Goal: Information Seeking & Learning: Learn about a topic

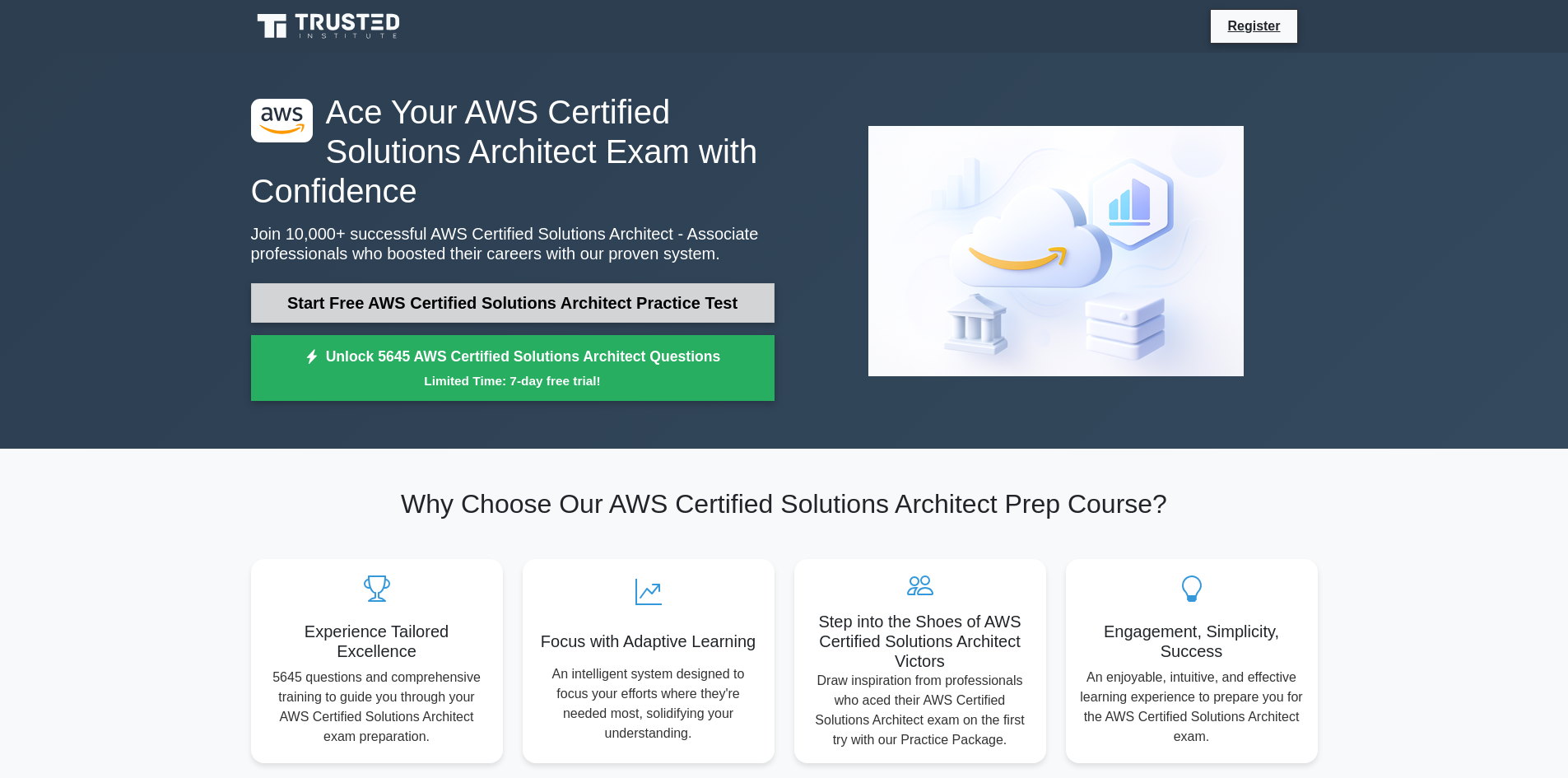
click at [671, 303] on link "Start Free AWS Certified Solutions Architect Practice Test" at bounding box center [512, 303] width 524 height 39
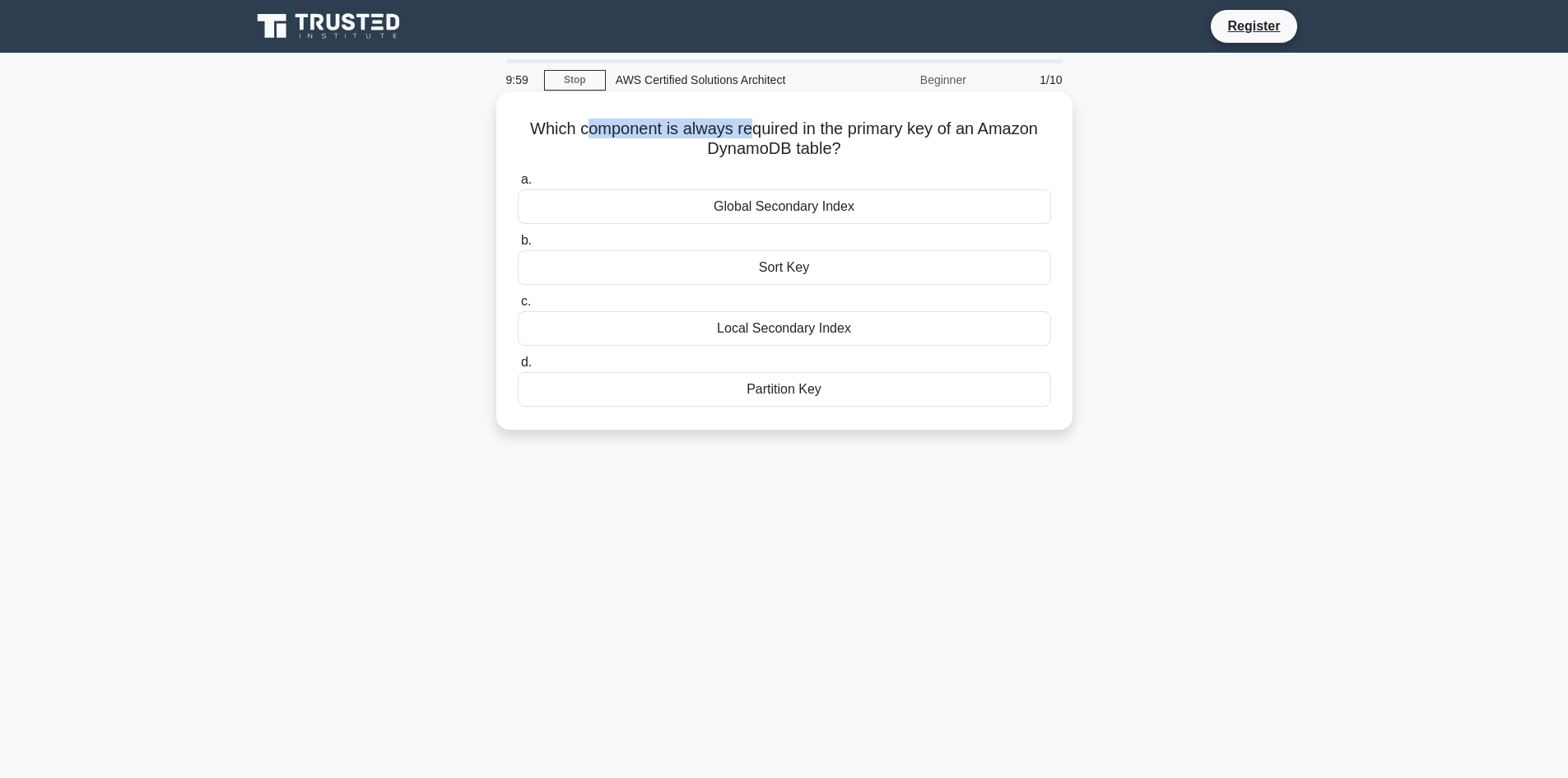
drag, startPoint x: 586, startPoint y: 128, endPoint x: 751, endPoint y: 122, distance: 165.1
click at [751, 122] on h5 "Which component is always required in the primary key of an Amazon DynamoDB tab…" at bounding box center [784, 138] width 536 height 41
drag, startPoint x: 702, startPoint y: 128, endPoint x: 908, endPoint y: 128, distance: 206.0
click at [908, 128] on h5 "Which component is always required in the primary key of an Amazon DynamoDB tab…" at bounding box center [784, 138] width 536 height 41
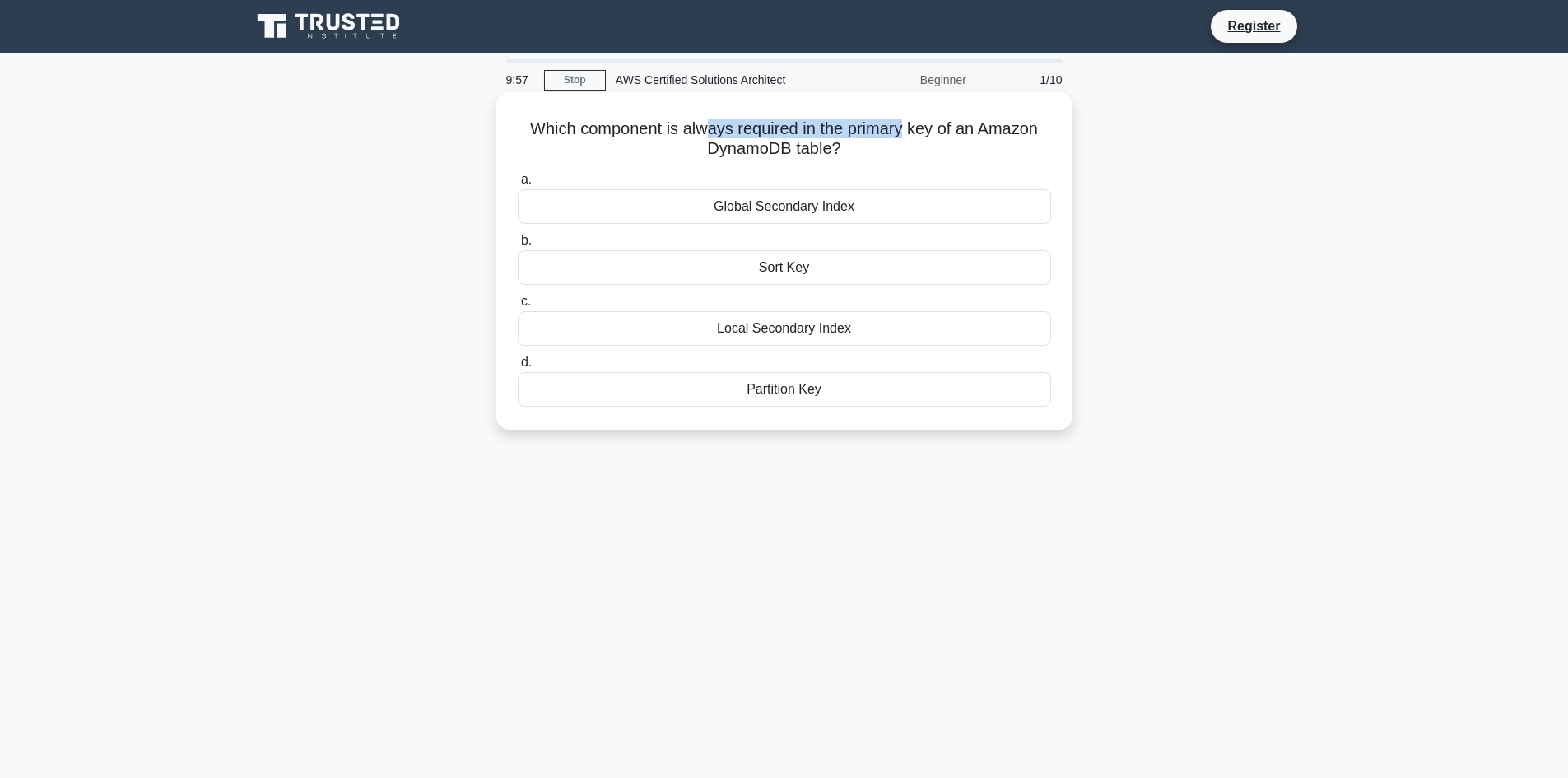
click at [908, 128] on h5 "Which component is always required in the primary key of an Amazon DynamoDB tab…" at bounding box center [784, 138] width 536 height 41
drag, startPoint x: 908, startPoint y: 128, endPoint x: 670, endPoint y: 129, distance: 238.0
click at [670, 129] on h5 "Which component is always required in the primary key of an Amazon DynamoDB tab…" at bounding box center [784, 138] width 536 height 41
drag, startPoint x: 622, startPoint y: 133, endPoint x: 875, endPoint y: 134, distance: 253.0
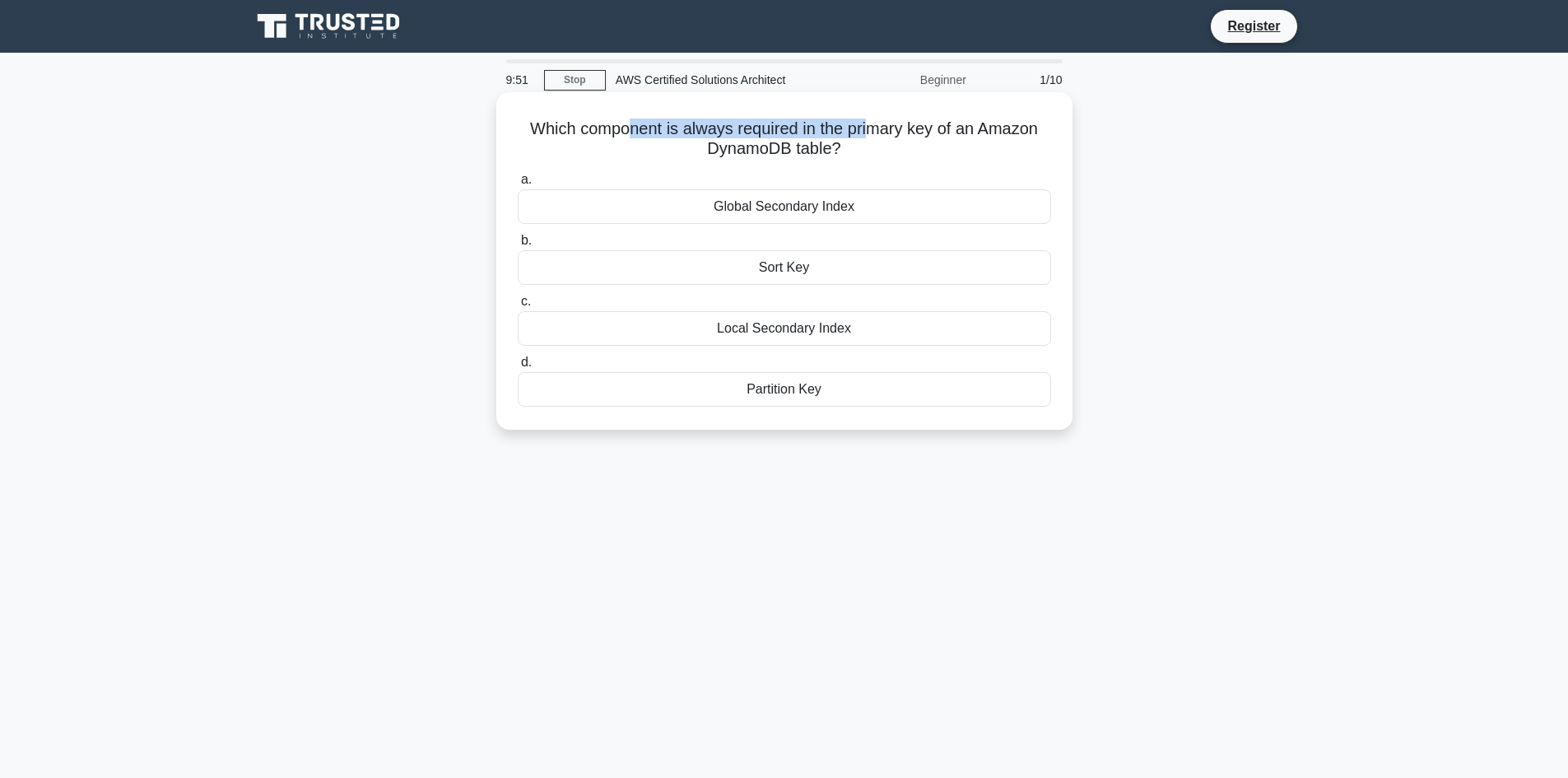
click at [875, 134] on h5 "Which component is always required in the primary key of an Amazon DynamoDB tab…" at bounding box center [784, 138] width 536 height 41
click at [530, 122] on h5 "Which component is always required in the primary key of an Amazon DynamoDB tab…" at bounding box center [784, 138] width 536 height 41
drag, startPoint x: 530, startPoint y: 122, endPoint x: 841, endPoint y: 152, distance: 312.4
click at [841, 152] on h5 "Which component is always required in the primary key of an Amazon DynamoDB tab…" at bounding box center [784, 138] width 536 height 41
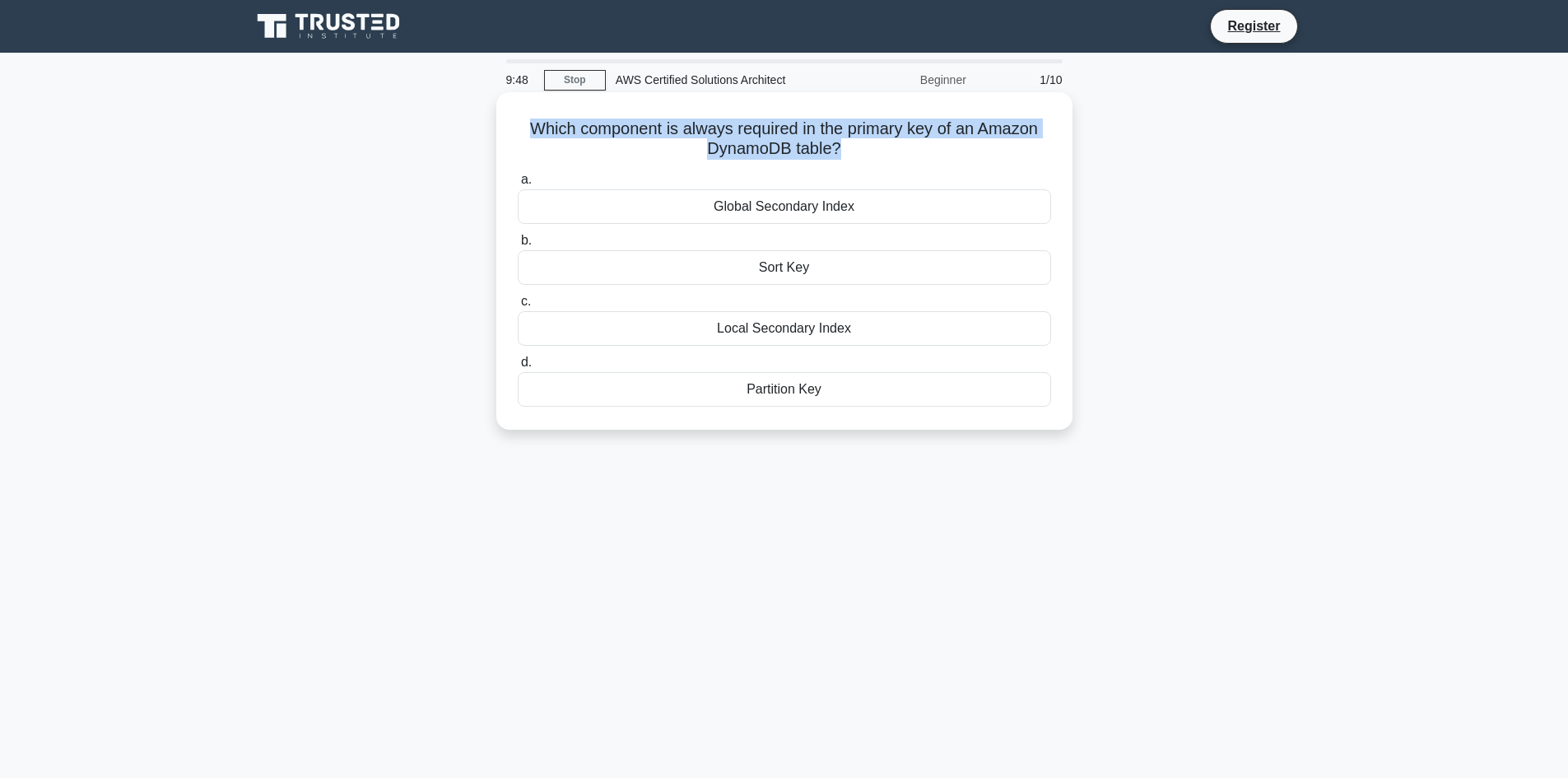
copy div "Which component is always required in the primary key of an Amazon DynamoDB tab…"
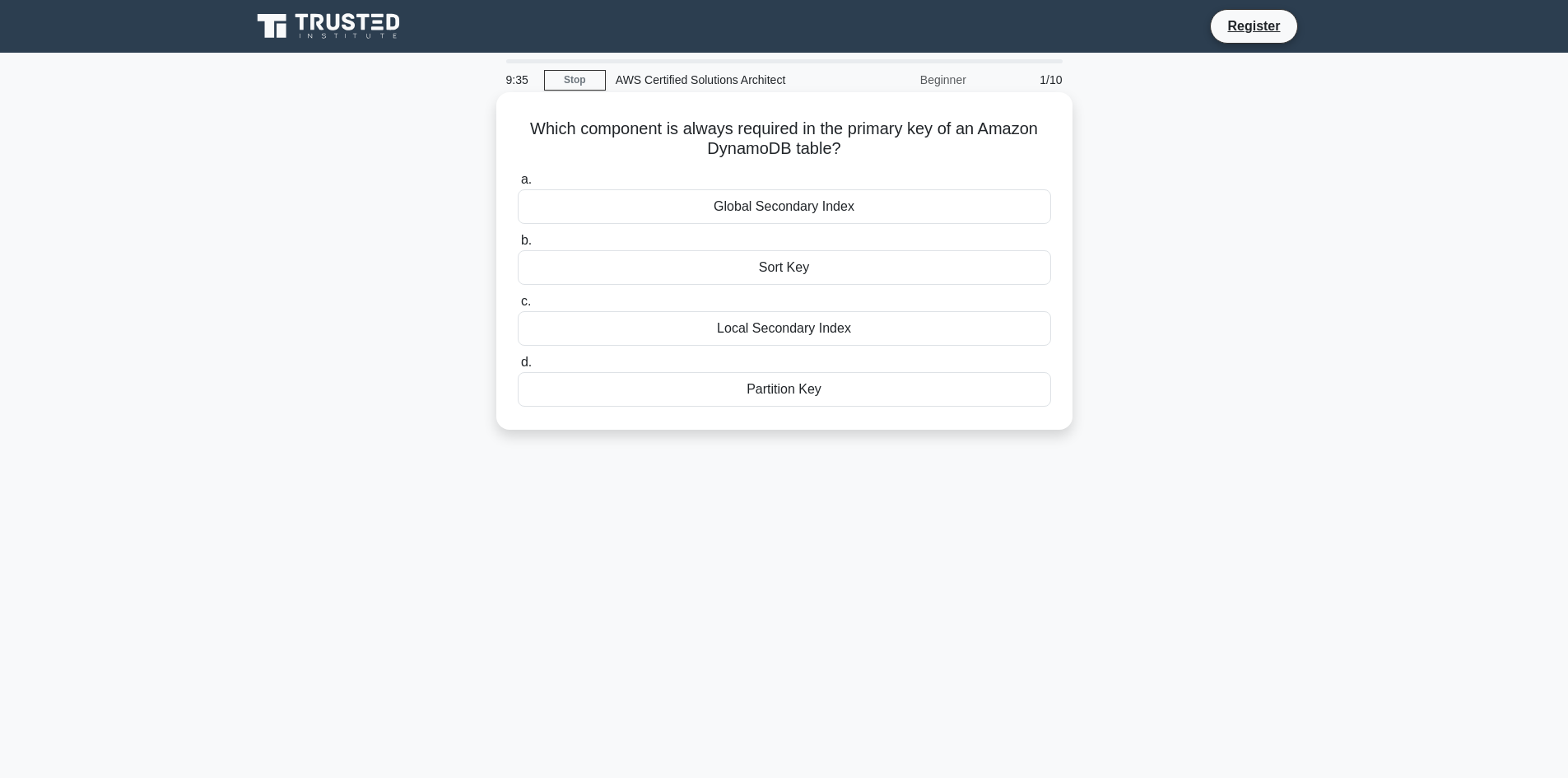
click at [767, 402] on div "Partition Key" at bounding box center [784, 389] width 534 height 35
click at [518, 368] on input "d. Partition Key" at bounding box center [518, 363] width 0 height 11
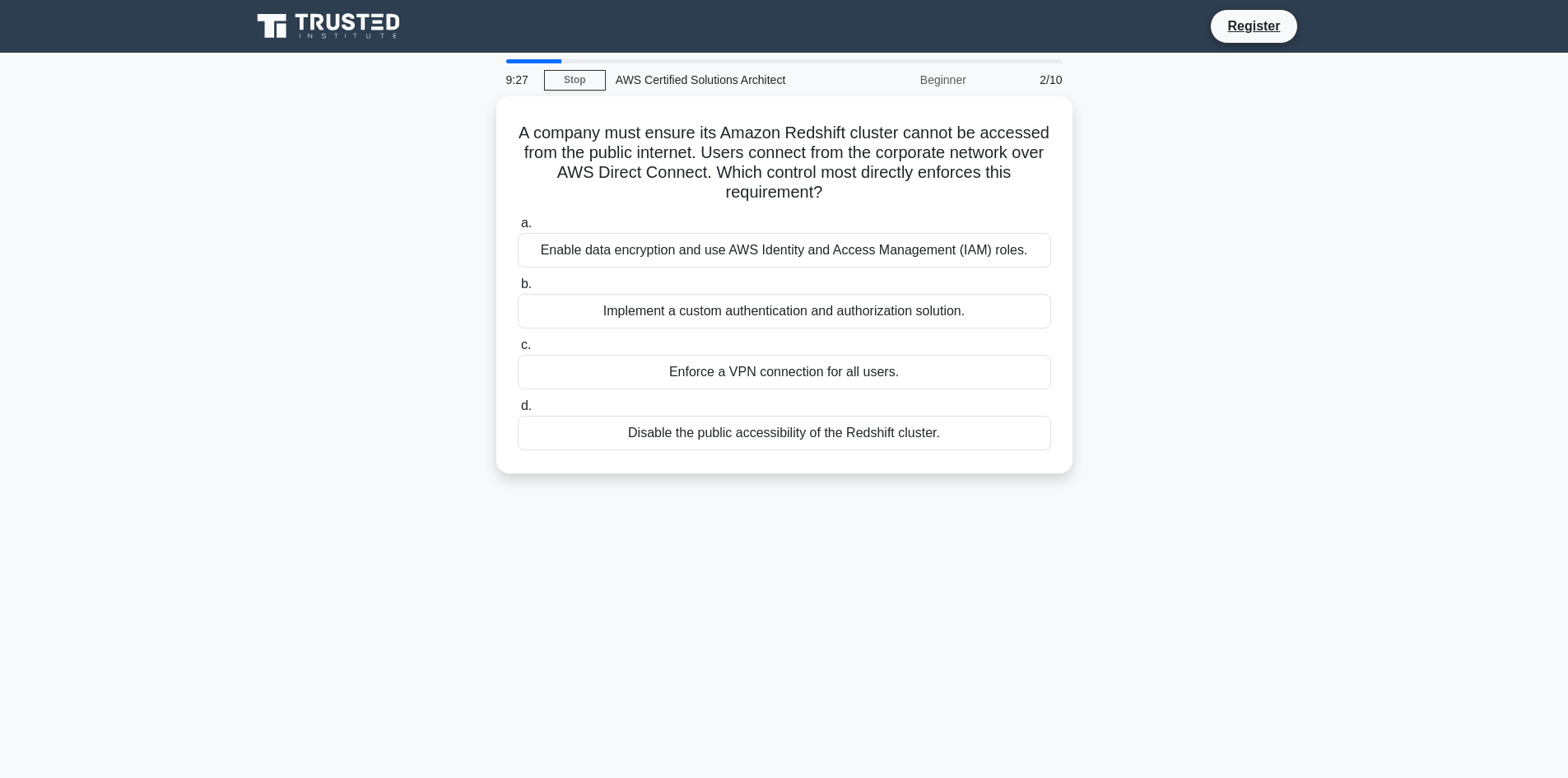
click at [413, 315] on div "A company must ensure its Amazon Redshift cluster cannot be accessed from the p…" at bounding box center [784, 294] width 1086 height 397
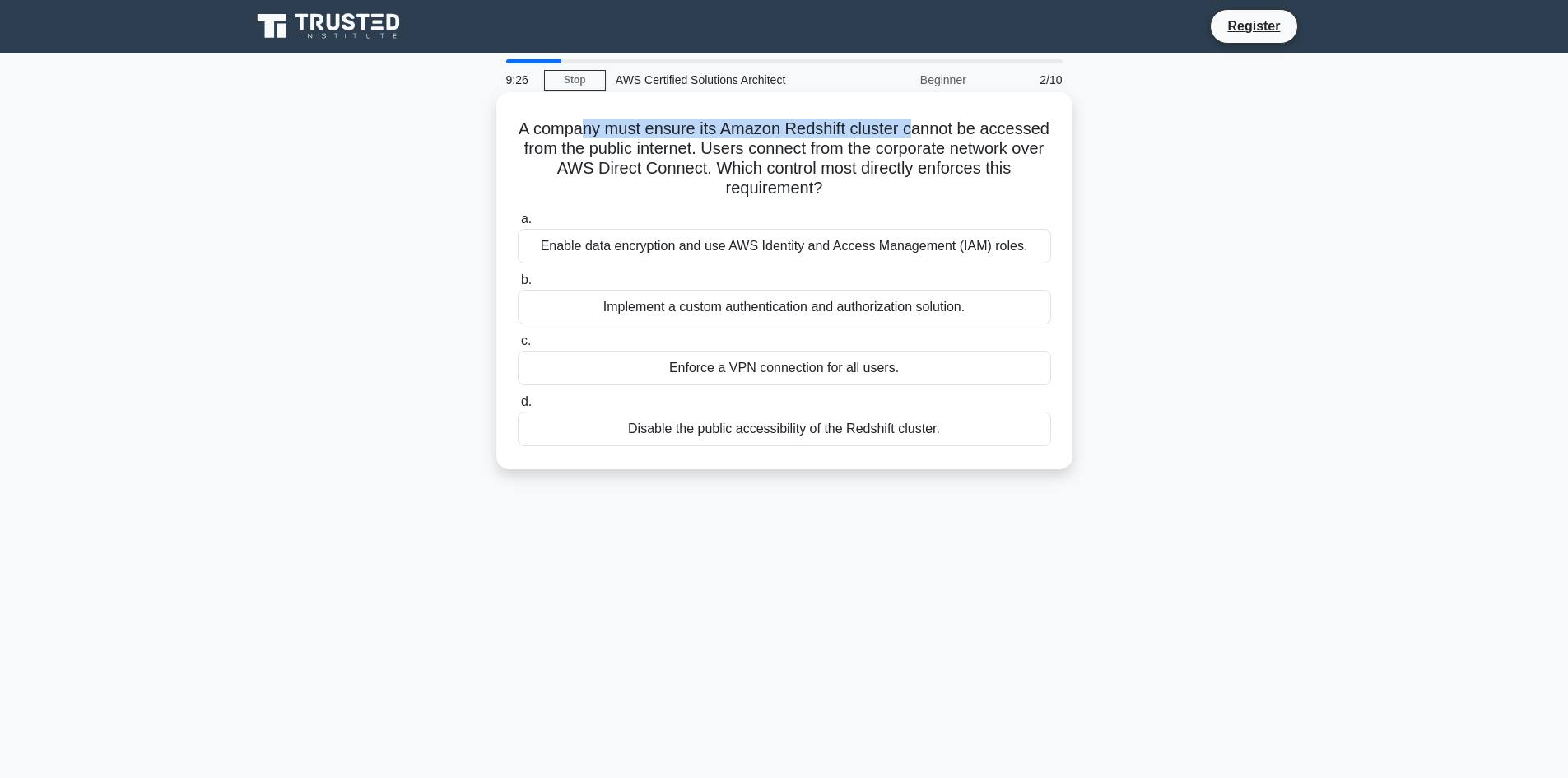
drag, startPoint x: 615, startPoint y: 128, endPoint x: 948, endPoint y: 131, distance: 333.0
click at [948, 131] on h5 "A company must ensure its Amazon Redshift cluster cannot be accessed from the p…" at bounding box center [784, 159] width 536 height 81
drag, startPoint x: 948, startPoint y: 131, endPoint x: 925, endPoint y: 154, distance: 32.5
click at [925, 154] on h5 "A company must ensure its Amazon Redshift cluster cannot be accessed from the p…" at bounding box center [784, 159] width 536 height 81
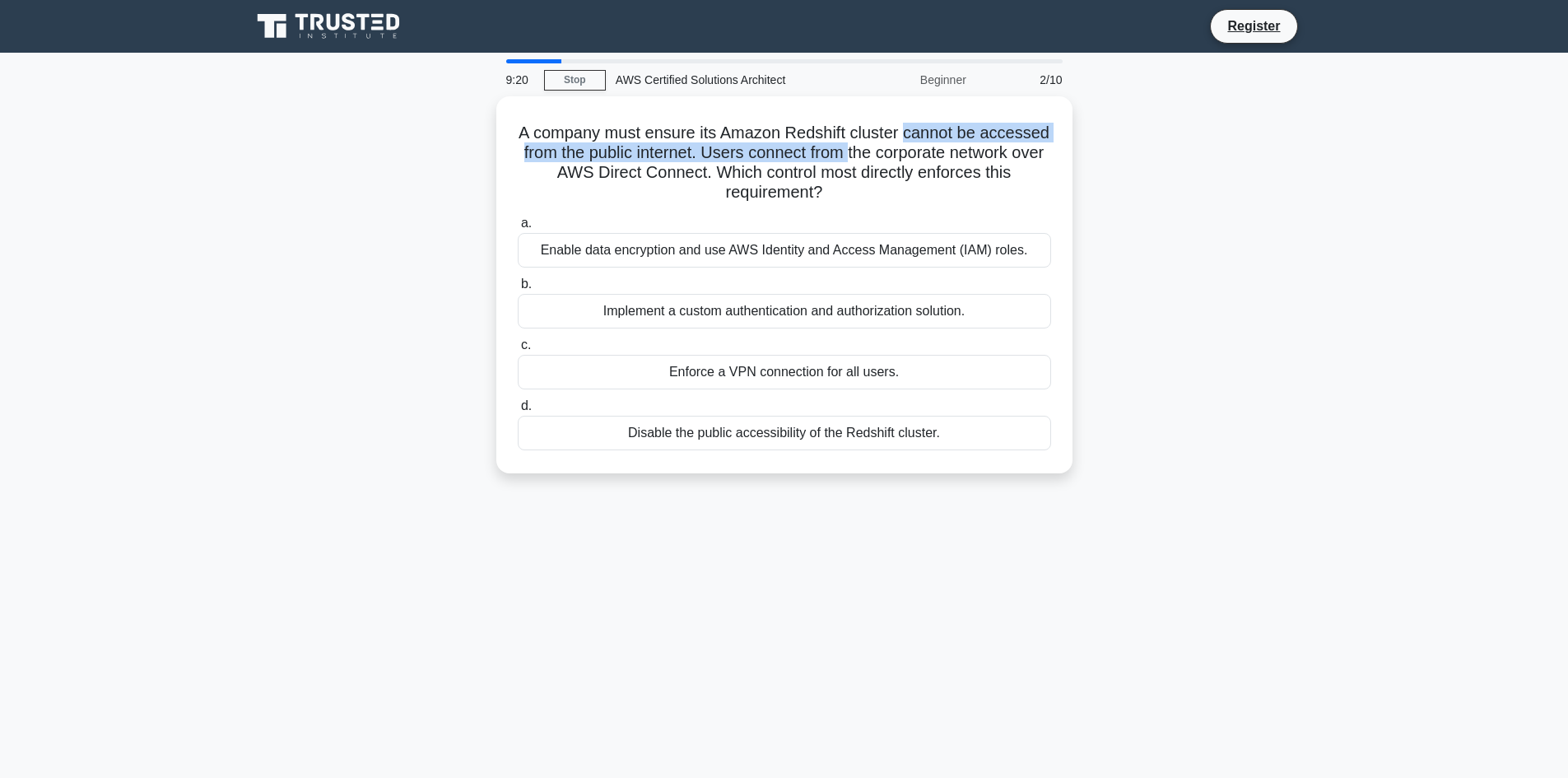
click at [351, 219] on div "A company must ensure its Amazon Redshift cluster cannot be accessed from the p…" at bounding box center [784, 294] width 1086 height 397
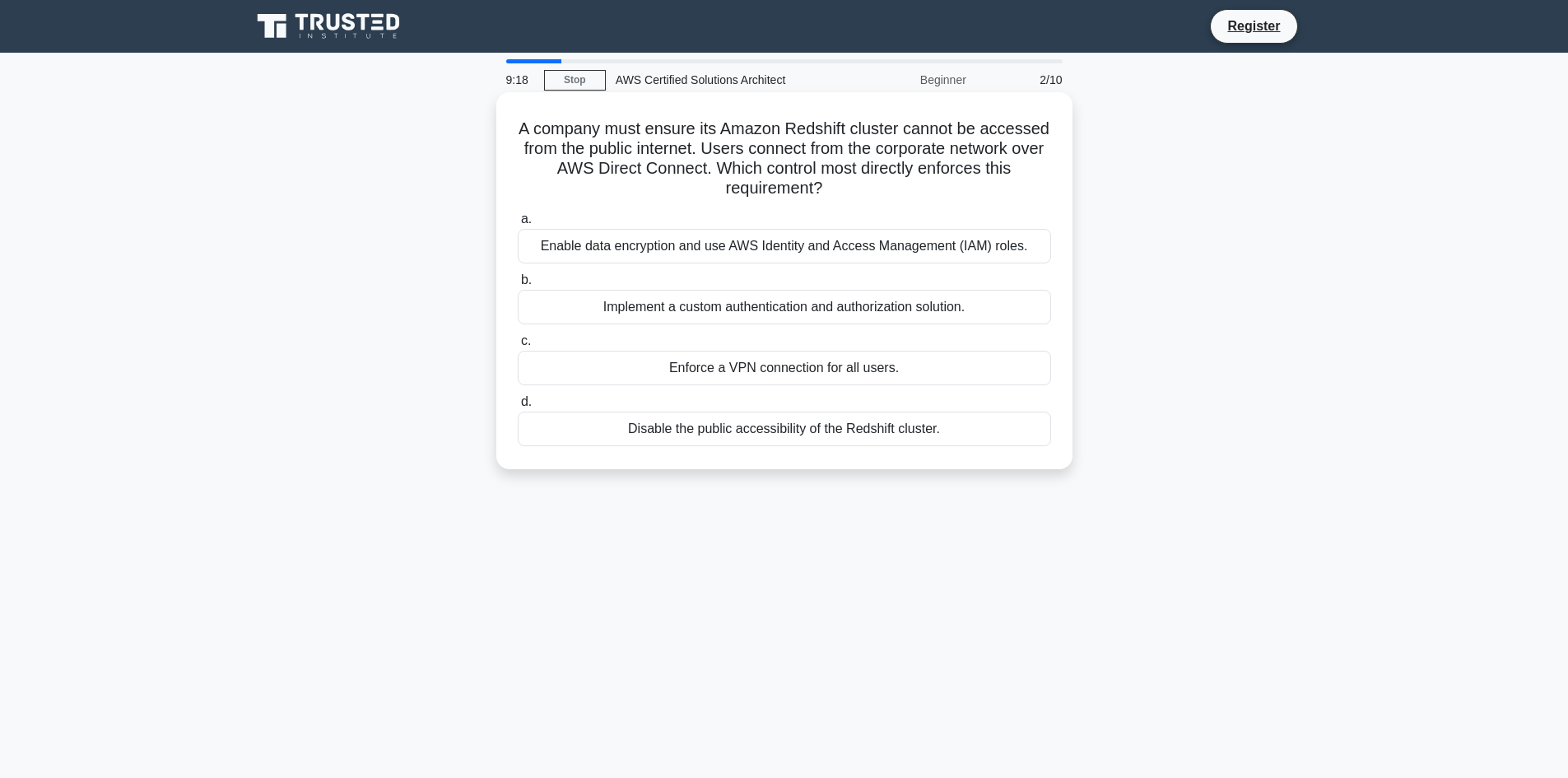
click at [584, 124] on h5 "A company must ensure its Amazon Redshift cluster cannot be accessed from the p…" at bounding box center [784, 159] width 536 height 81
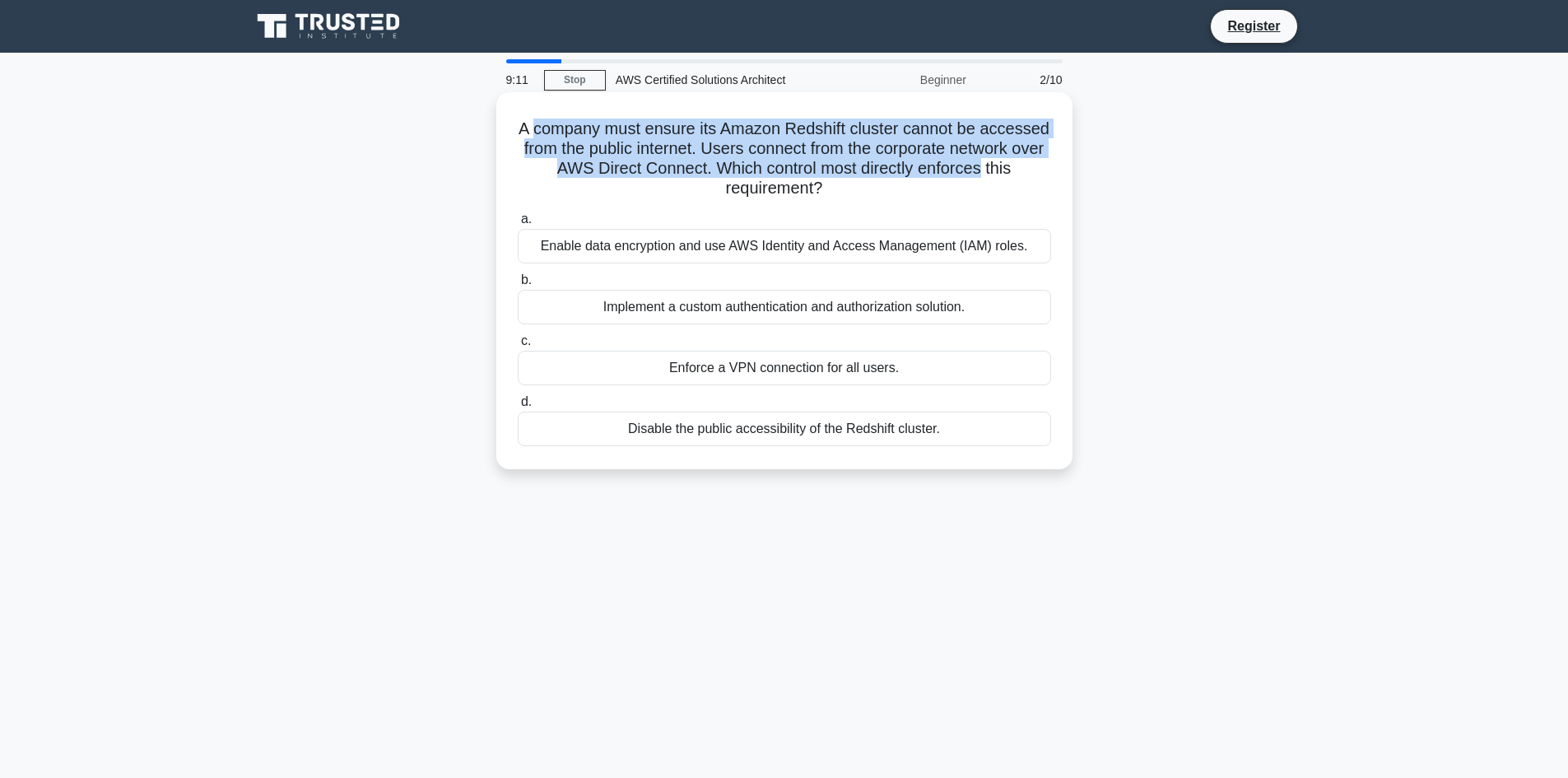
drag, startPoint x: 584, startPoint y: 124, endPoint x: 725, endPoint y: 191, distance: 156.1
click at [725, 191] on h5 "A company must ensure its Amazon Redshift cluster cannot be accessed from the p…" at bounding box center [784, 159] width 536 height 81
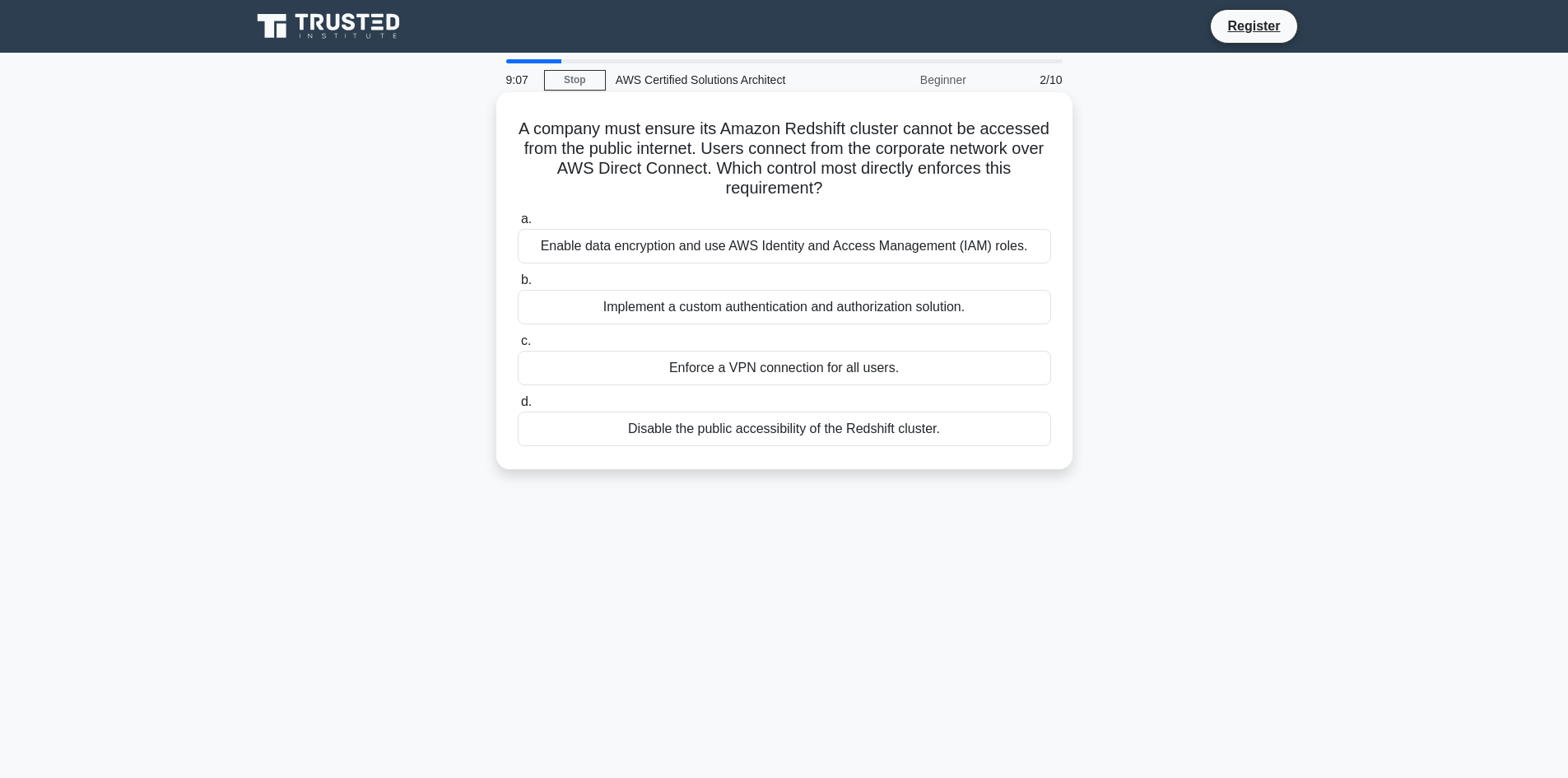
click at [560, 133] on h5 "A company must ensure its Amazon Redshift cluster cannot be accessed from the p…" at bounding box center [784, 159] width 536 height 81
drag, startPoint x: 560, startPoint y: 133, endPoint x: 853, endPoint y: 137, distance: 293.0
click at [853, 137] on h5 "A company must ensure its Amazon Redshift cluster cannot be accessed from the p…" at bounding box center [784, 159] width 536 height 81
drag, startPoint x: 853, startPoint y: 137, endPoint x: 695, endPoint y: 143, distance: 158.1
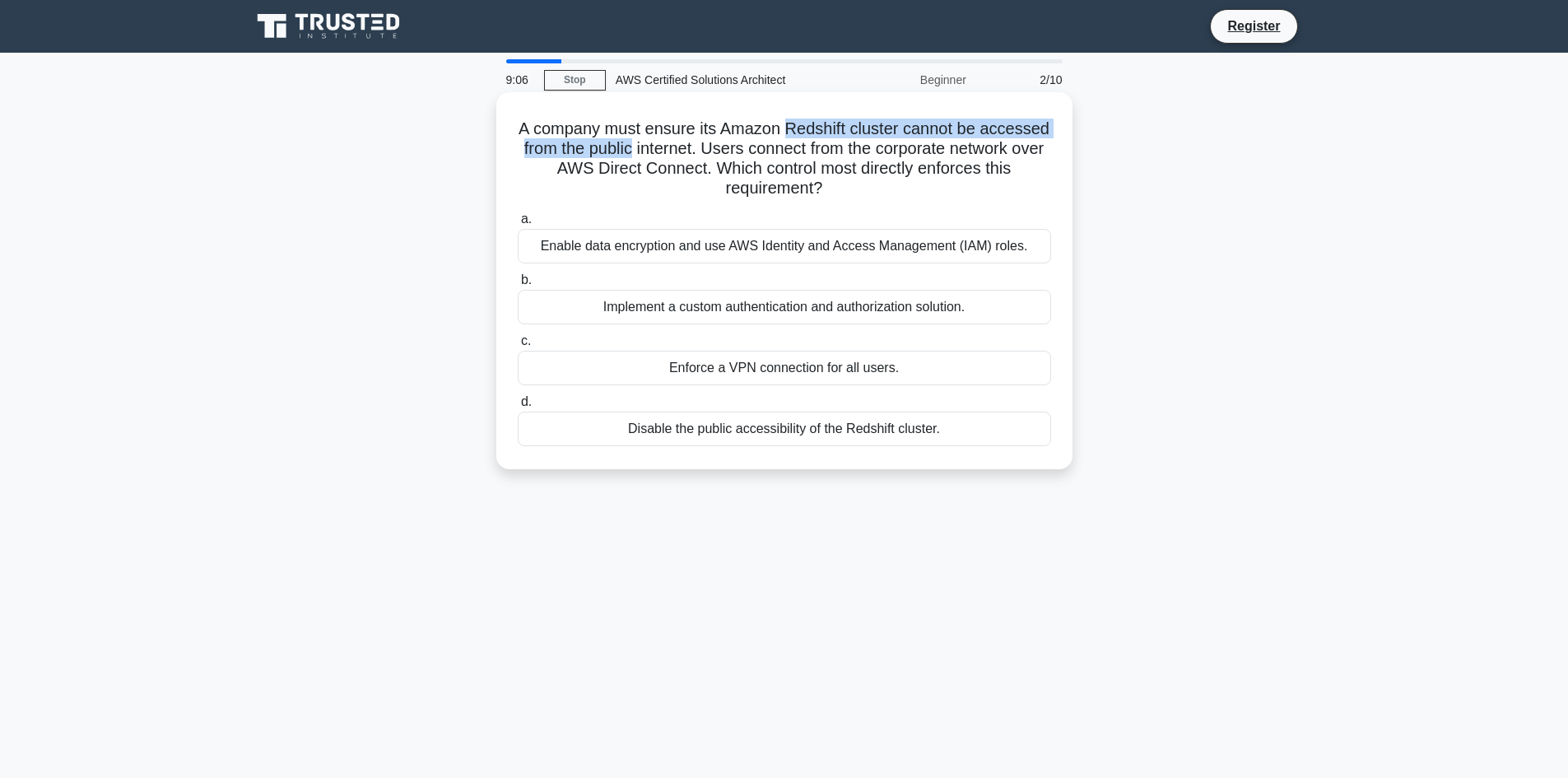
click at [695, 143] on h5 "A company must ensure its Amazon Redshift cluster cannot be accessed from the p…" at bounding box center [784, 159] width 536 height 81
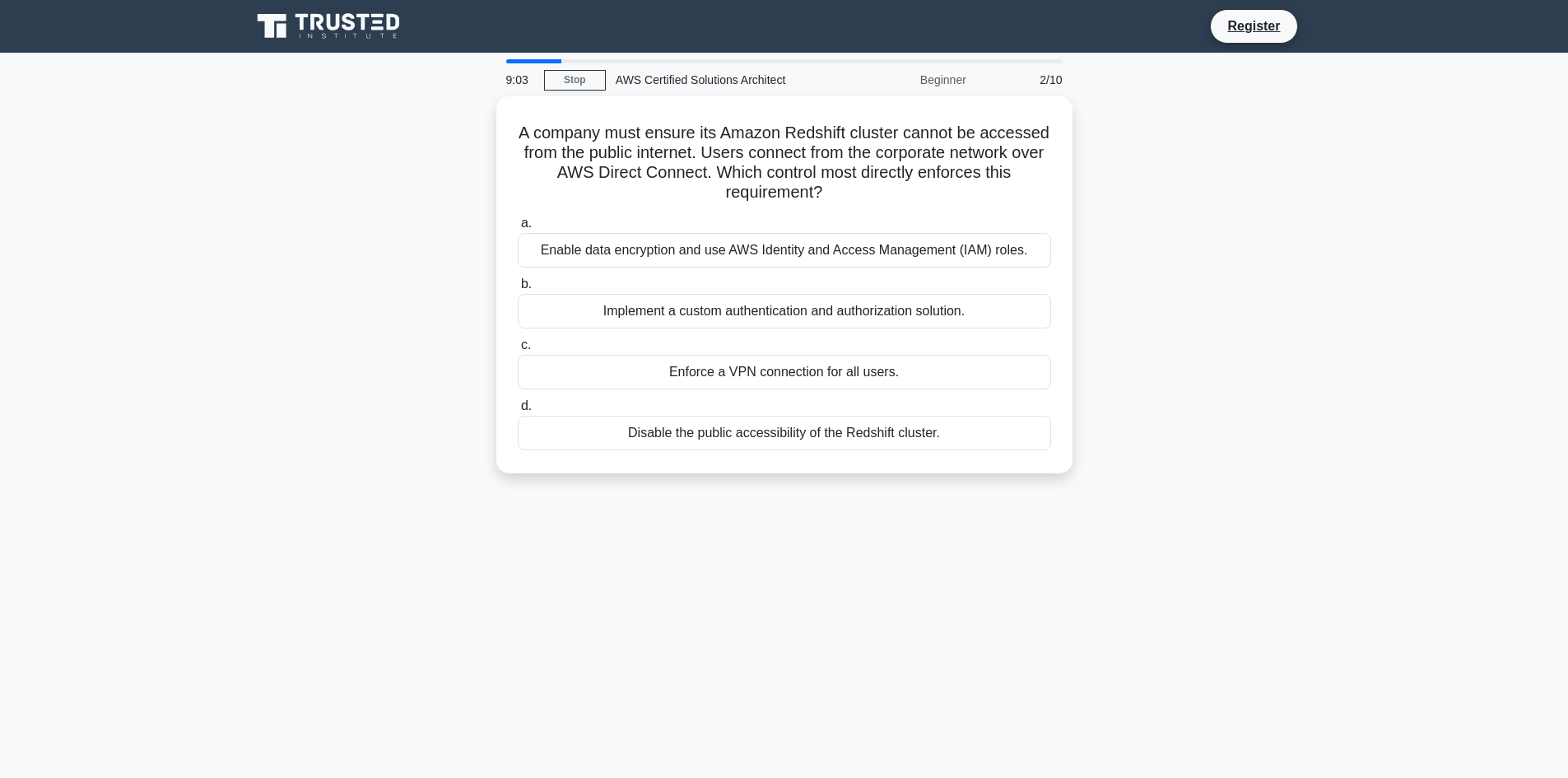
click at [613, 556] on div "9:03 Stop AWS Certified Solutions Architect Beginner 2/10 A company must ensure…" at bounding box center [784, 471] width 1086 height 823
click at [803, 153] on h5 "A company must ensure its Amazon Redshift cluster cannot be accessed from the p…" at bounding box center [784, 159] width 536 height 81
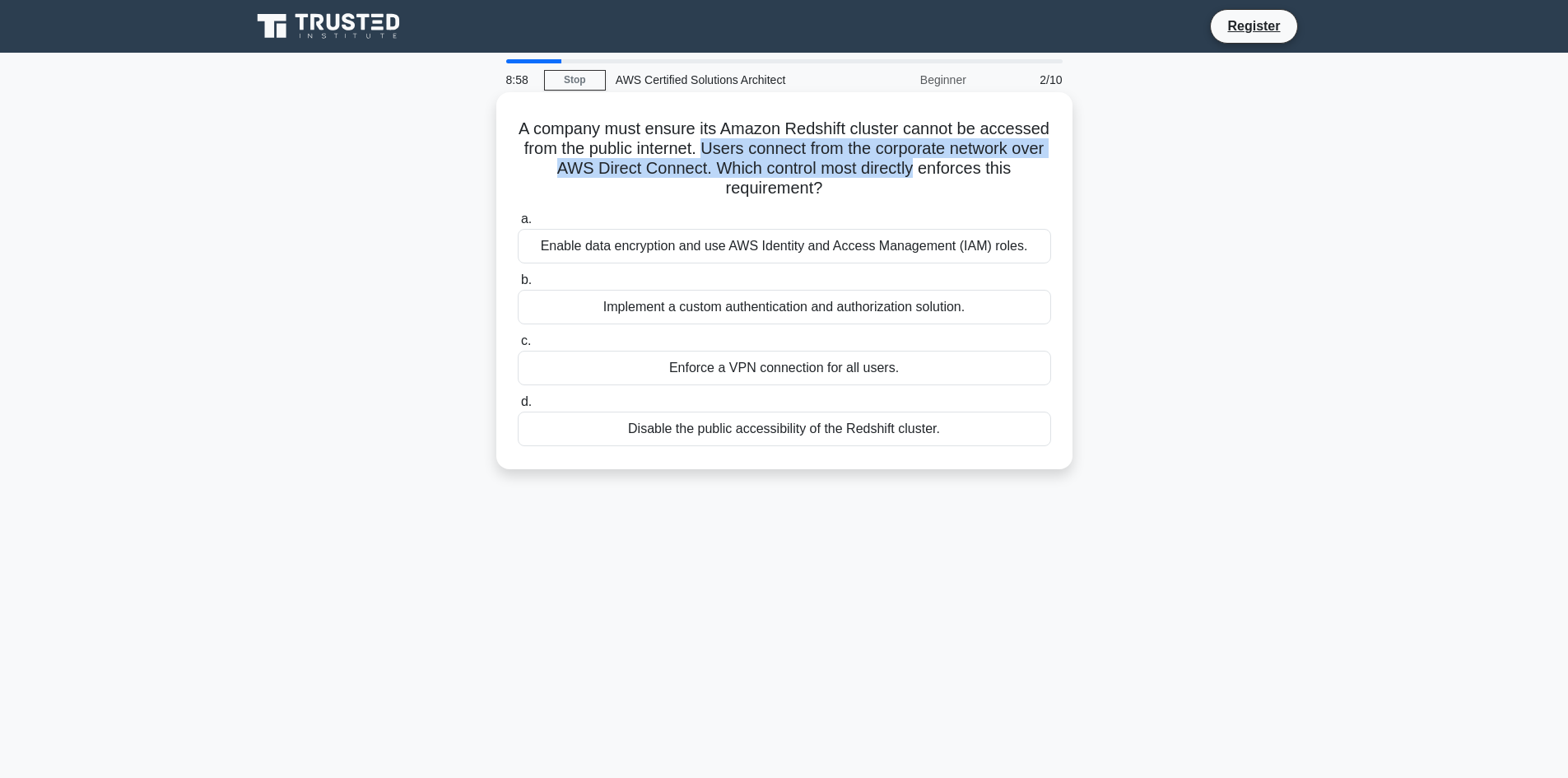
drag, startPoint x: 803, startPoint y: 153, endPoint x: 991, endPoint y: 169, distance: 188.7
click at [991, 169] on h5 "A company must ensure its Amazon Redshift cluster cannot be accessed from the p…" at bounding box center [784, 159] width 536 height 81
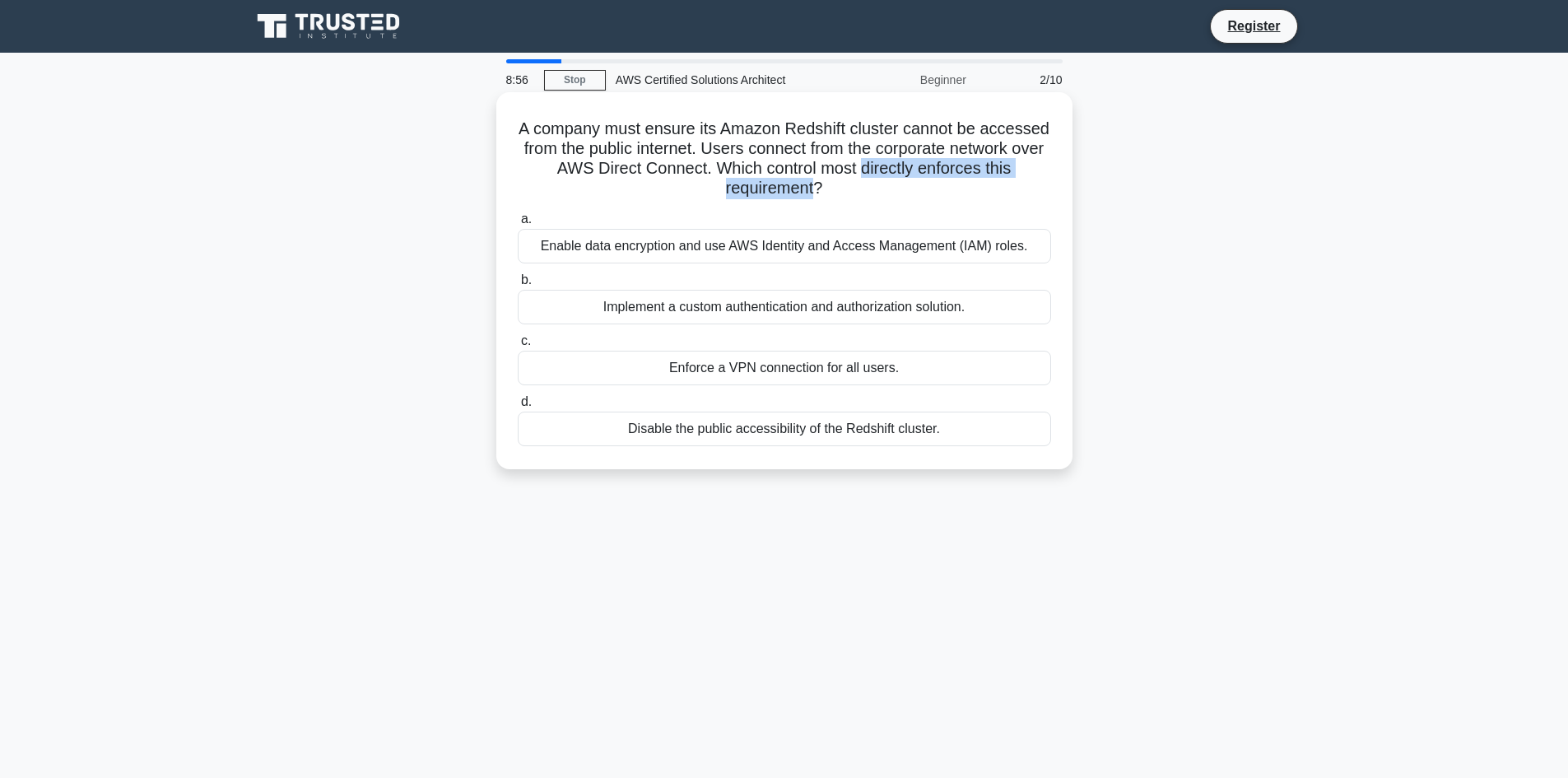
drag, startPoint x: 991, startPoint y: 169, endPoint x: 809, endPoint y: 181, distance: 182.4
click at [809, 181] on h5 "A company must ensure its Amazon Redshift cluster cannot be accessed from the p…" at bounding box center [784, 159] width 536 height 81
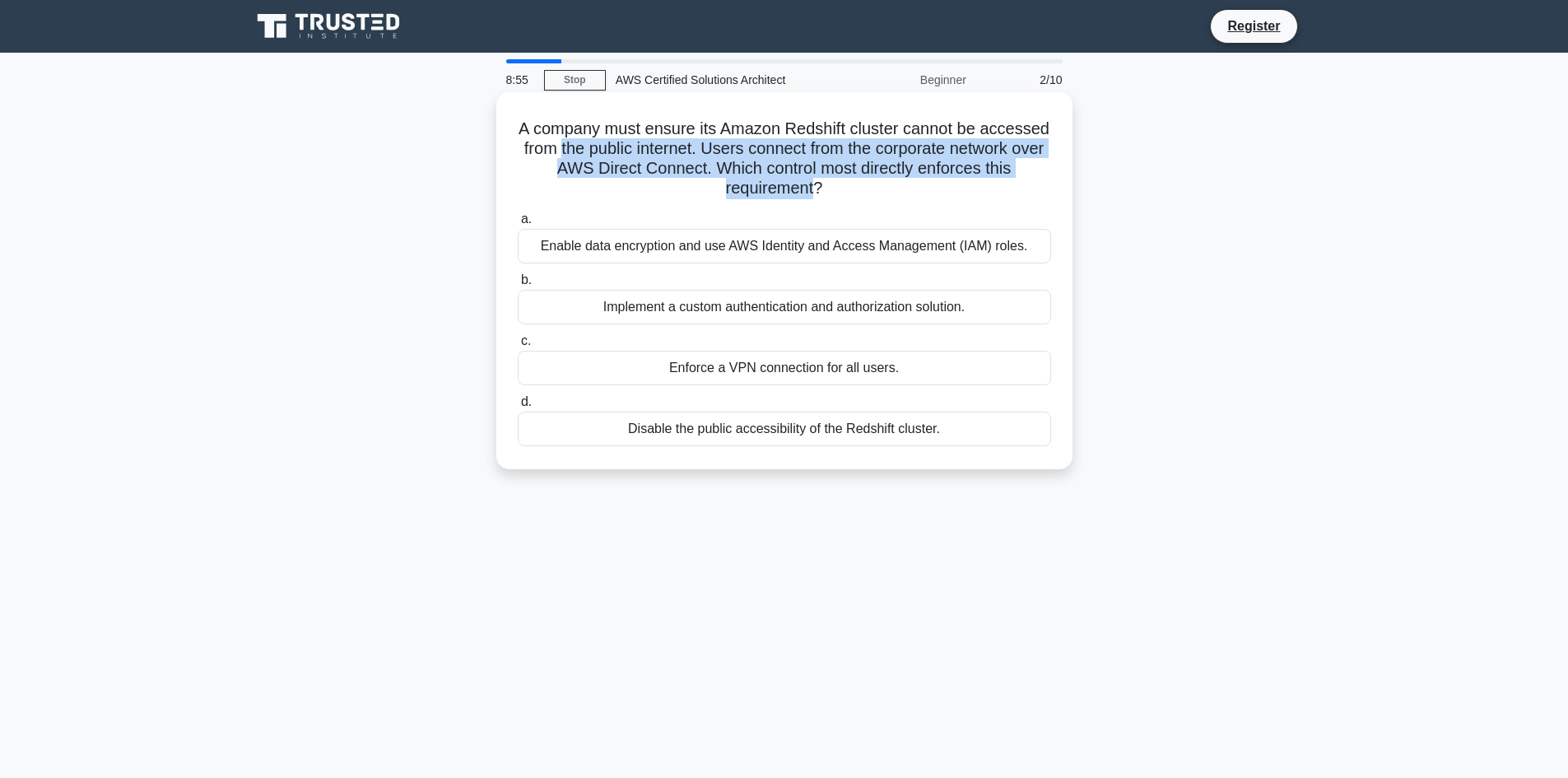
drag, startPoint x: 809, startPoint y: 181, endPoint x: 640, endPoint y: 141, distance: 173.7
click at [640, 141] on h5 "A company must ensure its Amazon Redshift cluster cannot be accessed from the p…" at bounding box center [784, 159] width 536 height 81
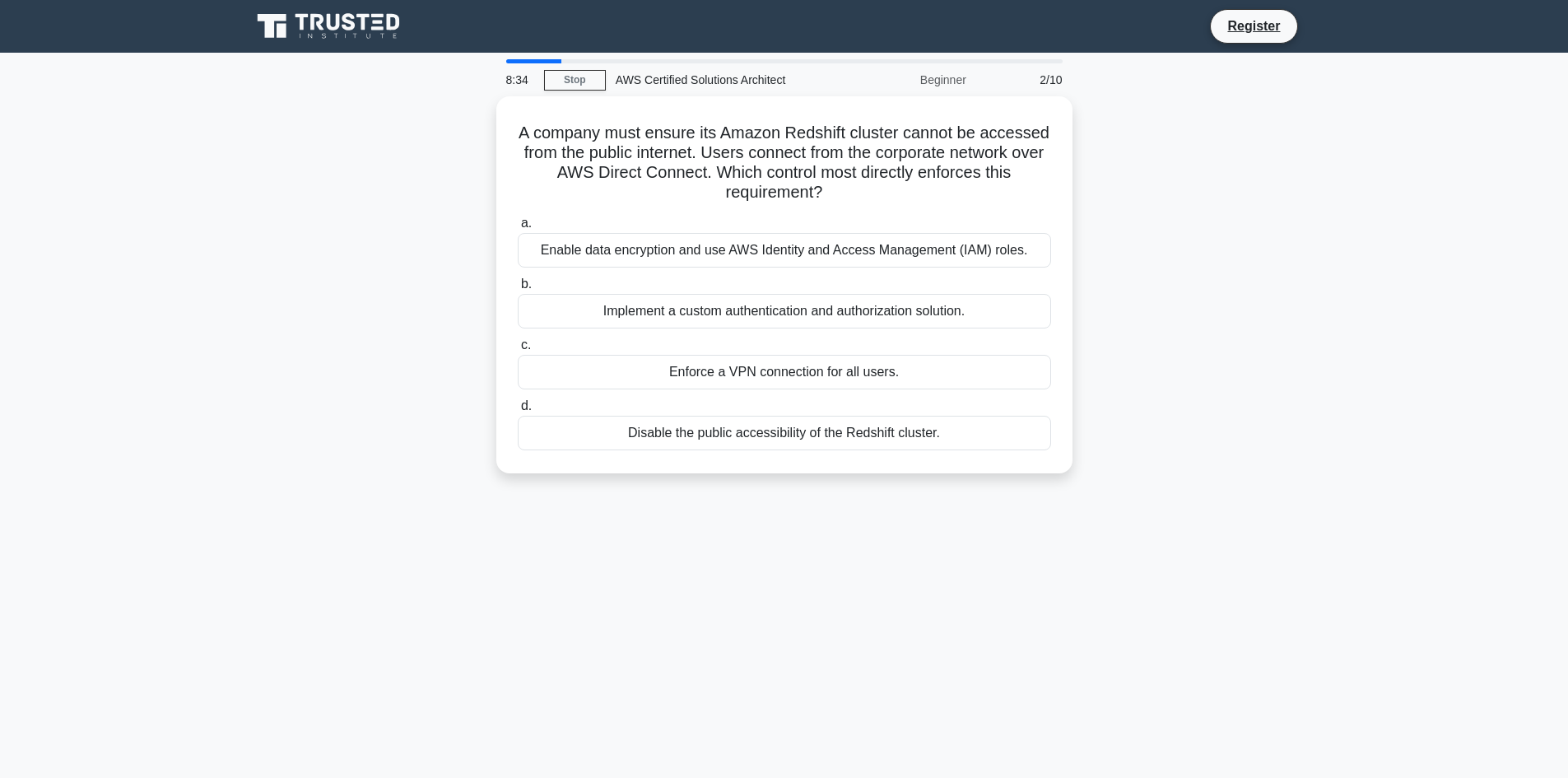
click at [507, 615] on div "8:34 Stop AWS Certified Solutions Architect Beginner 2/10 A company must ensure…" at bounding box center [784, 471] width 1086 height 823
drag, startPoint x: 884, startPoint y: 191, endPoint x: 463, endPoint y: 133, distance: 425.0
click at [463, 133] on div "A company must ensure its Amazon Redshift cluster cannot be accessed from the p…" at bounding box center [784, 294] width 1086 height 397
copy h5 "A company must ensure its Amazon Redshift cluster cannot be accessed from the p…"
click at [807, 436] on div "Disable the public accessibility of the Redshift cluster." at bounding box center [784, 429] width 534 height 35
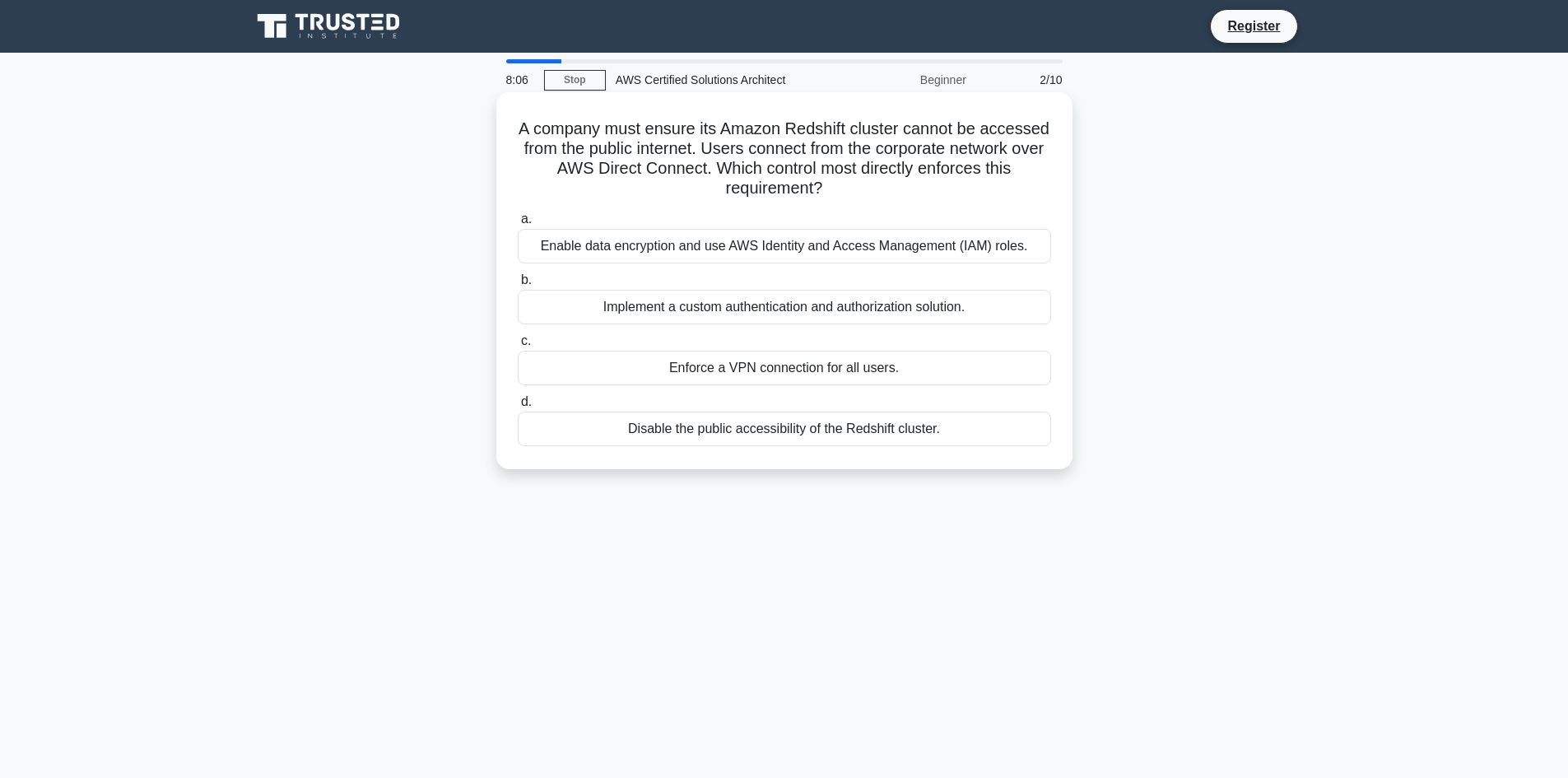
click at [518, 408] on input "d. Disable the public accessibility of the Redshift cluster." at bounding box center [518, 402] width 0 height 11
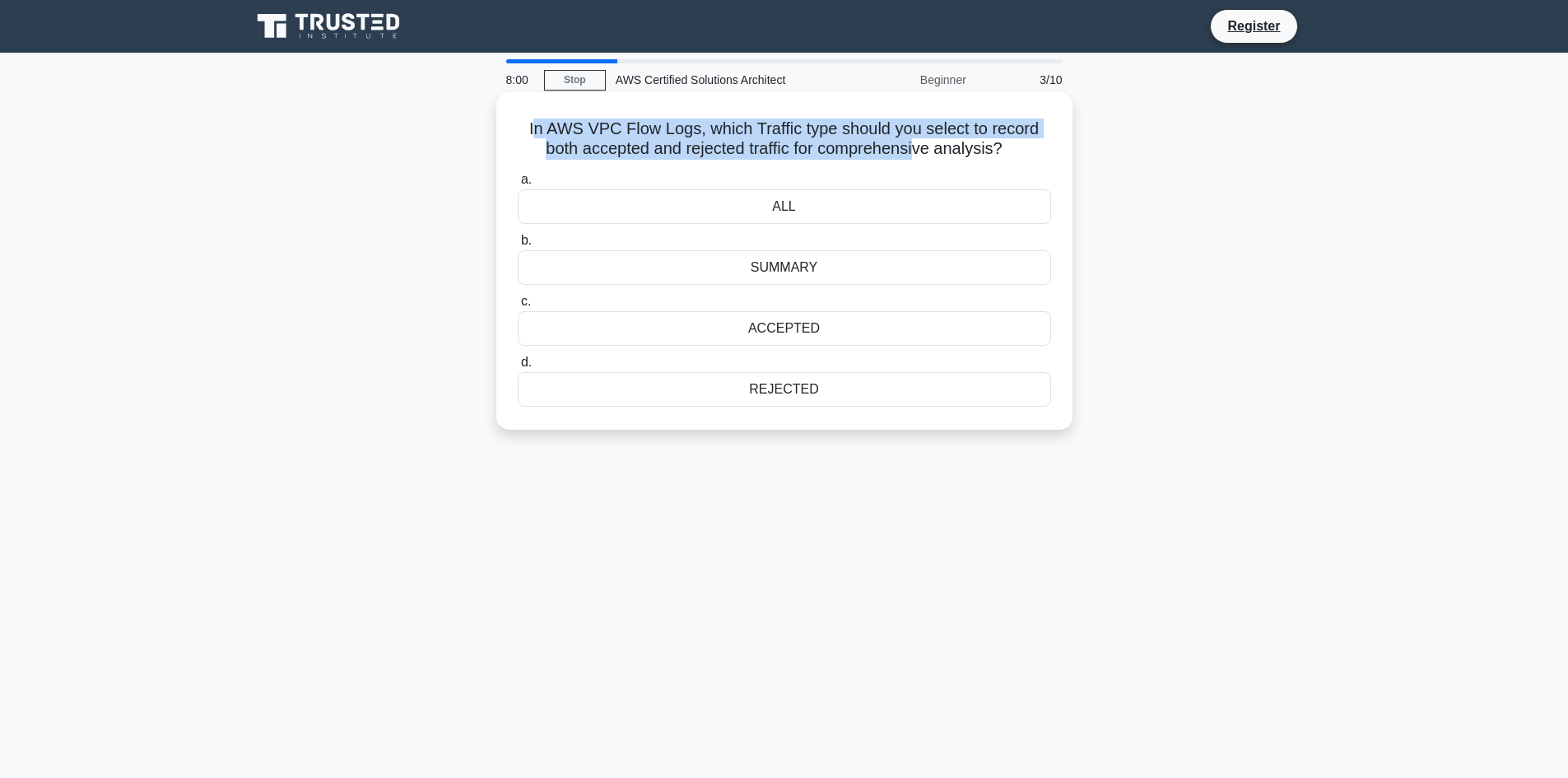
drag, startPoint x: 595, startPoint y: 129, endPoint x: 920, endPoint y: 157, distance: 326.2
click at [920, 157] on h5 "In AWS VPC Flow Logs, which Traffic type should you select to record both accep…" at bounding box center [784, 138] width 536 height 41
drag, startPoint x: 920, startPoint y: 157, endPoint x: 599, endPoint y: 129, distance: 322.2
click at [599, 129] on h5 "In AWS VPC Flow Logs, which Traffic type should you select to record both accep…" at bounding box center [784, 138] width 536 height 41
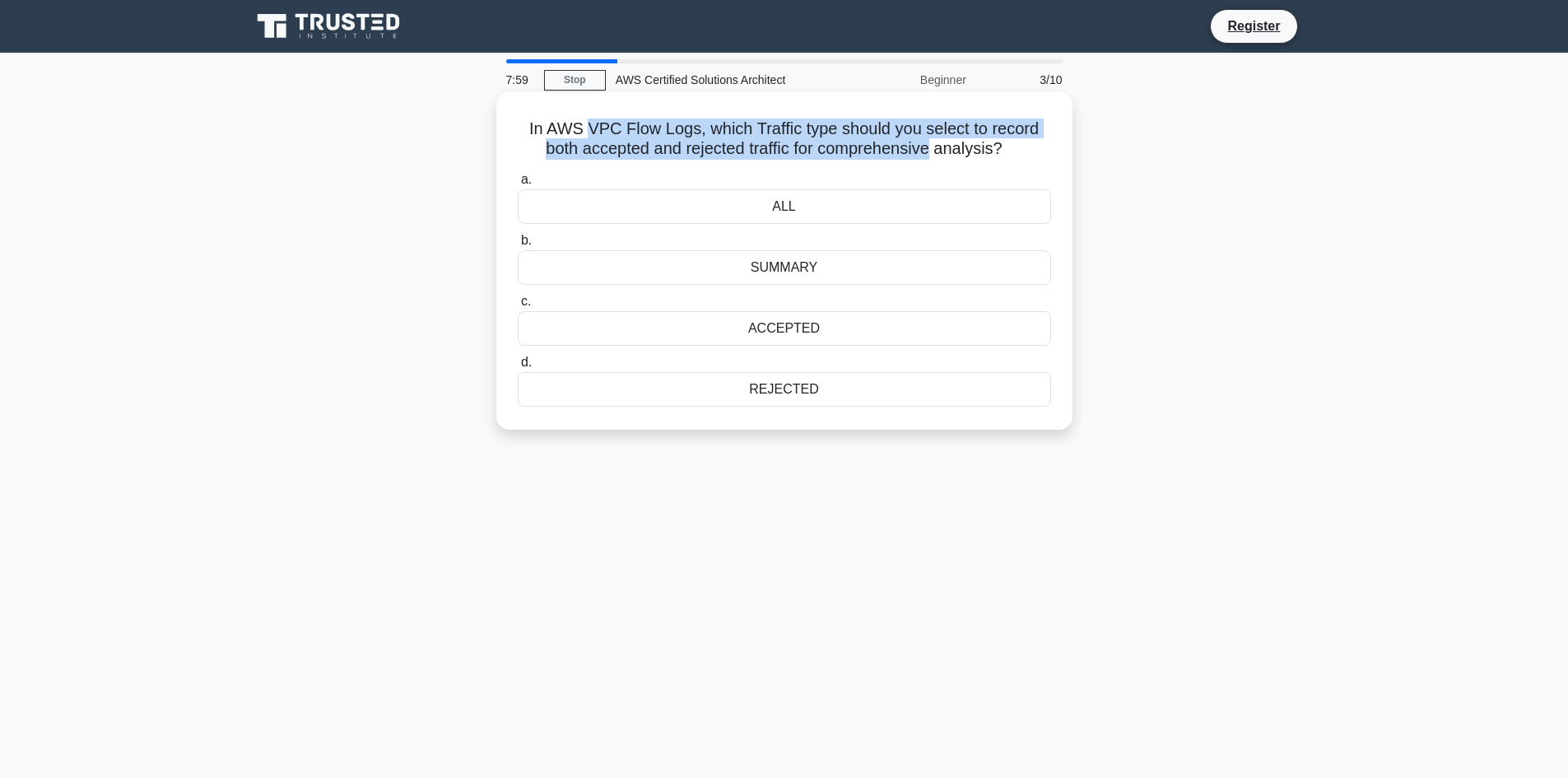
click at [599, 129] on h5 "In AWS VPC Flow Logs, which Traffic type should you select to record both accep…" at bounding box center [784, 138] width 536 height 41
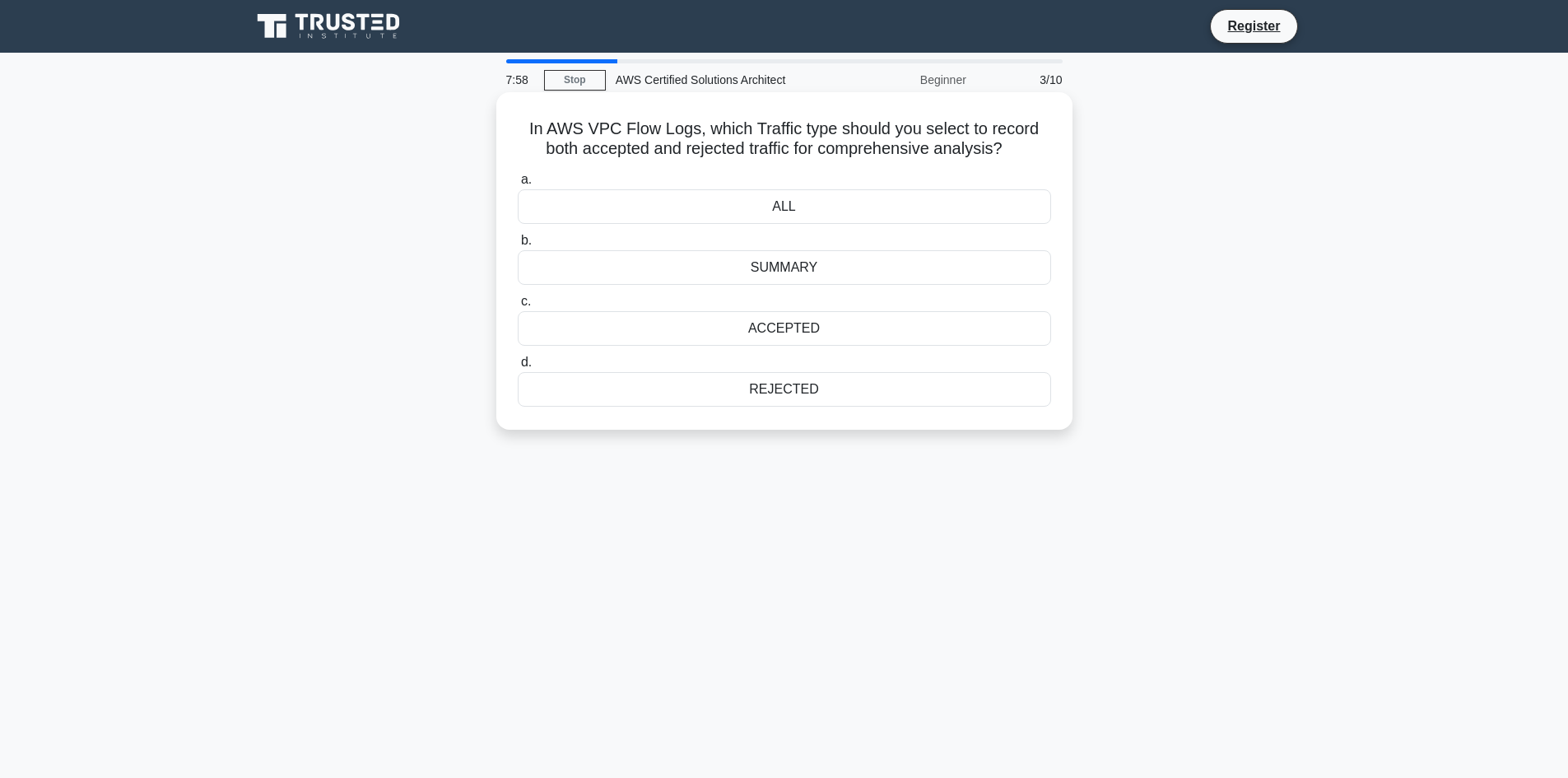
click at [528, 126] on h5 "In AWS VPC Flow Logs, which Traffic type should you select to record both accep…" at bounding box center [784, 138] width 536 height 41
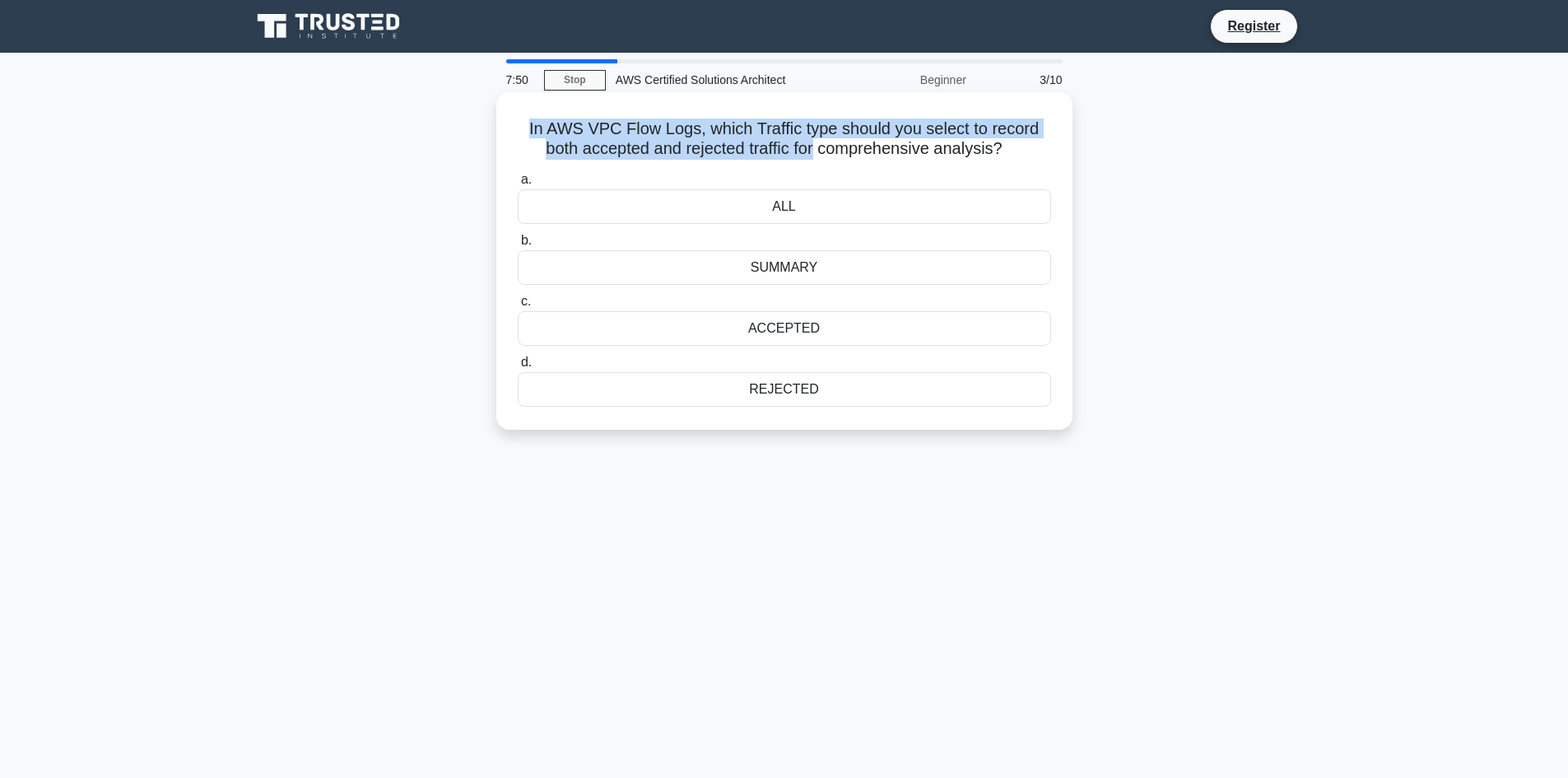
drag, startPoint x: 528, startPoint y: 126, endPoint x: 805, endPoint y: 149, distance: 278.0
click at [805, 149] on h5 "In AWS VPC Flow Logs, which Traffic type should you select to record both accep…" at bounding box center [784, 138] width 536 height 41
drag, startPoint x: 805, startPoint y: 149, endPoint x: 588, endPoint y: 149, distance: 217.0
click at [588, 149] on h5 "In AWS VPC Flow Logs, which Traffic type should you select to record both accep…" at bounding box center [784, 138] width 536 height 41
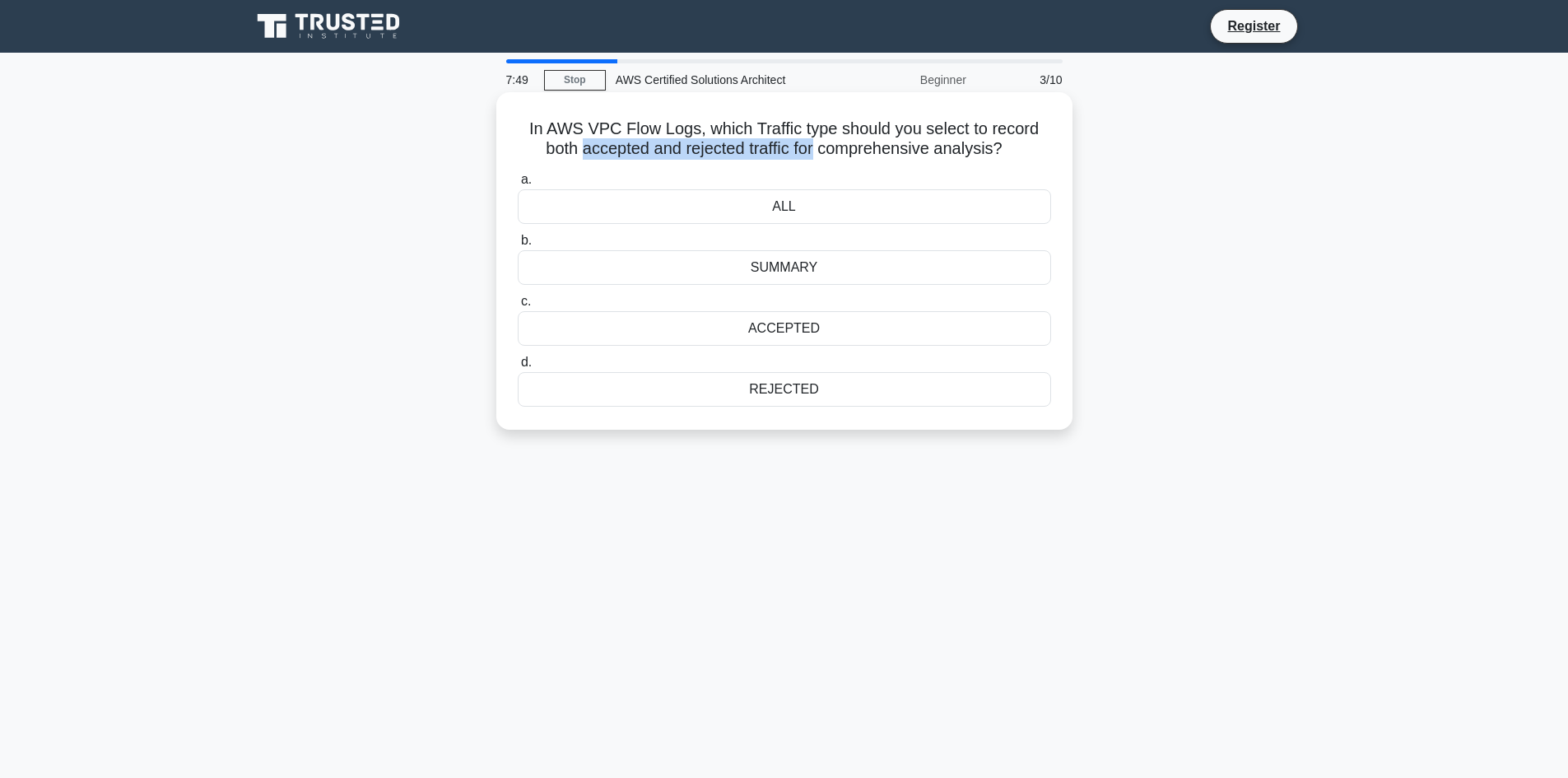
click at [588, 149] on h5 "In AWS VPC Flow Logs, which Traffic type should you select to record both accep…" at bounding box center [784, 138] width 536 height 41
click at [780, 257] on div "SUMMARY" at bounding box center [784, 267] width 534 height 35
click at [518, 246] on input "b. SUMMARY" at bounding box center [518, 240] width 0 height 11
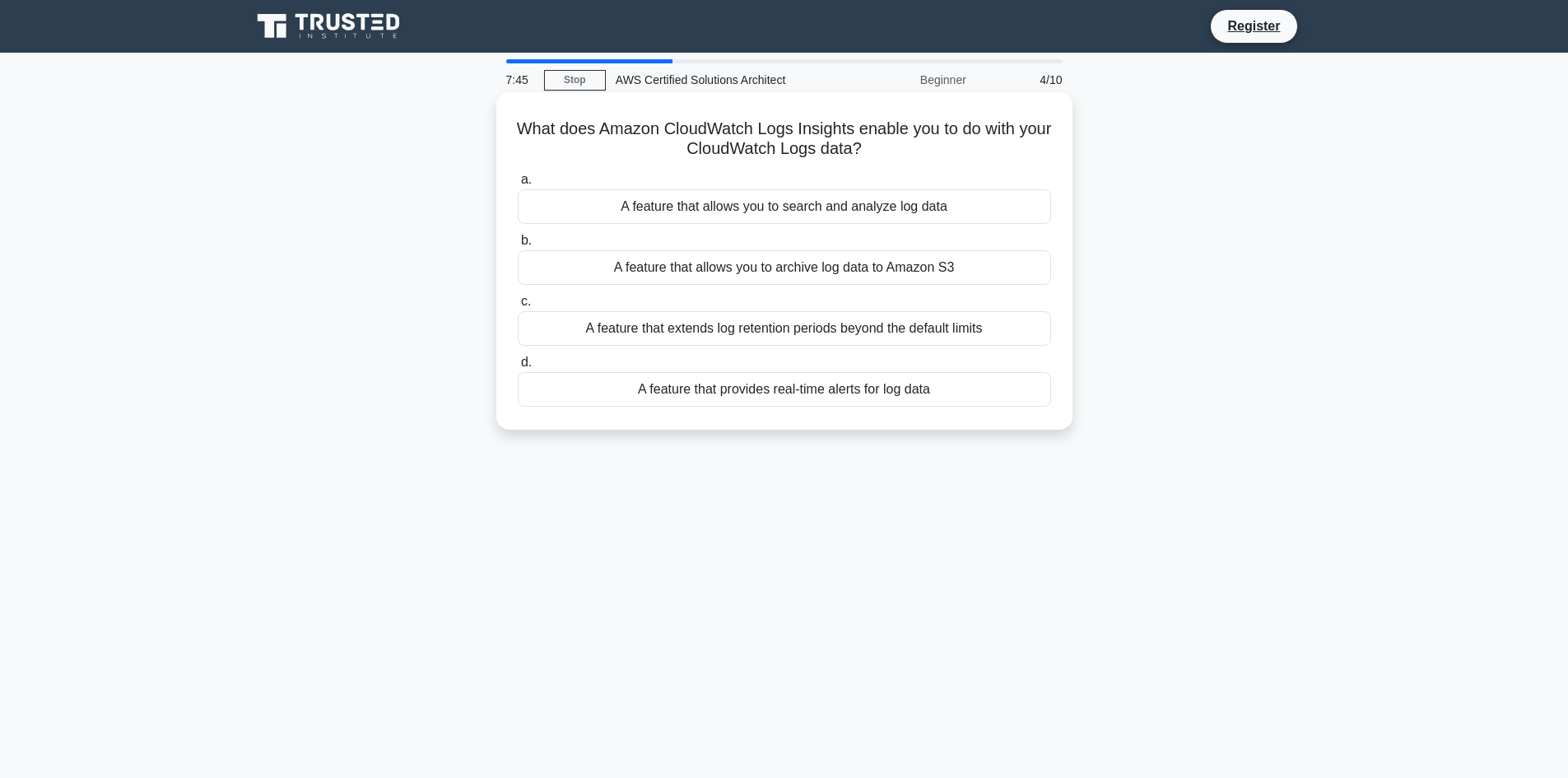
click at [550, 135] on h5 "What does Amazon CloudWatch Logs Insights enable you to do with your CloudWatch…" at bounding box center [784, 138] width 536 height 41
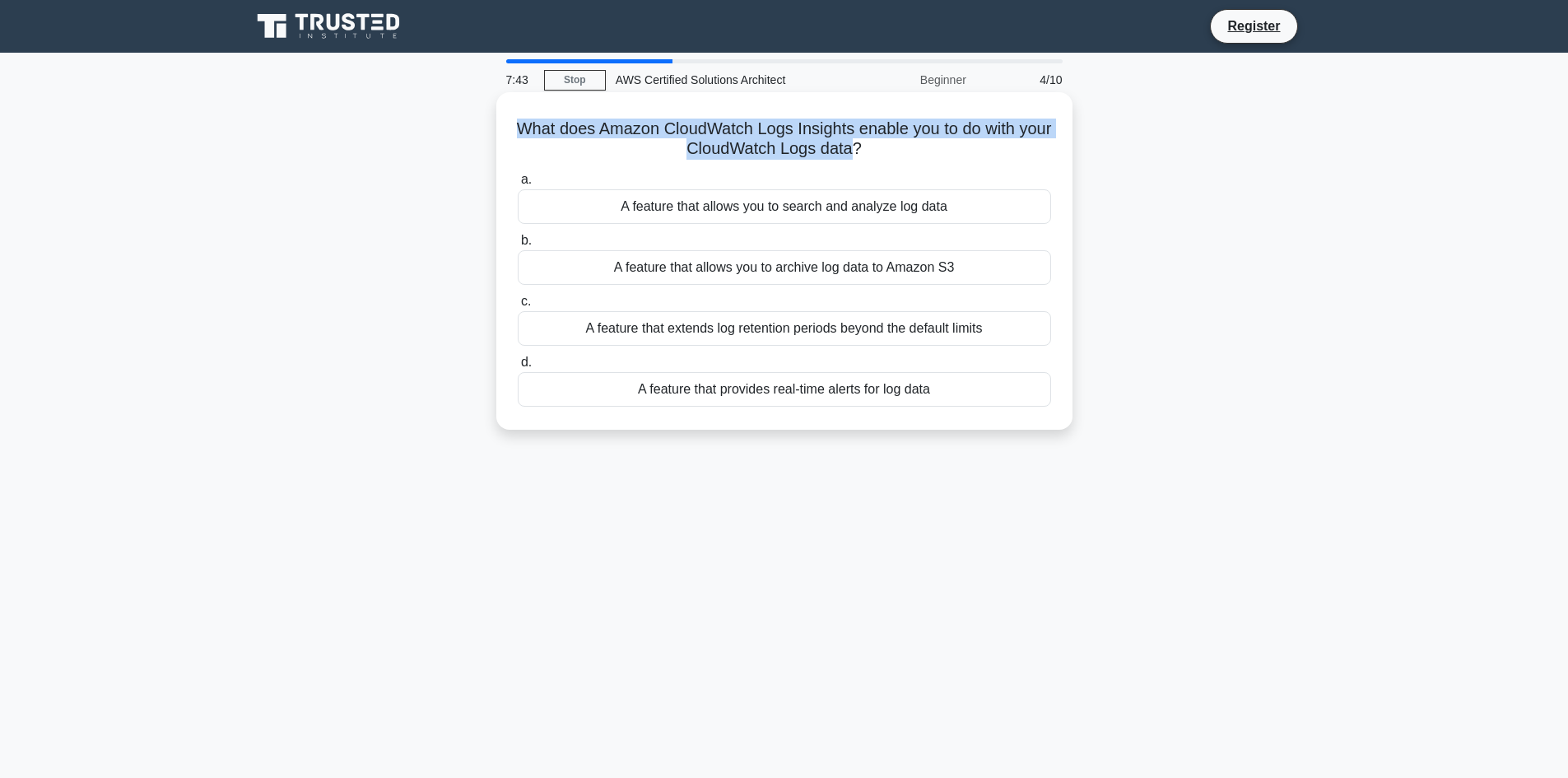
drag, startPoint x: 550, startPoint y: 135, endPoint x: 856, endPoint y: 143, distance: 306.1
click at [856, 143] on h5 "What does Amazon CloudWatch Logs Insights enable you to do with your CloudWatch…" at bounding box center [784, 138] width 536 height 41
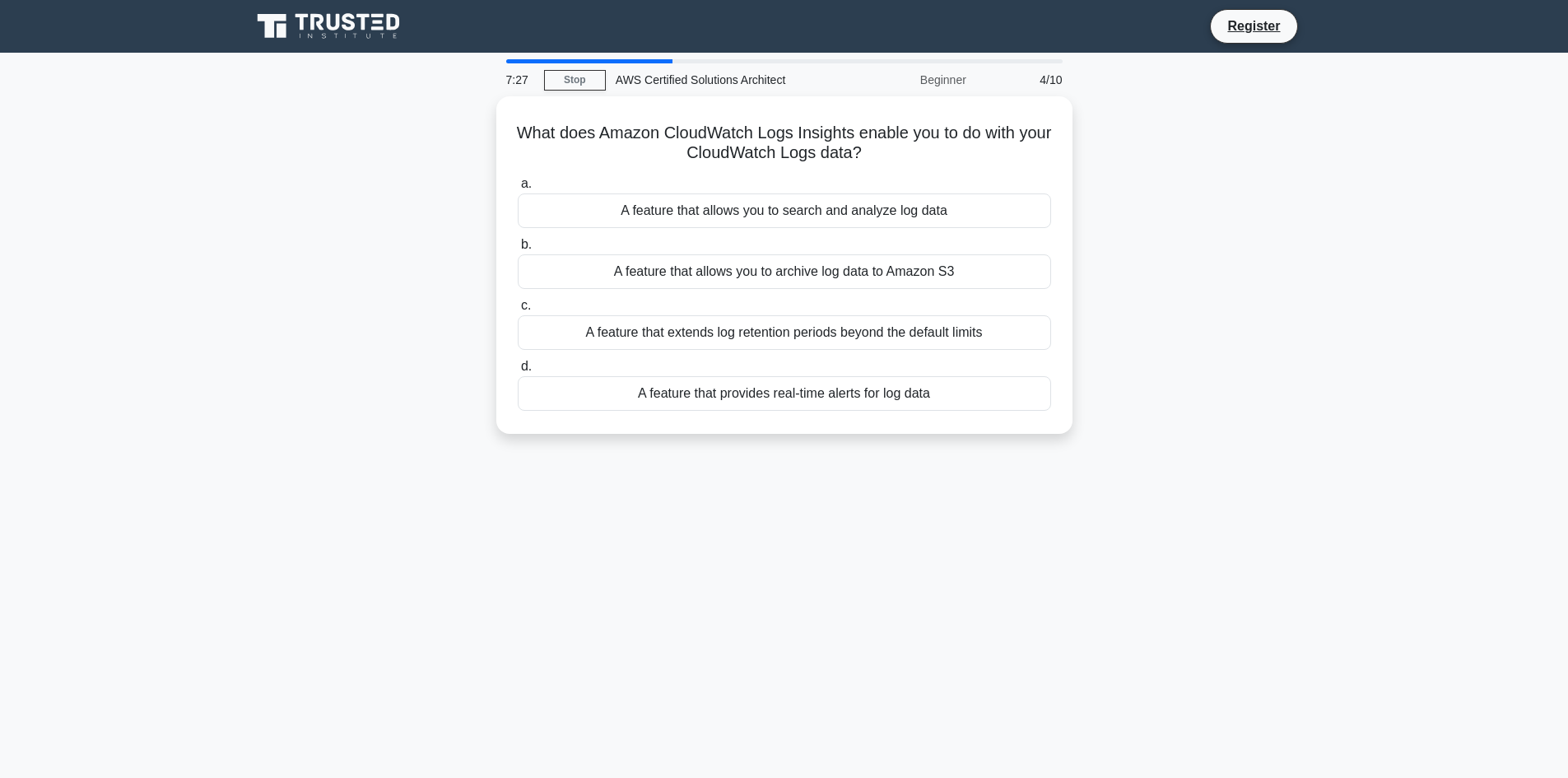
drag, startPoint x: 589, startPoint y: 488, endPoint x: 601, endPoint y: 460, distance: 30.5
click at [589, 488] on div "7:27 Stop AWS Certified Solutions Architect Beginner 4/10 What does Amazon Clou…" at bounding box center [784, 471] width 1086 height 823
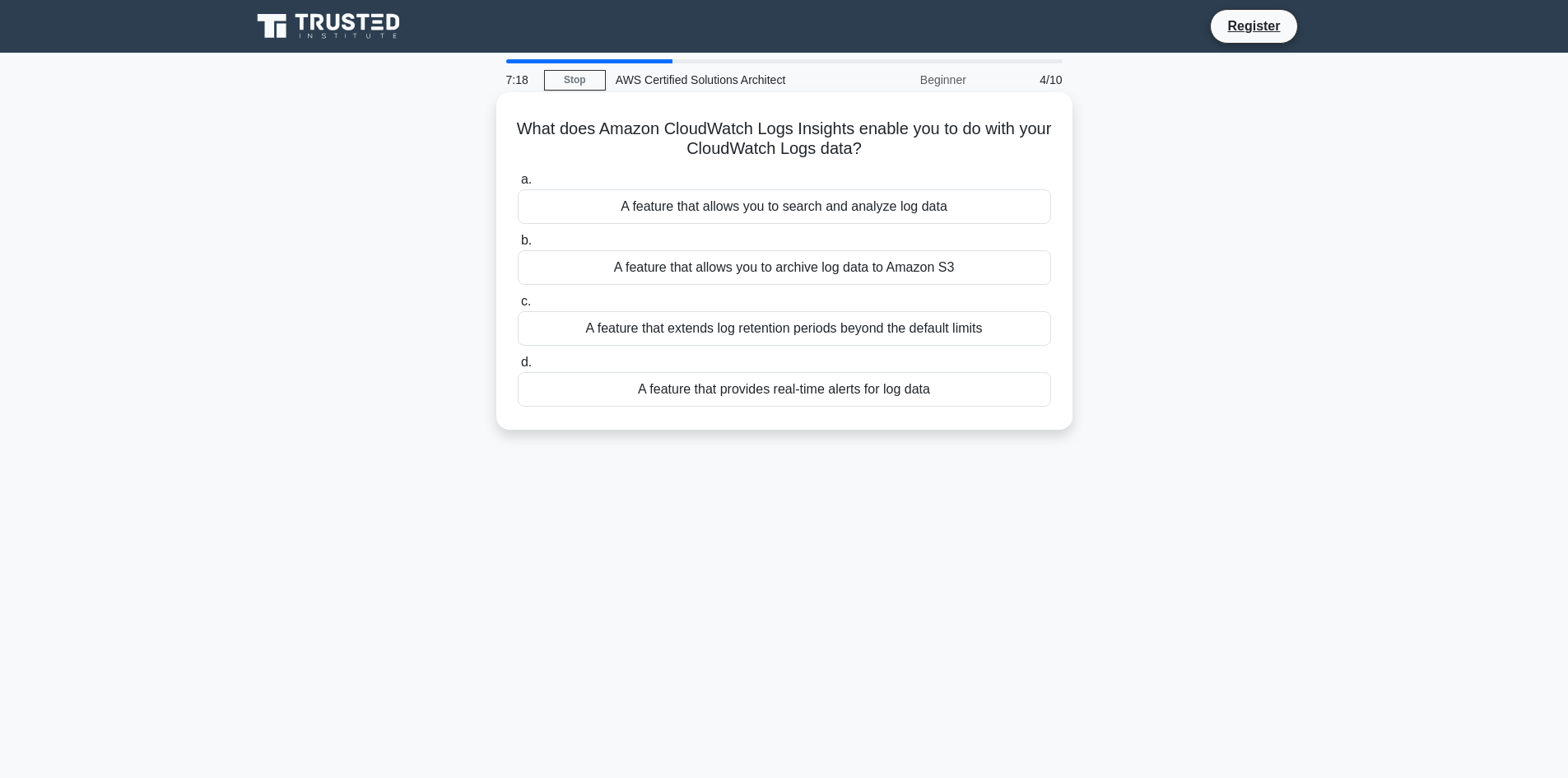
click at [765, 272] on div "A feature that allows you to archive log data to Amazon S3" at bounding box center [784, 267] width 534 height 35
click at [518, 246] on input "b. A feature that allows you to archive log data to Amazon S3" at bounding box center [518, 240] width 0 height 11
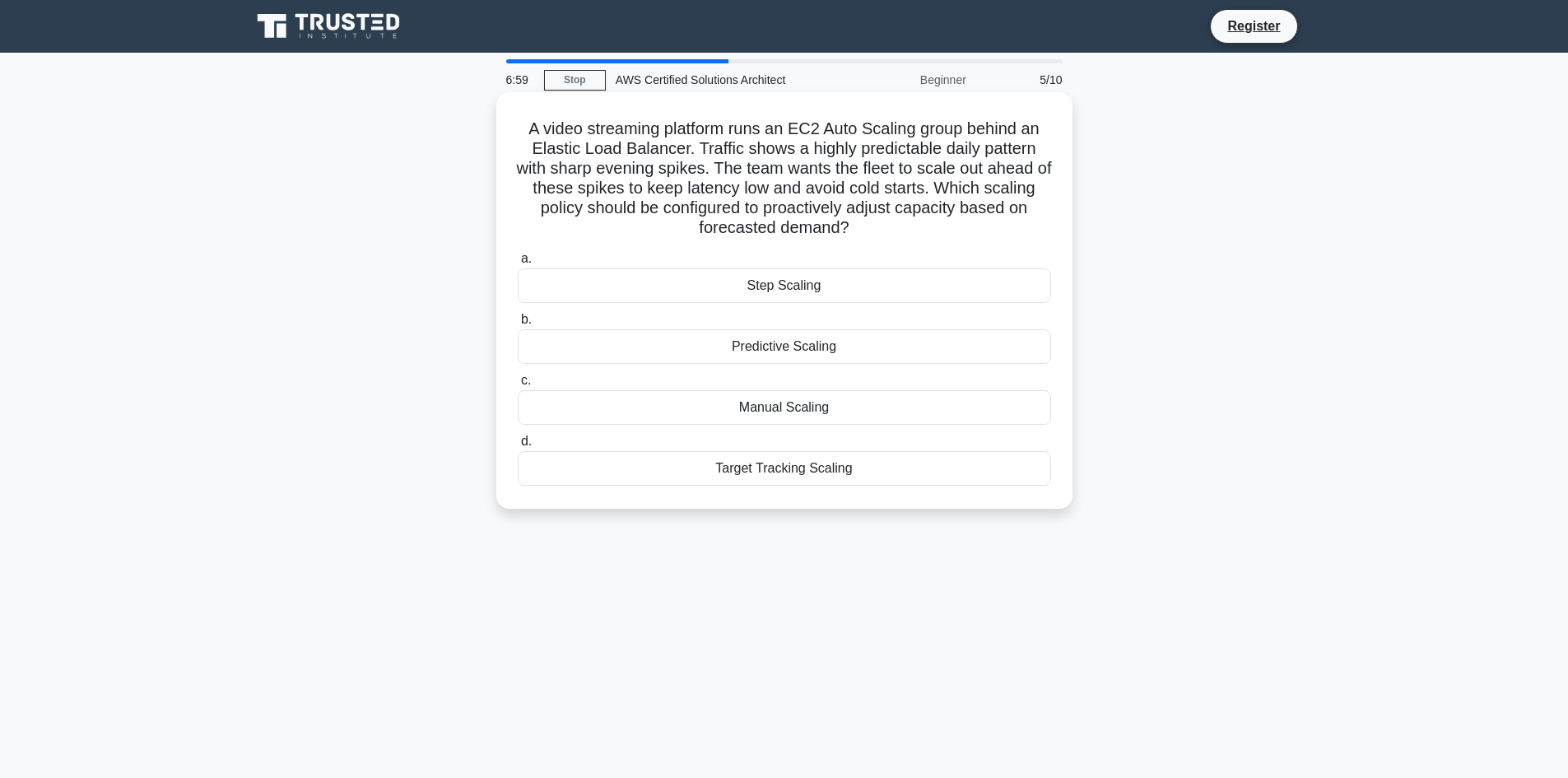
drag, startPoint x: 657, startPoint y: 120, endPoint x: 906, endPoint y: 229, distance: 271.8
click at [906, 229] on h5 "A video streaming platform runs an EC2 Auto Scaling group behind an Elastic Loa…" at bounding box center [784, 178] width 536 height 120
drag, startPoint x: 816, startPoint y: 222, endPoint x: 609, endPoint y: 175, distance: 212.3
click at [609, 175] on h5 "A video streaming platform runs an EC2 Auto Scaling group behind an Elastic Loa…" at bounding box center [784, 178] width 536 height 120
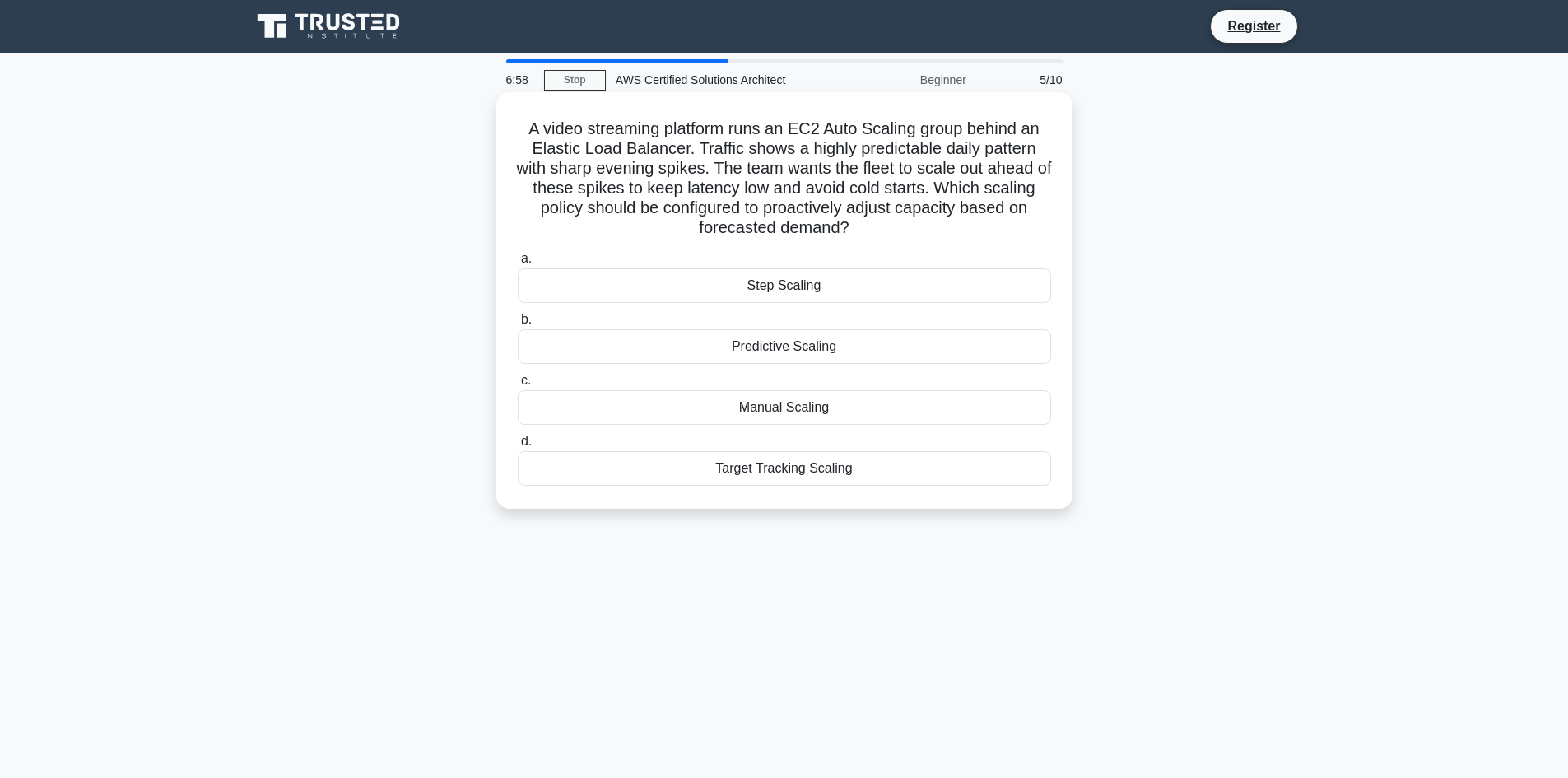
click at [609, 175] on h5 "A video streaming platform runs an EC2 Auto Scaling group behind an Elastic Loa…" at bounding box center [784, 178] width 536 height 120
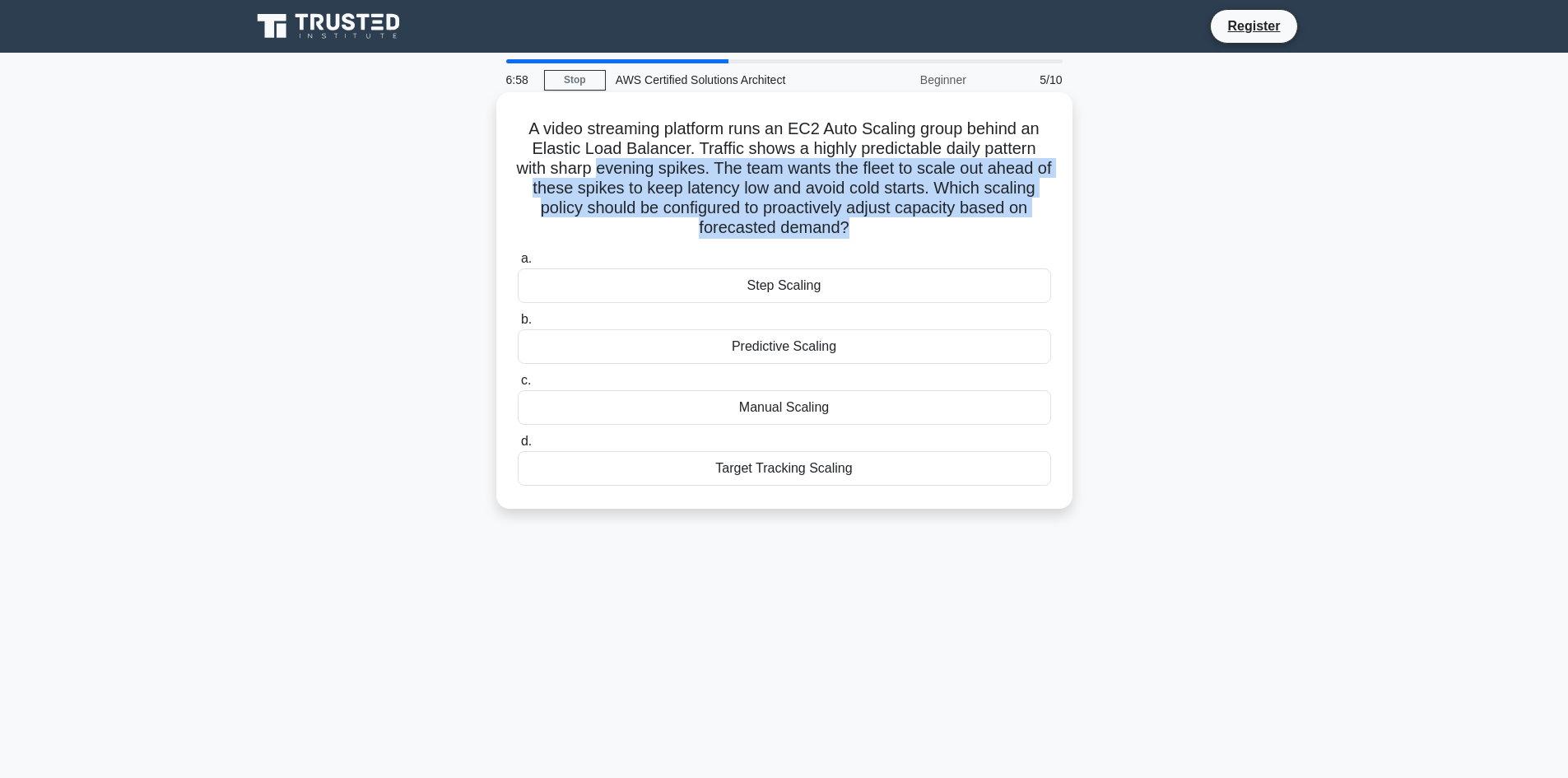
drag, startPoint x: 609, startPoint y: 175, endPoint x: 891, endPoint y: 241, distance: 289.6
click at [891, 241] on div "A video streaming platform runs an EC2 Auto Scaling group behind an Elastic Loa…" at bounding box center [784, 301] width 563 height 404
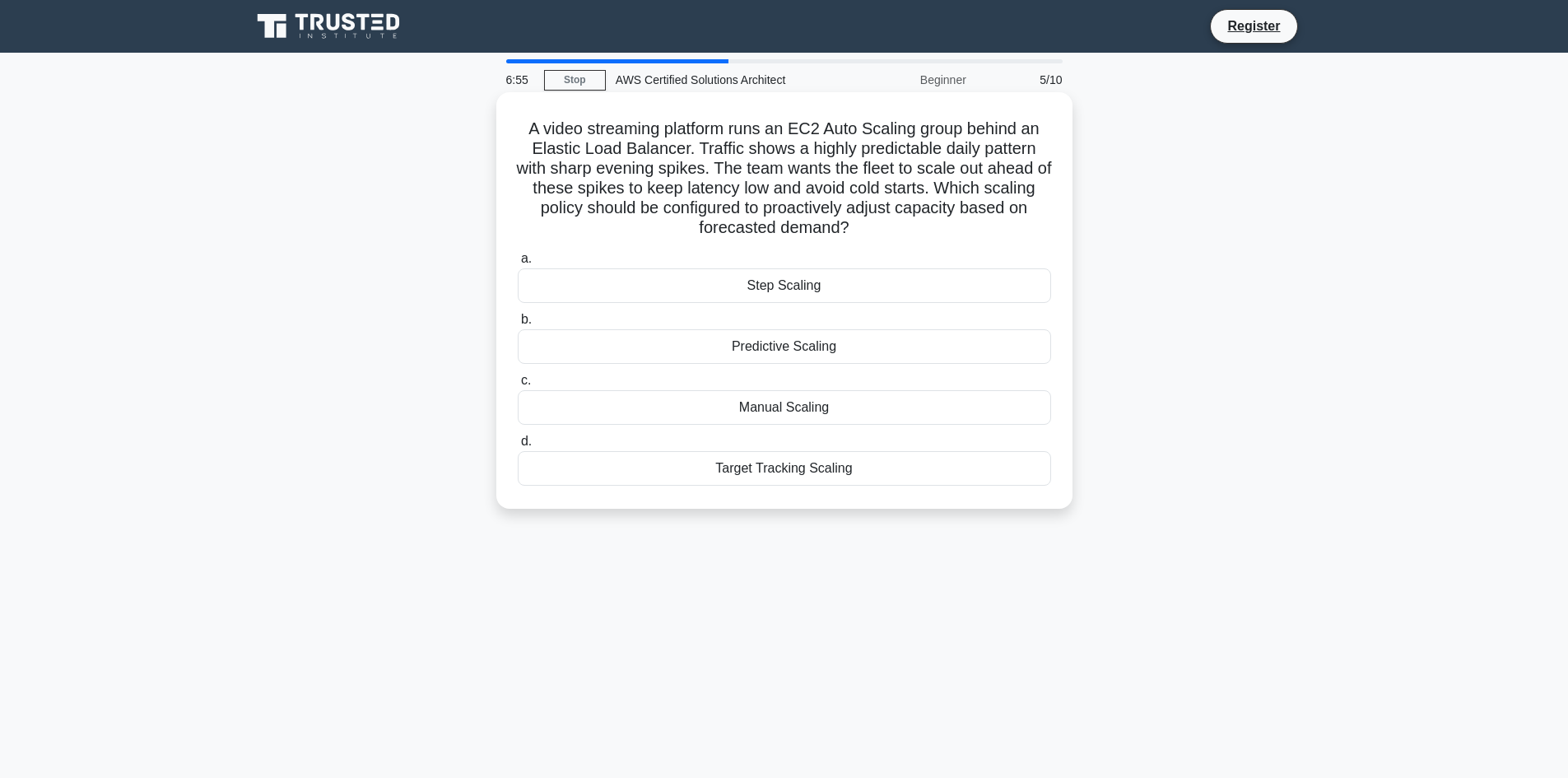
click at [809, 347] on div "Predictive Scaling" at bounding box center [784, 347] width 534 height 35
click at [518, 325] on input "b. Predictive Scaling" at bounding box center [518, 319] width 0 height 11
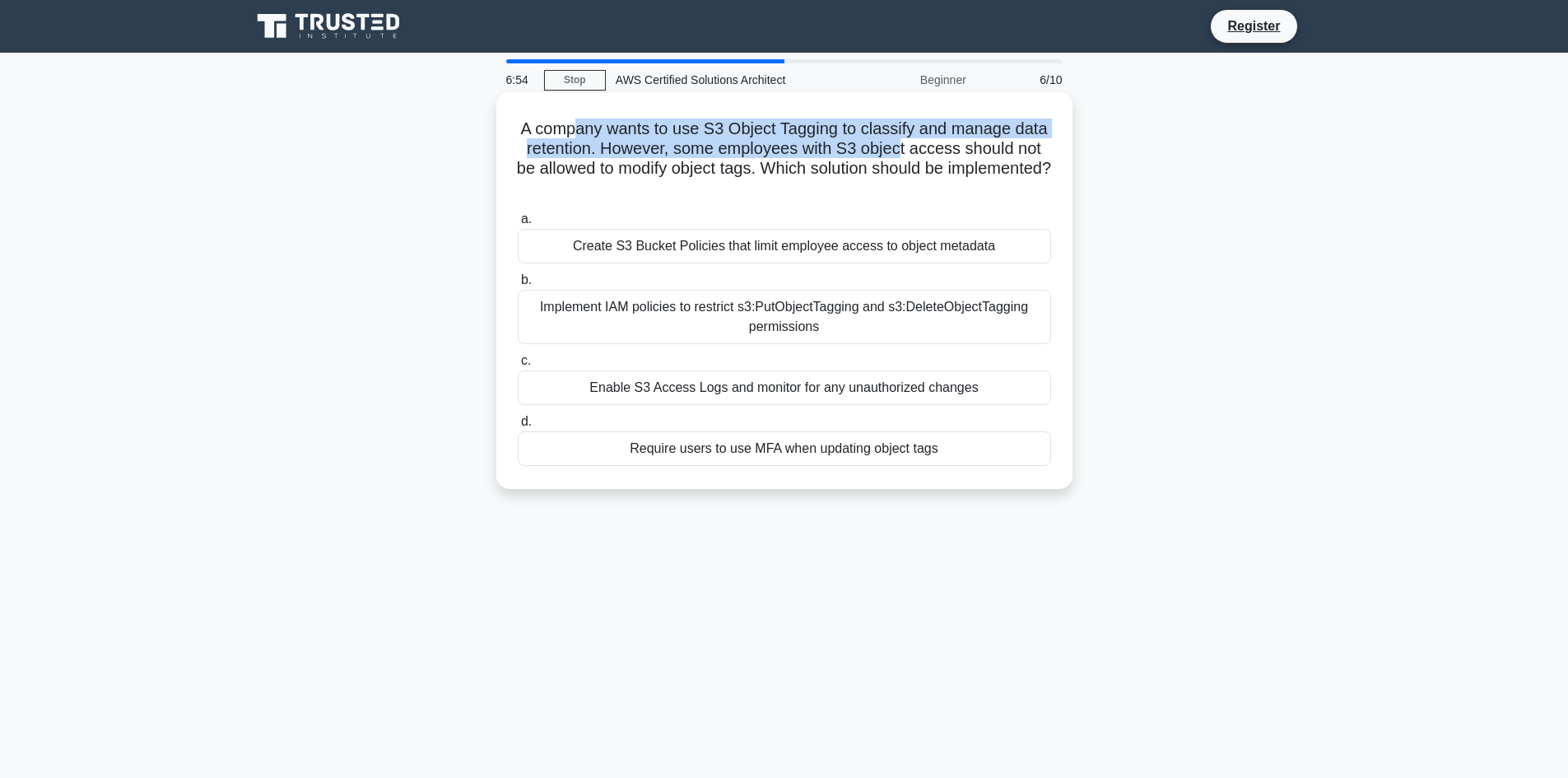
drag, startPoint x: 573, startPoint y: 128, endPoint x: 903, endPoint y: 153, distance: 330.9
click at [903, 153] on h5 "A company wants to use S3 Object Tagging to classify and manage data retention.…" at bounding box center [784, 159] width 536 height 81
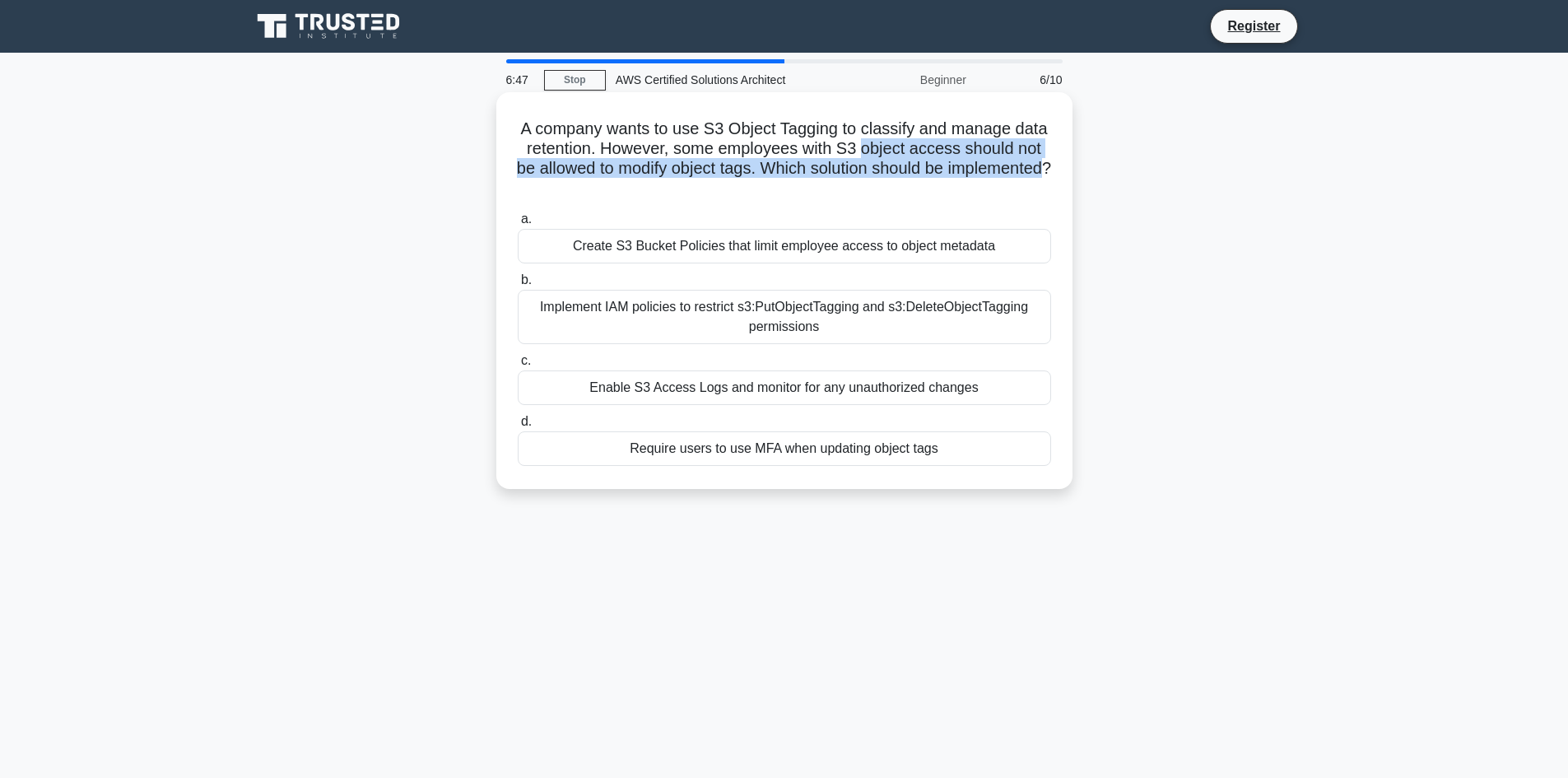
drag, startPoint x: 903, startPoint y: 153, endPoint x: 793, endPoint y: 190, distance: 116.1
click at [793, 190] on h5 "A company wants to use S3 Object Tagging to classify and manage data retention.…" at bounding box center [784, 159] width 536 height 81
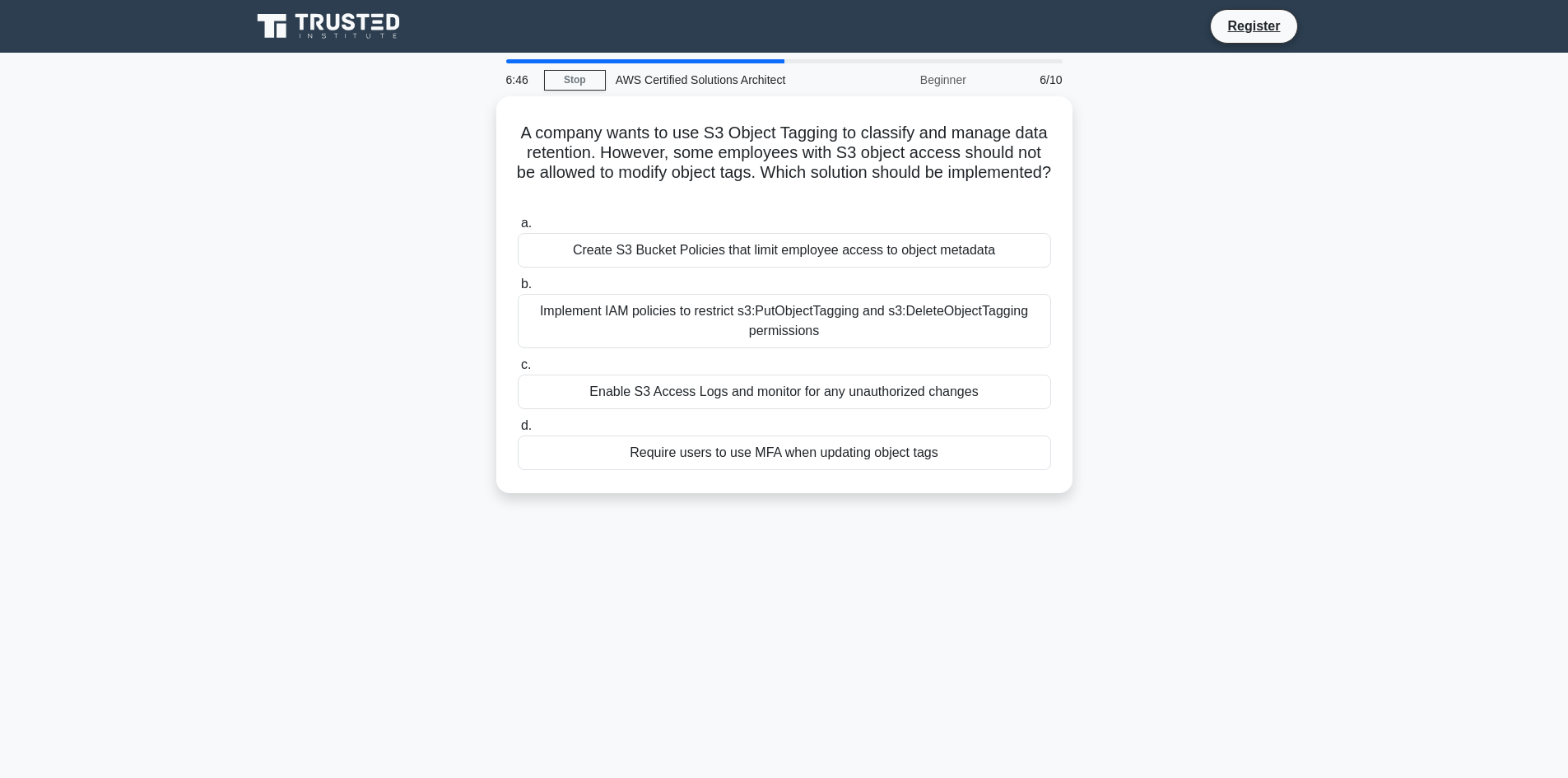
click at [1222, 322] on div "A company wants to use S3 Object Tagging to classify and manage data retention.…" at bounding box center [784, 304] width 1086 height 416
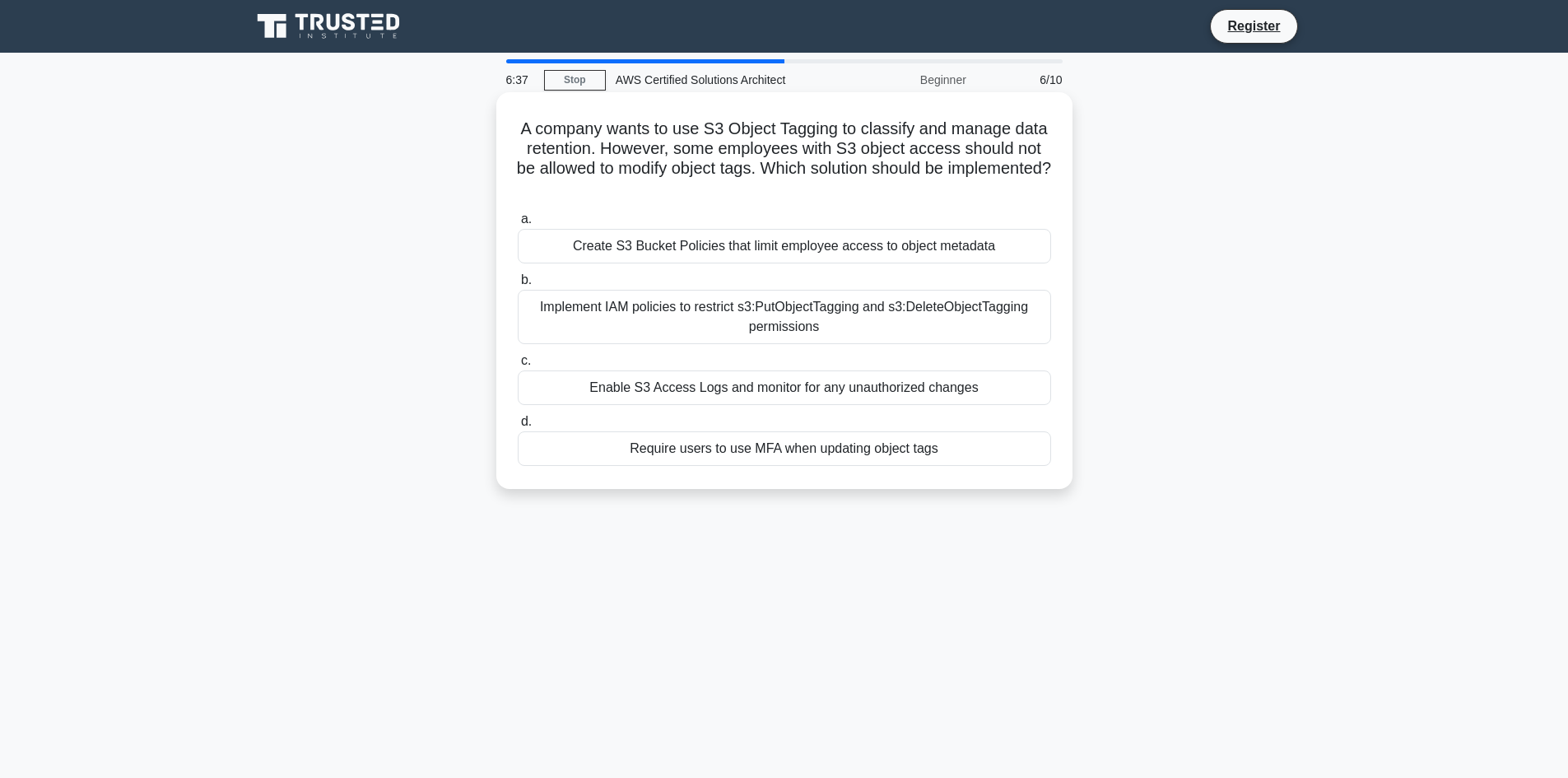
click at [817, 331] on div "Implement IAM policies to restrict s3:PutObjectTagging and s3:DeleteObjectTaggi…" at bounding box center [784, 316] width 534 height 55
click at [518, 286] on input "b. Implement IAM policies to restrict s3:PutObjectTagging and s3:DeleteObjectTa…" at bounding box center [518, 280] width 0 height 11
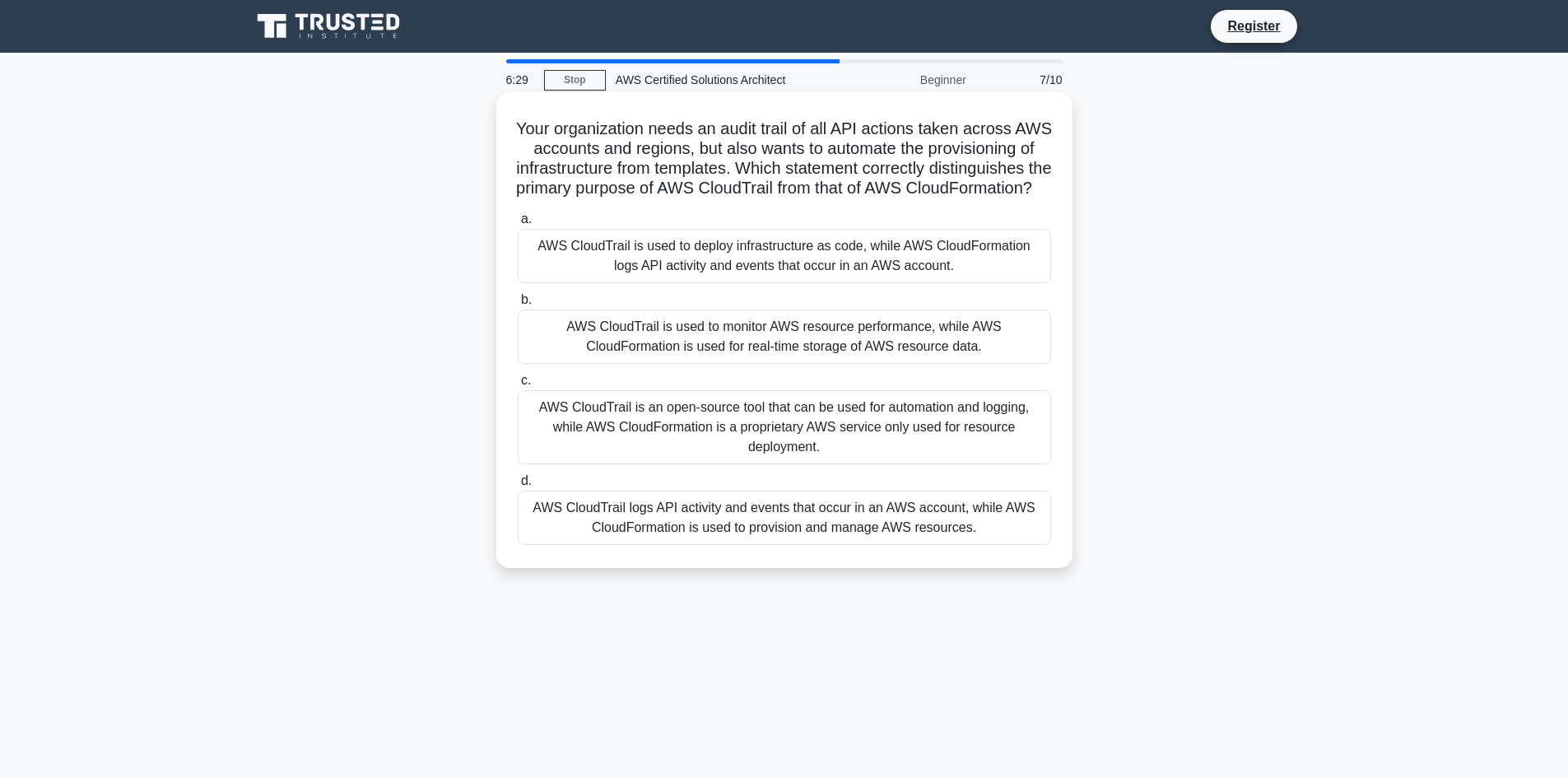
drag, startPoint x: 586, startPoint y: 129, endPoint x: 905, endPoint y: 204, distance: 327.7
click at [905, 199] on h5 "Your organization needs an audit trail of all API actions taken across AWS acco…" at bounding box center [784, 159] width 536 height 81
click at [1033, 199] on icon ".spinner_0XTQ{transform-origin:center;animation:spinner_y6GP .75s linear infini…" at bounding box center [1042, 189] width 20 height 20
click at [0, 349] on main "6:06 Stop AWS Certified Solutions Architect Beginner 7/10 Your organization nee…" at bounding box center [784, 471] width 1568 height 837
click at [9, 372] on main "5:49 Stop AWS Certified Solutions Architect Beginner 7/10 Your organization nee…" at bounding box center [784, 471] width 1568 height 837
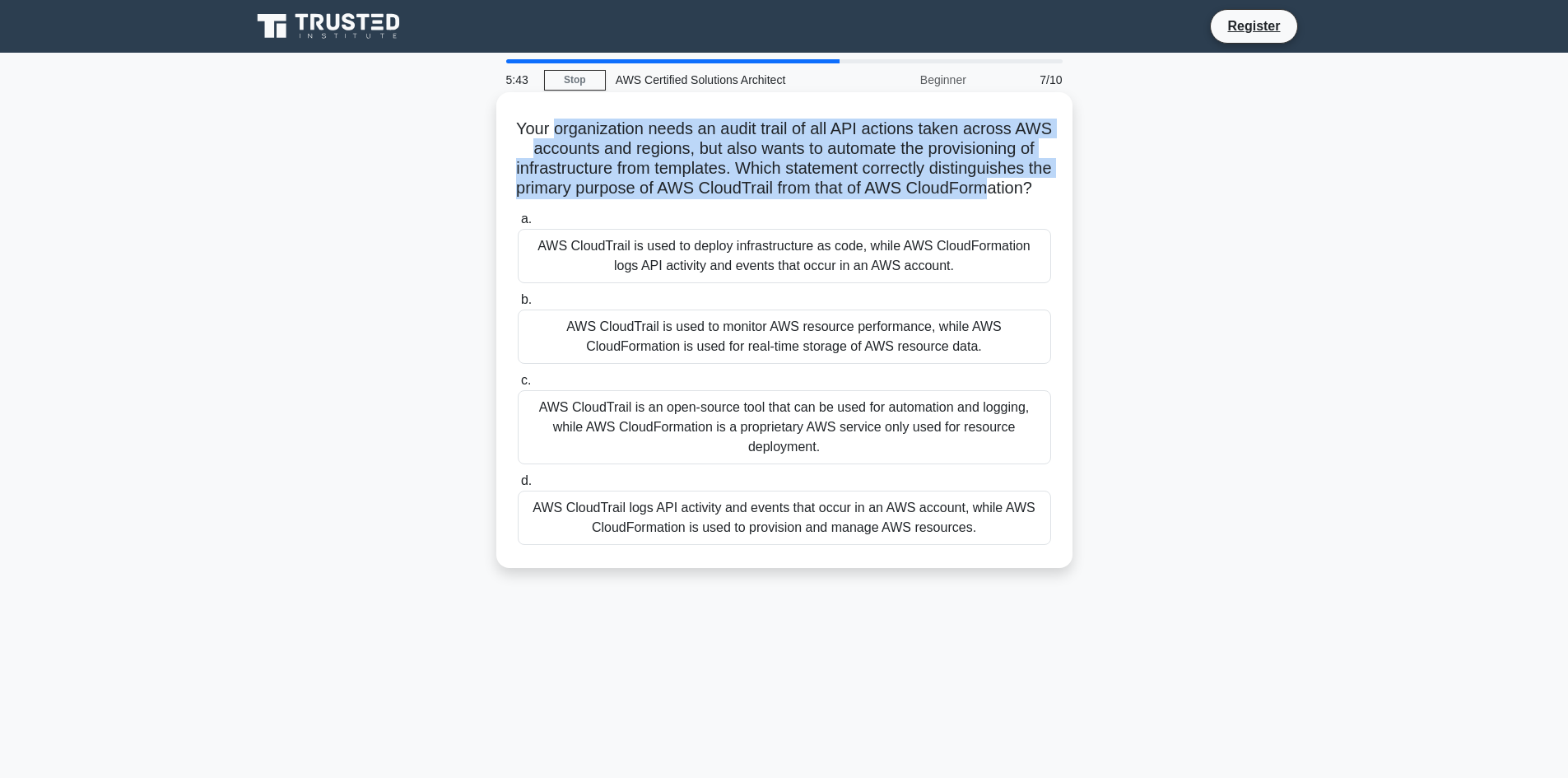
drag, startPoint x: 569, startPoint y: 128, endPoint x: 834, endPoint y: 221, distance: 280.8
click at [834, 221] on div "Your organization needs an audit trail of all API actions taken across AWS acco…" at bounding box center [784, 330] width 563 height 463
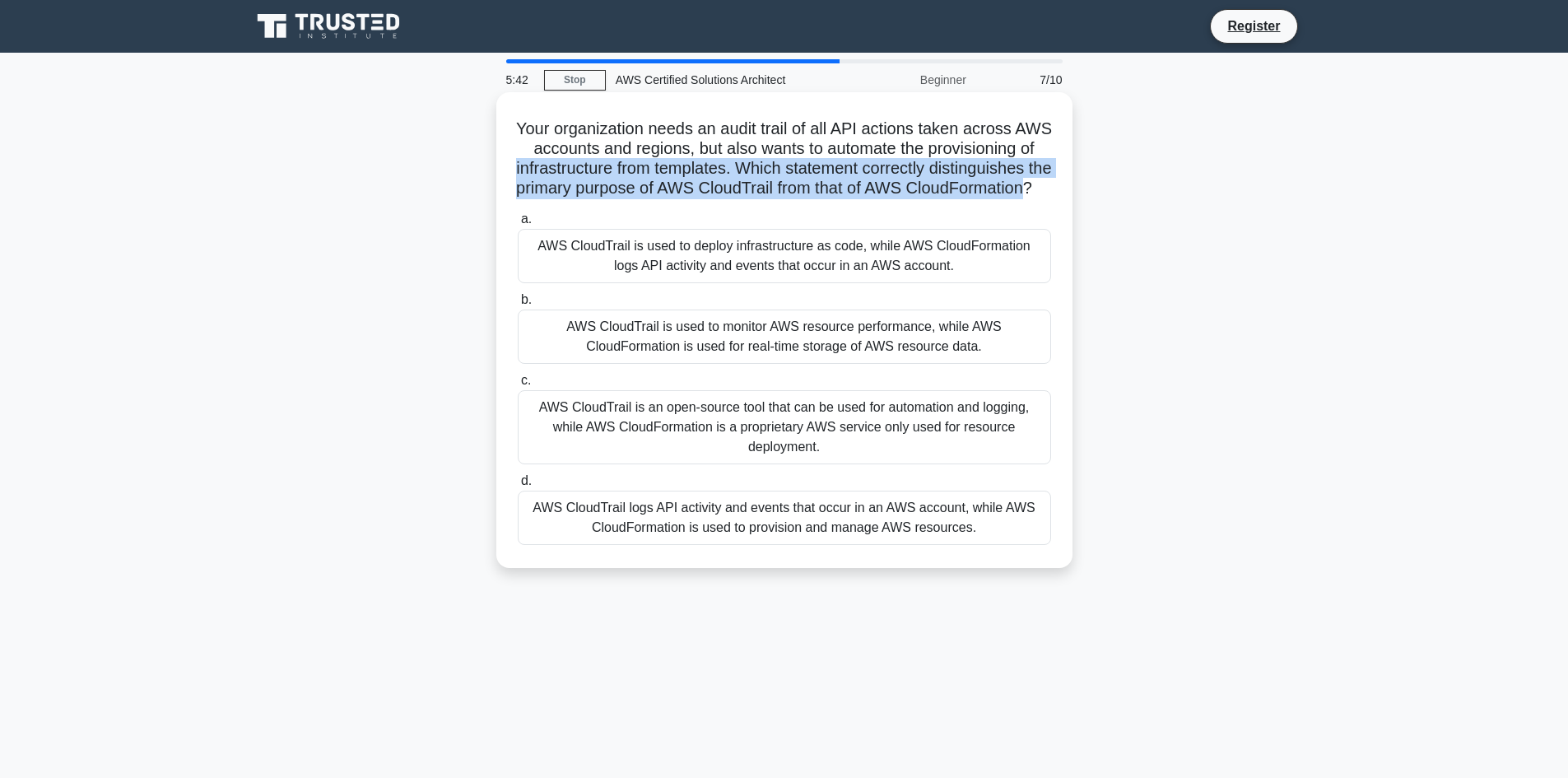
drag, startPoint x: 834, startPoint y: 221, endPoint x: 708, endPoint y: 163, distance: 138.7
click at [708, 163] on div "Your organization needs an audit trail of all API actions taken across AWS acco…" at bounding box center [784, 330] width 563 height 463
click at [708, 163] on h5 "Your organization needs an audit trail of all API actions taken across AWS acco…" at bounding box center [784, 159] width 536 height 81
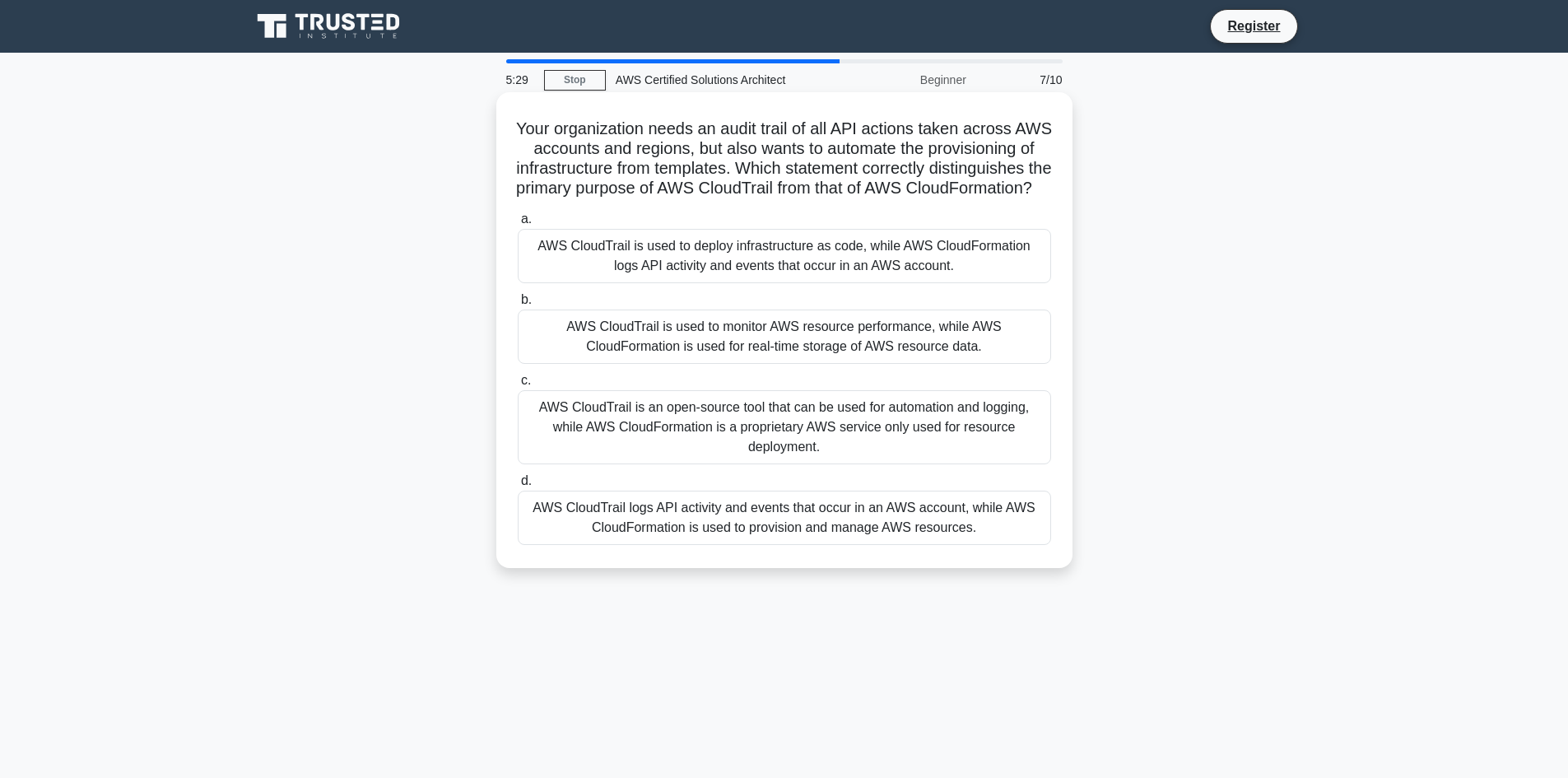
click at [674, 530] on div "AWS CloudTrail logs API activity and events that occur in an AWS account, while…" at bounding box center [784, 517] width 534 height 55
click at [518, 487] on input "d. AWS CloudTrail logs API activity and events that occur in an AWS account, wh…" at bounding box center [518, 481] width 0 height 11
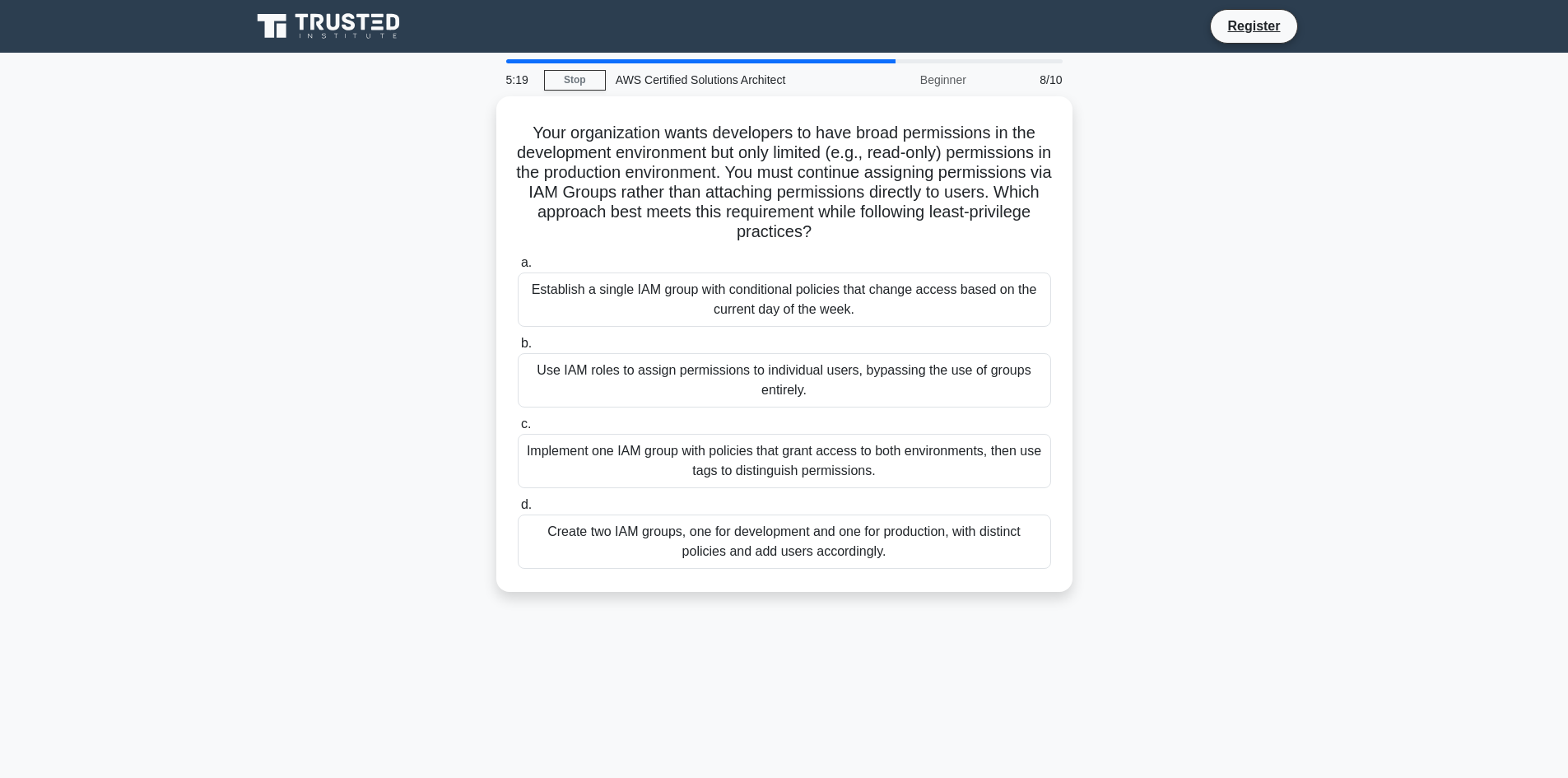
click at [0, 448] on main "5:19 Stop AWS Certified Solutions Architect Beginner 8/10 Your organization wan…" at bounding box center [784, 471] width 1568 height 837
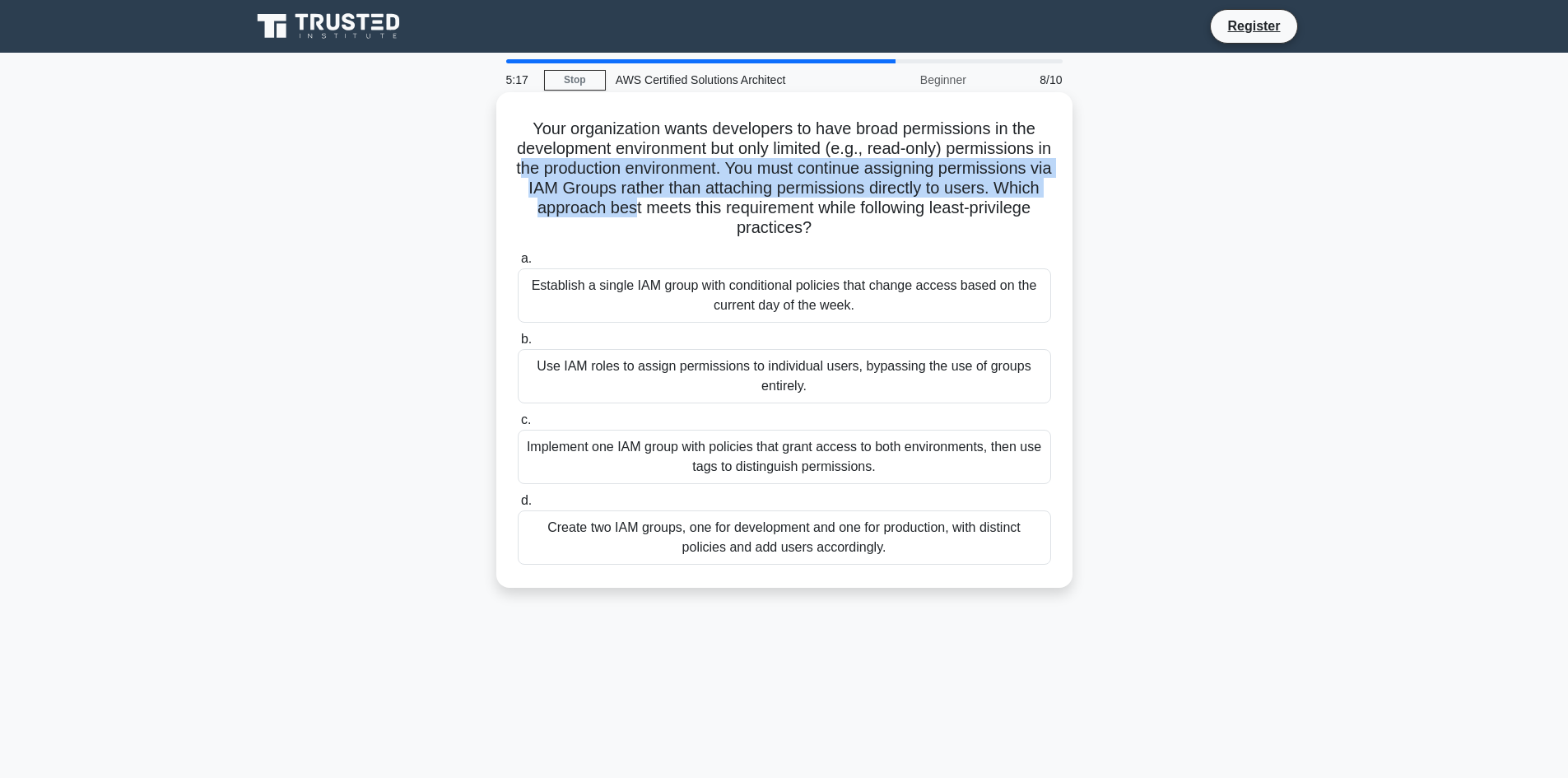
drag, startPoint x: 667, startPoint y: 164, endPoint x: 926, endPoint y: 209, distance: 262.9
click at [926, 209] on h5 "Your organization wants developers to have broad permissions in the development…" at bounding box center [784, 178] width 536 height 120
drag, startPoint x: 926, startPoint y: 209, endPoint x: 782, endPoint y: 171, distance: 148.9
click at [784, 171] on h5 "Your organization wants developers to have broad permissions in the development…" at bounding box center [784, 178] width 536 height 120
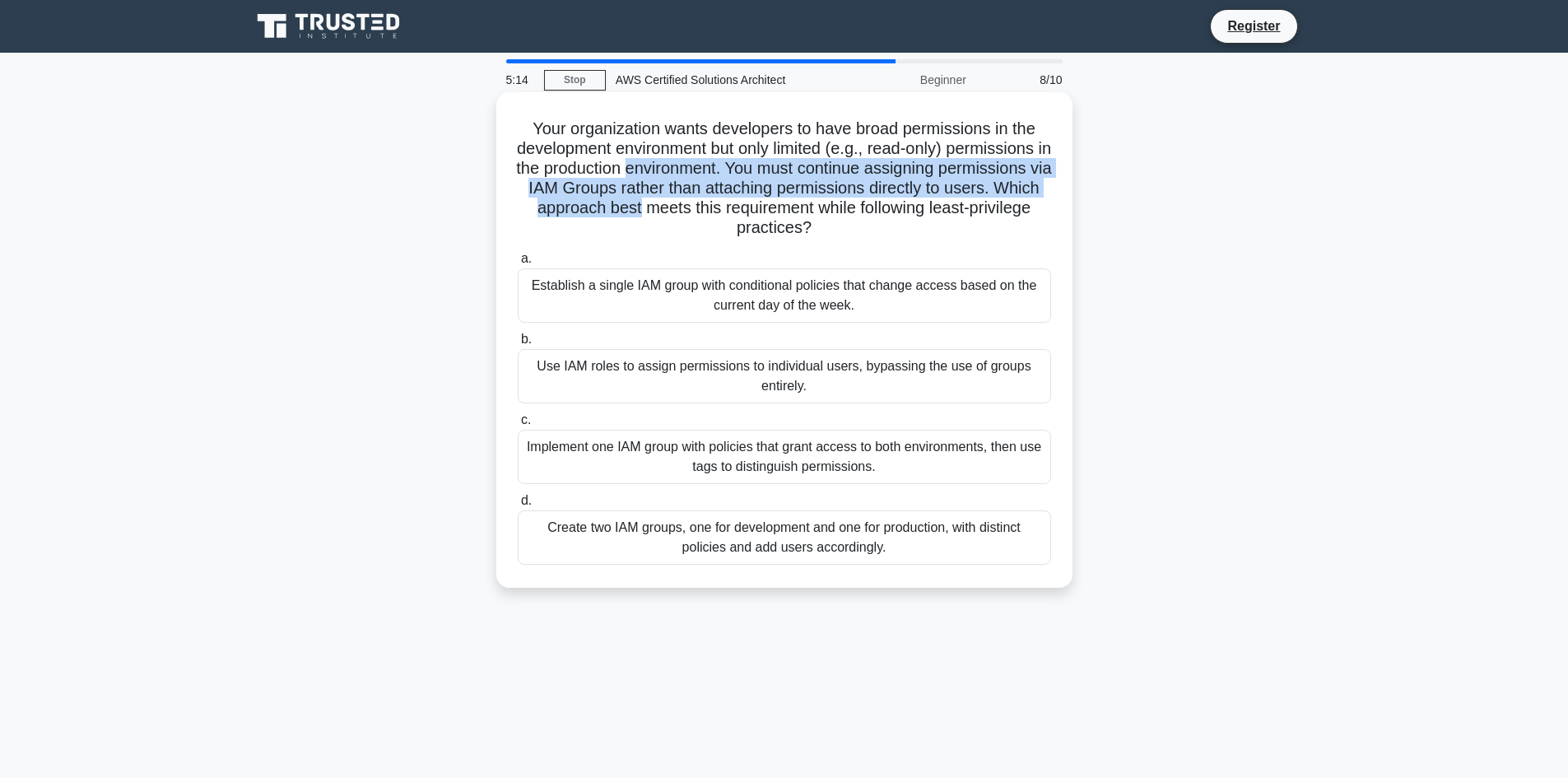
click at [777, 171] on h5 "Your organization wants developers to have broad permissions in the development…" at bounding box center [784, 178] width 536 height 120
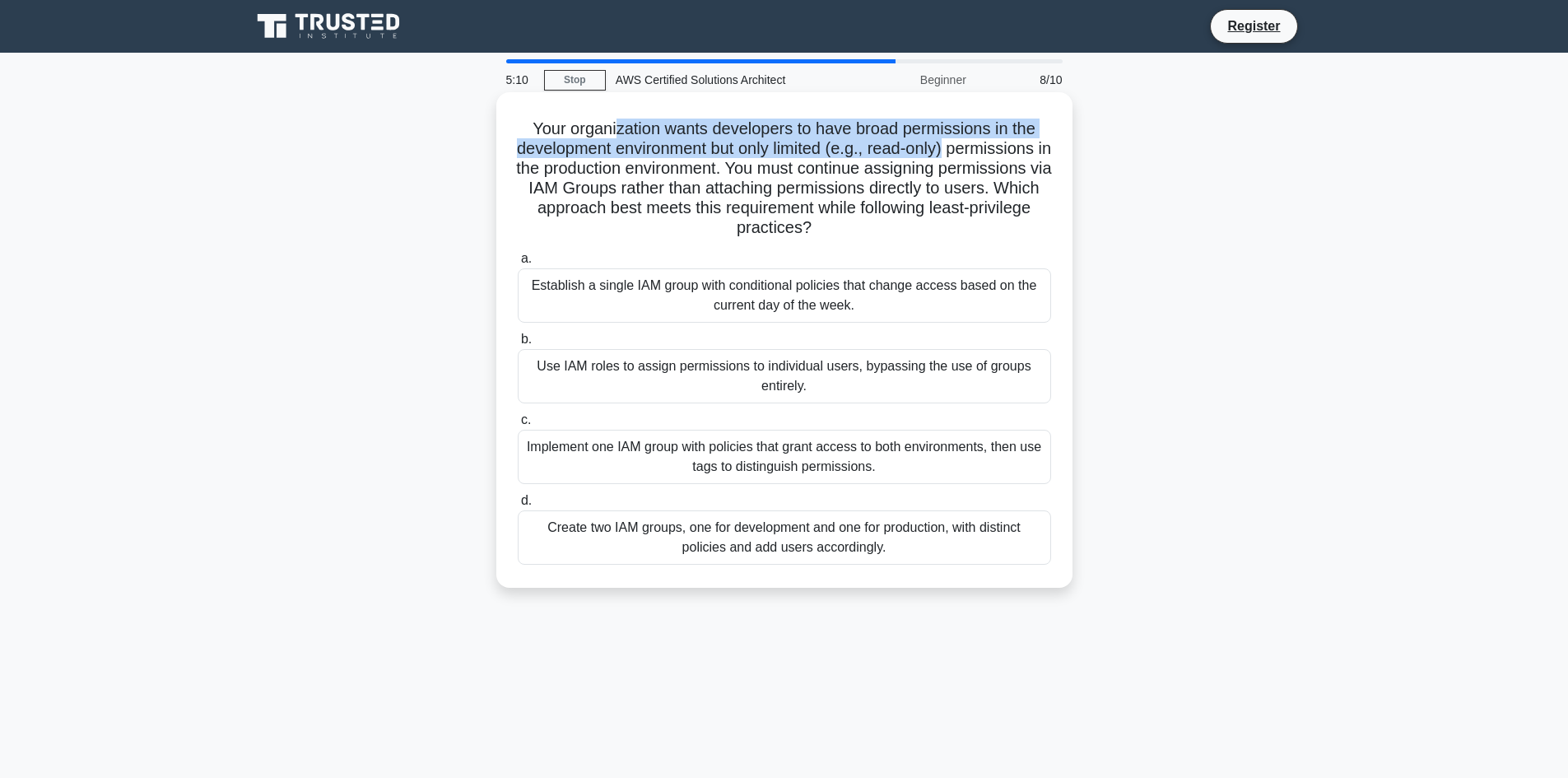
drag, startPoint x: 615, startPoint y: 119, endPoint x: 1042, endPoint y: 139, distance: 427.5
click at [1042, 139] on h5 "Your organization wants developers to have broad permissions in the development…" at bounding box center [784, 178] width 536 height 120
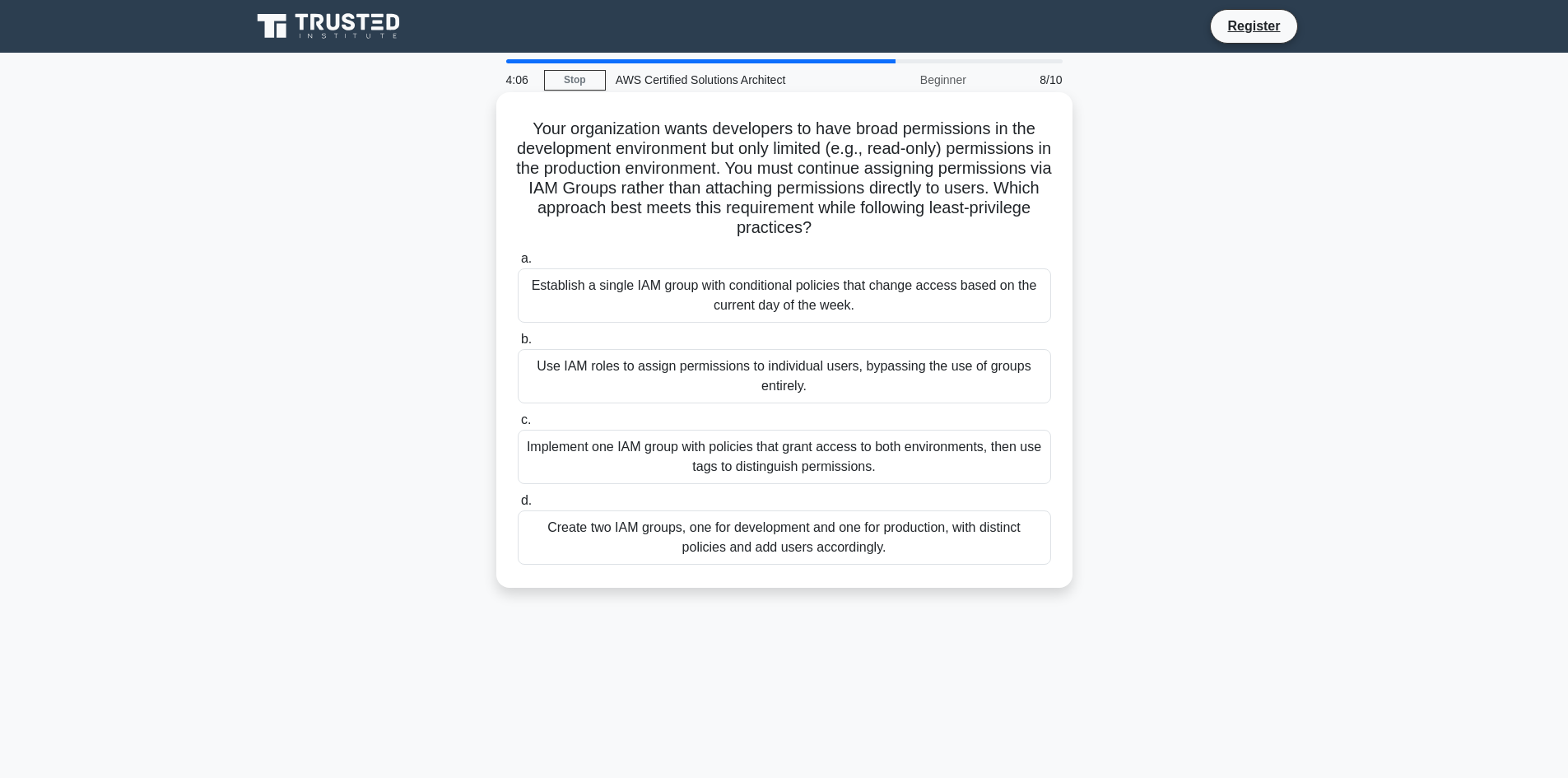
click at [705, 165] on h5 "Your organization wants developers to have broad permissions in the development…" at bounding box center [784, 178] width 536 height 120
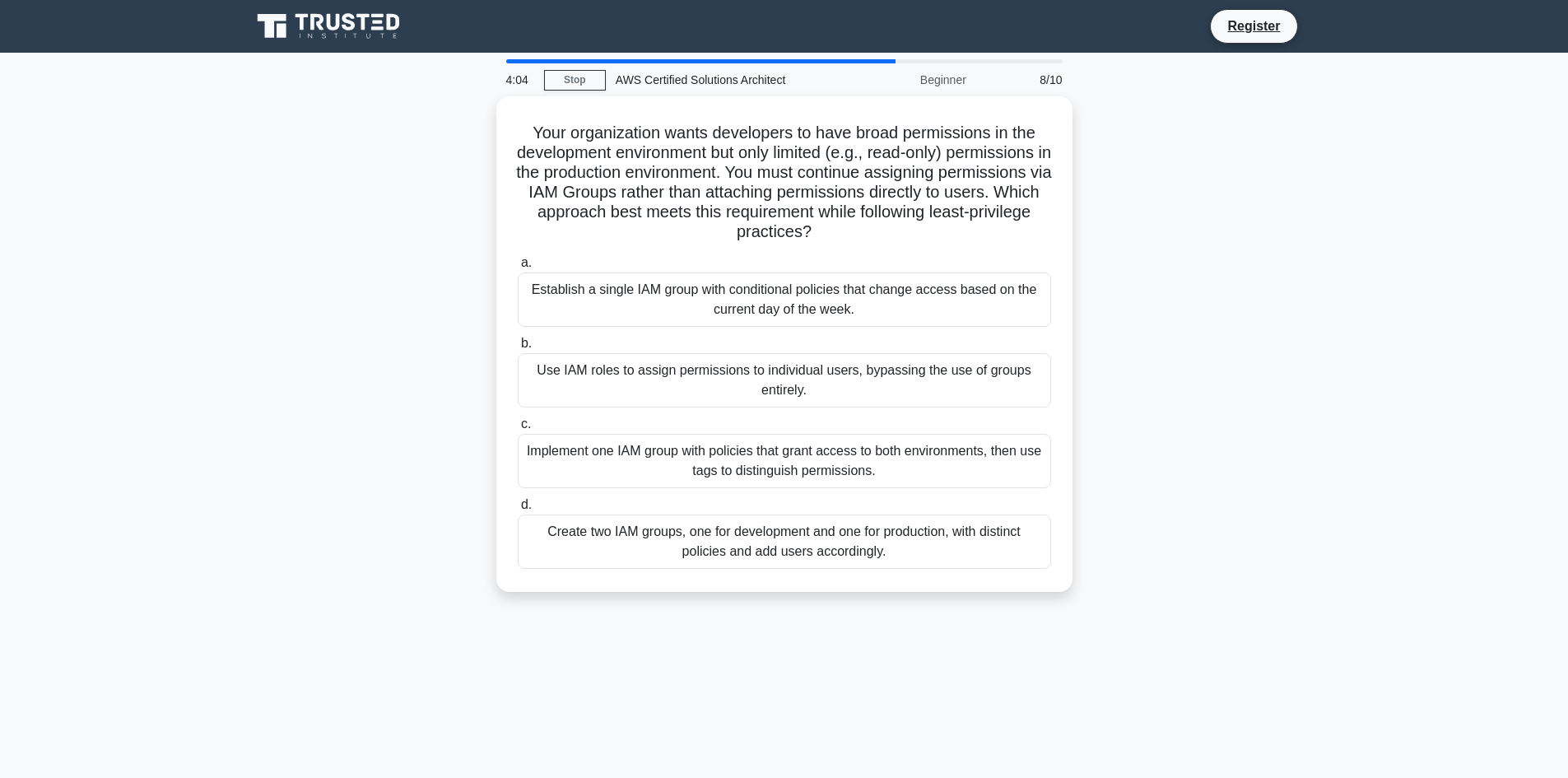
click at [322, 276] on div "Your organization wants developers to have broad permissions in the development…" at bounding box center [784, 354] width 1086 height 515
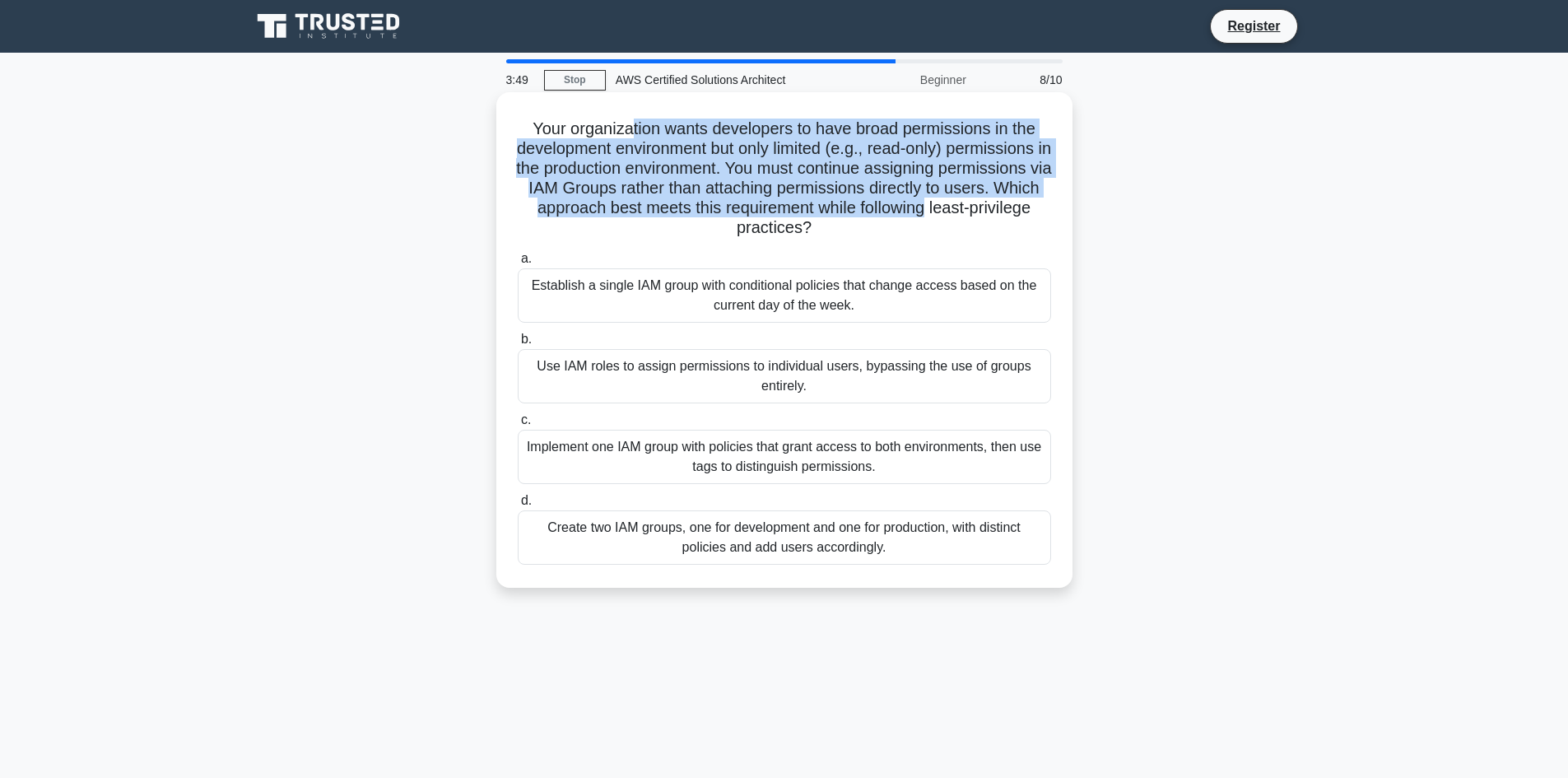
drag, startPoint x: 631, startPoint y: 135, endPoint x: 783, endPoint y: 231, distance: 179.8
click at [783, 231] on h5 "Your organization wants developers to have broad permissions in the development…" at bounding box center [784, 178] width 536 height 120
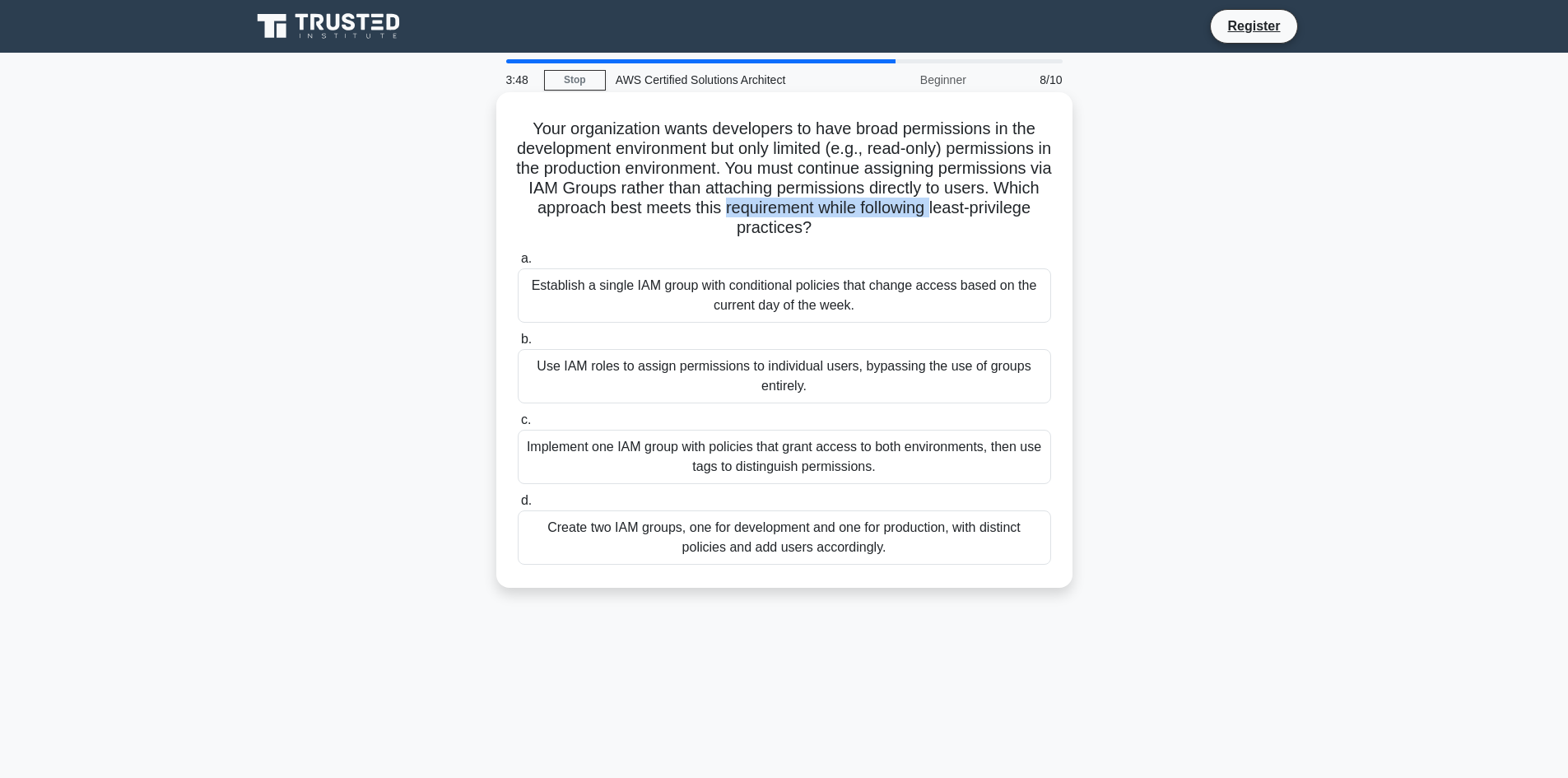
drag, startPoint x: 783, startPoint y: 231, endPoint x: 650, endPoint y: 223, distance: 133.2
click at [650, 223] on h5 "Your organization wants developers to have broad permissions in the development…" at bounding box center [784, 178] width 536 height 120
click at [882, 545] on div "Create two IAM groups, one for development and one for production, with distinc…" at bounding box center [784, 538] width 534 height 55
click at [518, 507] on input "d. Create two IAM groups, one for development and one for production, with dist…" at bounding box center [518, 501] width 0 height 11
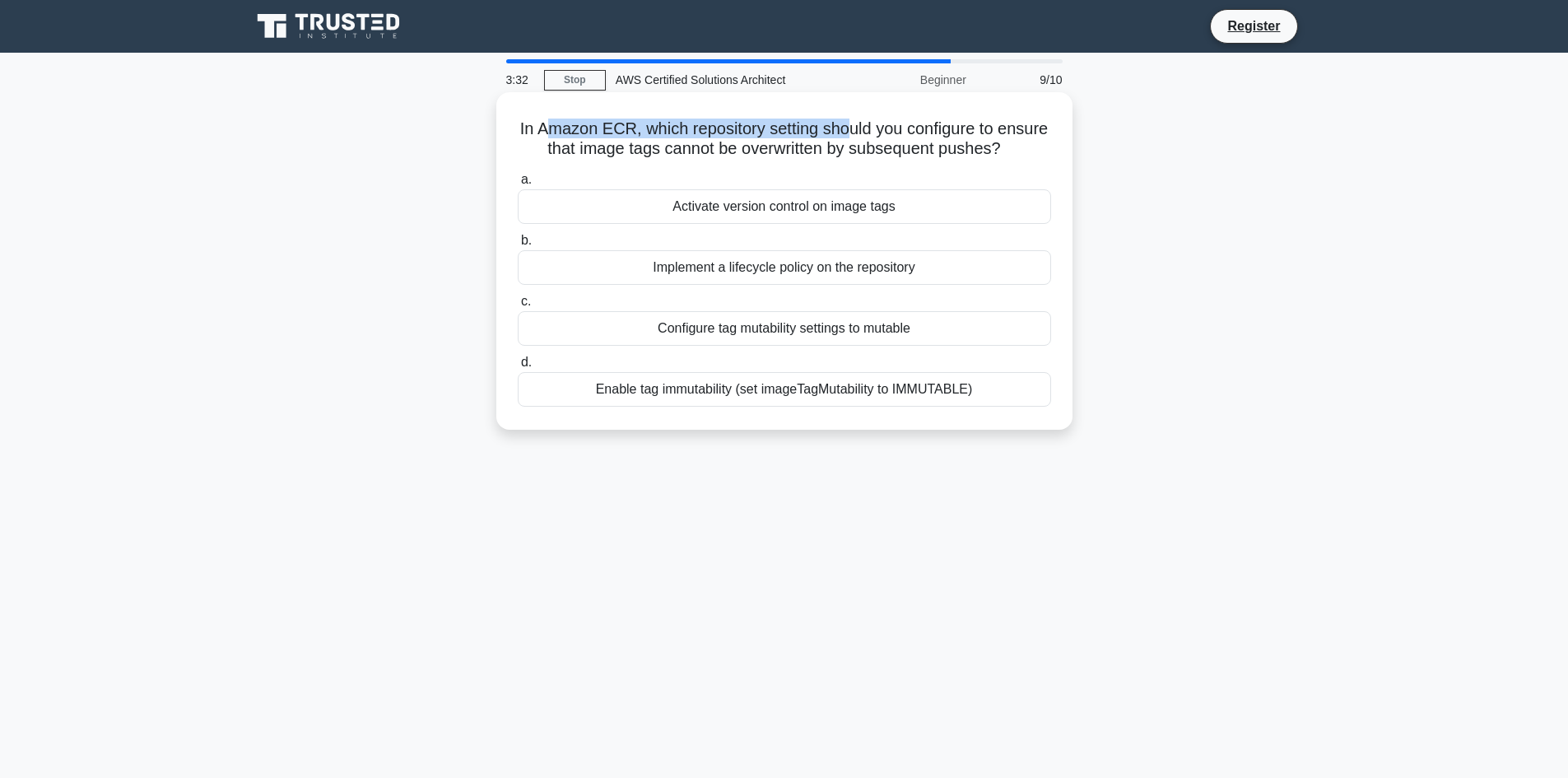
drag, startPoint x: 592, startPoint y: 133, endPoint x: 895, endPoint y: 136, distance: 303.0
click at [895, 136] on h5 "In Amazon ECR, which repository setting should you configure to ensure that ima…" at bounding box center [784, 138] width 536 height 41
drag, startPoint x: 895, startPoint y: 136, endPoint x: 655, endPoint y: 136, distance: 240.0
click at [655, 136] on h5 "In Amazon ECR, which repository setting should you configure to ensure that ima…" at bounding box center [784, 138] width 536 height 41
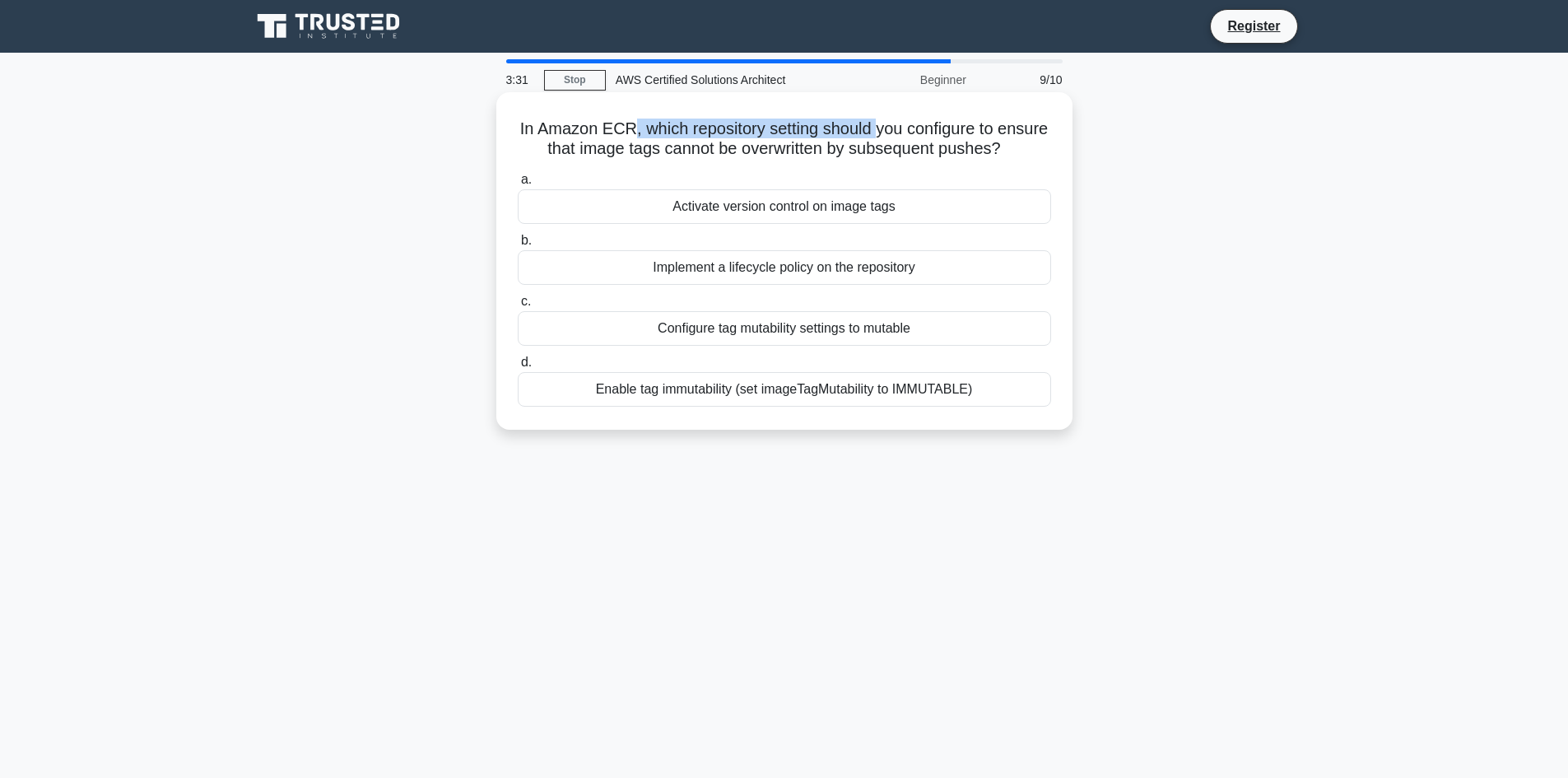
click at [655, 136] on h5 "In Amazon ECR, which repository setting should you configure to ensure that ima…" at bounding box center [784, 138] width 536 height 41
drag, startPoint x: 655, startPoint y: 136, endPoint x: 832, endPoint y: 149, distance: 177.5
click at [832, 149] on h5 "In Amazon ECR, which repository setting should you configure to ensure that ima…" at bounding box center [784, 138] width 536 height 41
drag, startPoint x: 832, startPoint y: 149, endPoint x: 686, endPoint y: 127, distance: 147.6
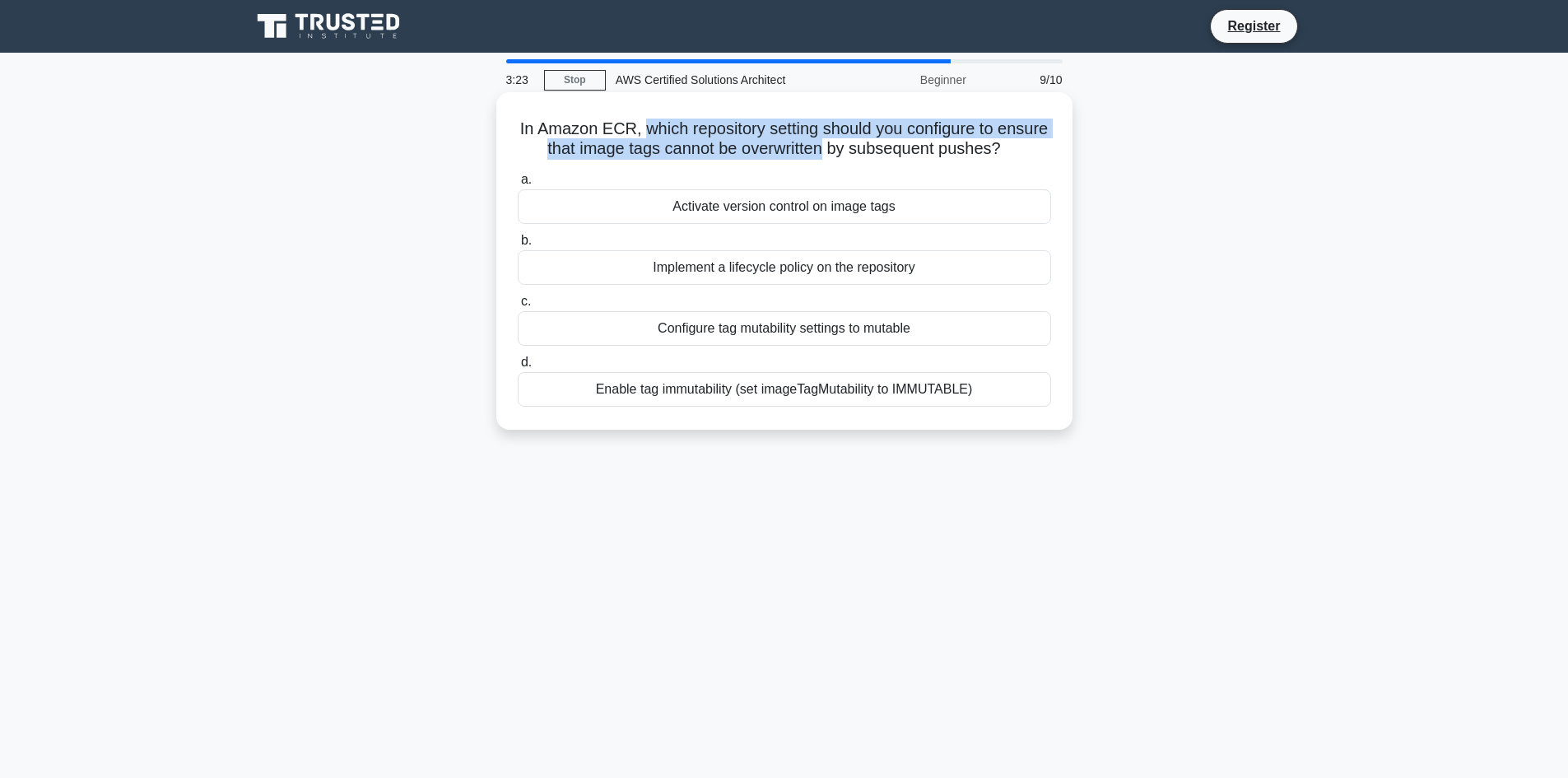
click at [686, 127] on h5 "In Amazon ECR, which repository setting should you configure to ensure that ima…" at bounding box center [784, 138] width 536 height 41
drag, startPoint x: 686, startPoint y: 127, endPoint x: 803, endPoint y: 146, distance: 118.5
click at [803, 146] on h5 "In Amazon ECR, which repository setting should you configure to ensure that ima…" at bounding box center [784, 138] width 536 height 41
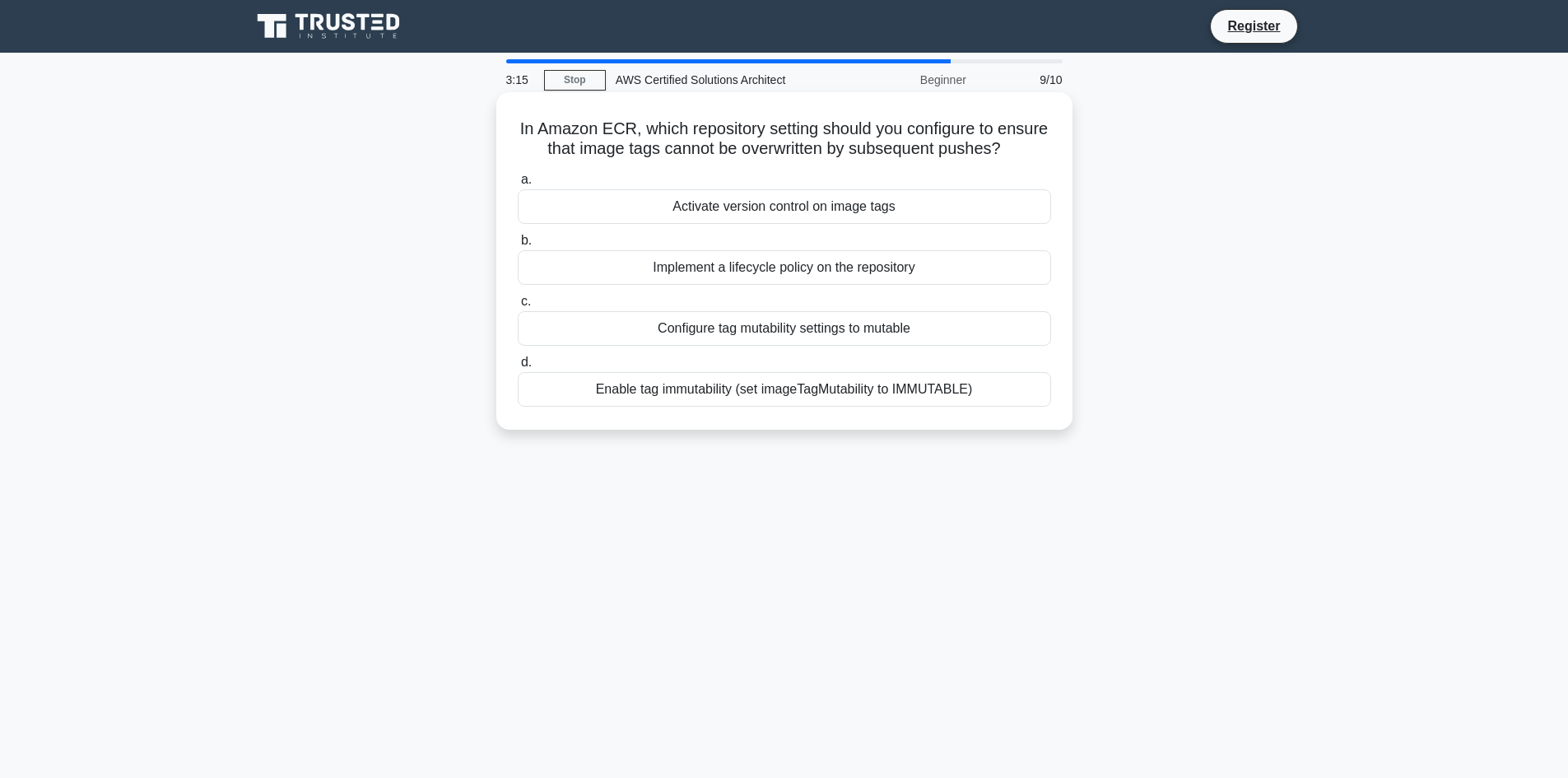
click at [793, 407] on div "Enable tag immutability (set imageTagMutability to IMMUTABLE)" at bounding box center [784, 389] width 534 height 35
click at [518, 368] on input "d. Enable tag immutability (set imageTagMutability to IMMUTABLE)" at bounding box center [518, 363] width 0 height 11
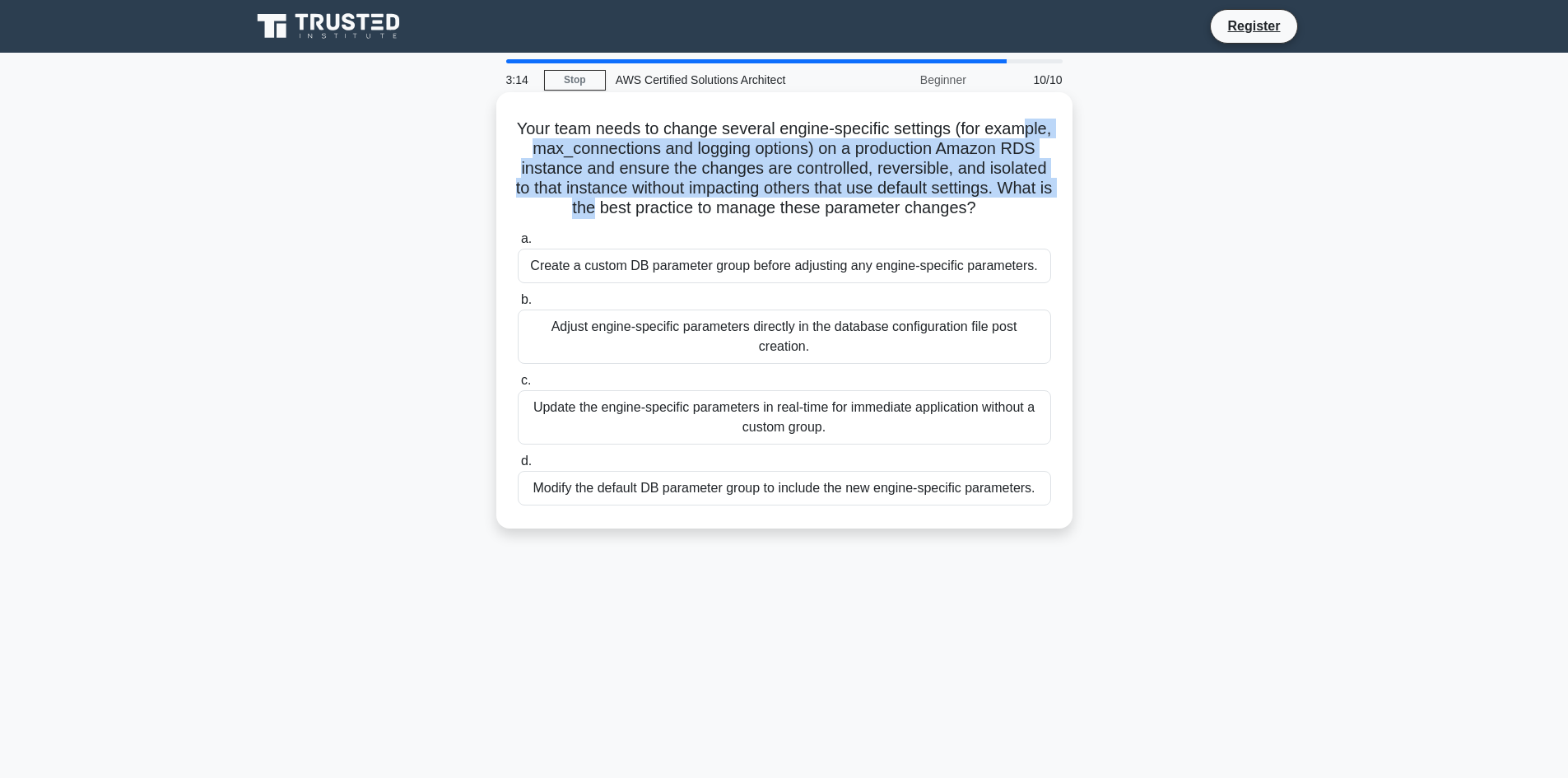
drag, startPoint x: 578, startPoint y: 140, endPoint x: 802, endPoint y: 210, distance: 234.7
click at [802, 210] on h5 "Your team needs to change several engine-specific settings (for example, max_co…" at bounding box center [784, 168] width 536 height 100
click at [803, 210] on h5 "Your team needs to change several engine-specific settings (for example, max_co…" at bounding box center [784, 168] width 536 height 100
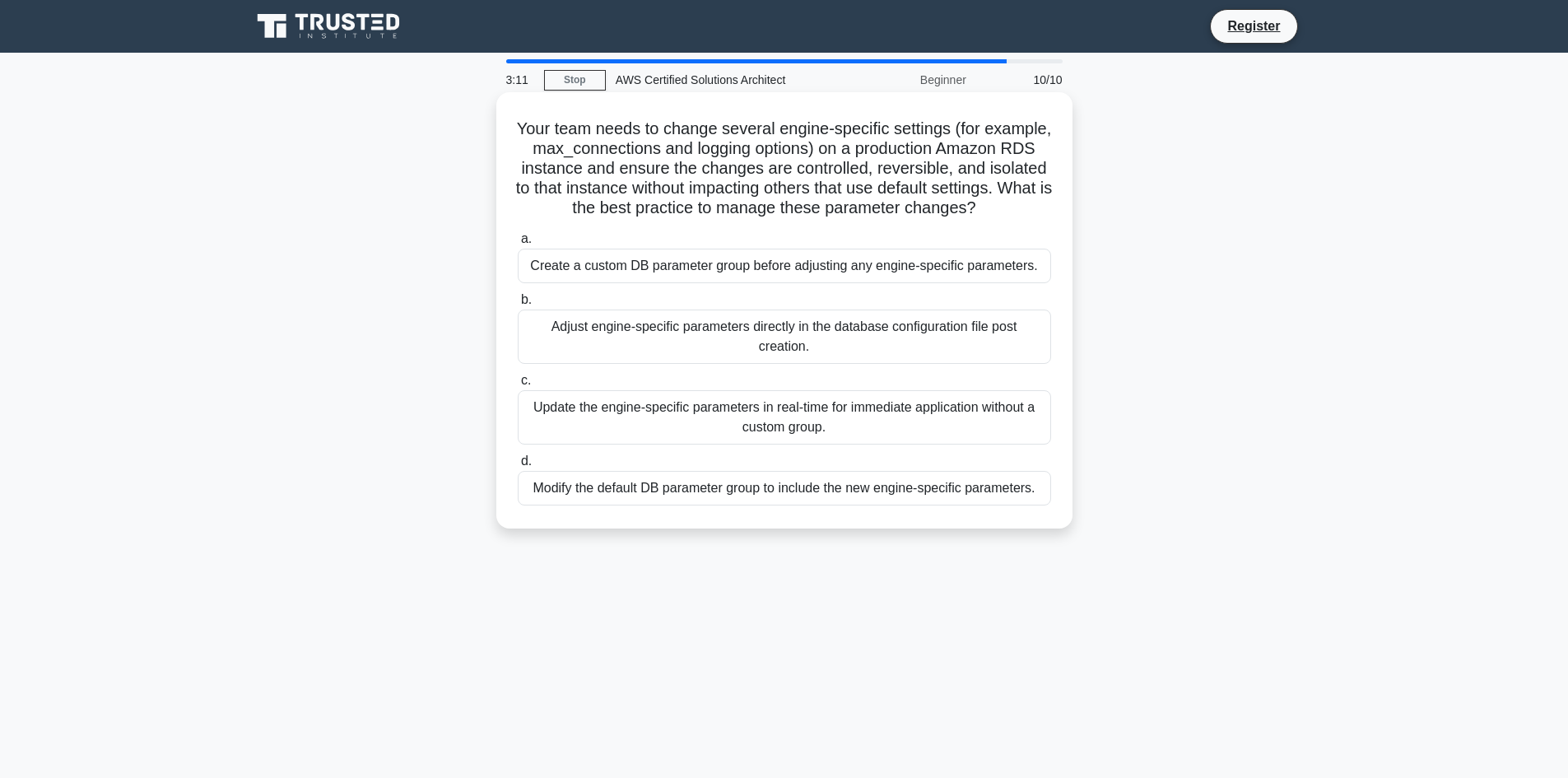
click at [642, 152] on h5 "Your team needs to change several engine-specific settings (for example, max_co…" at bounding box center [784, 168] width 536 height 100
drag, startPoint x: 642, startPoint y: 152, endPoint x: 623, endPoint y: 151, distance: 19.0
click at [623, 151] on h5 "Your team needs to change several engine-specific settings (for example, max_co…" at bounding box center [784, 168] width 536 height 100
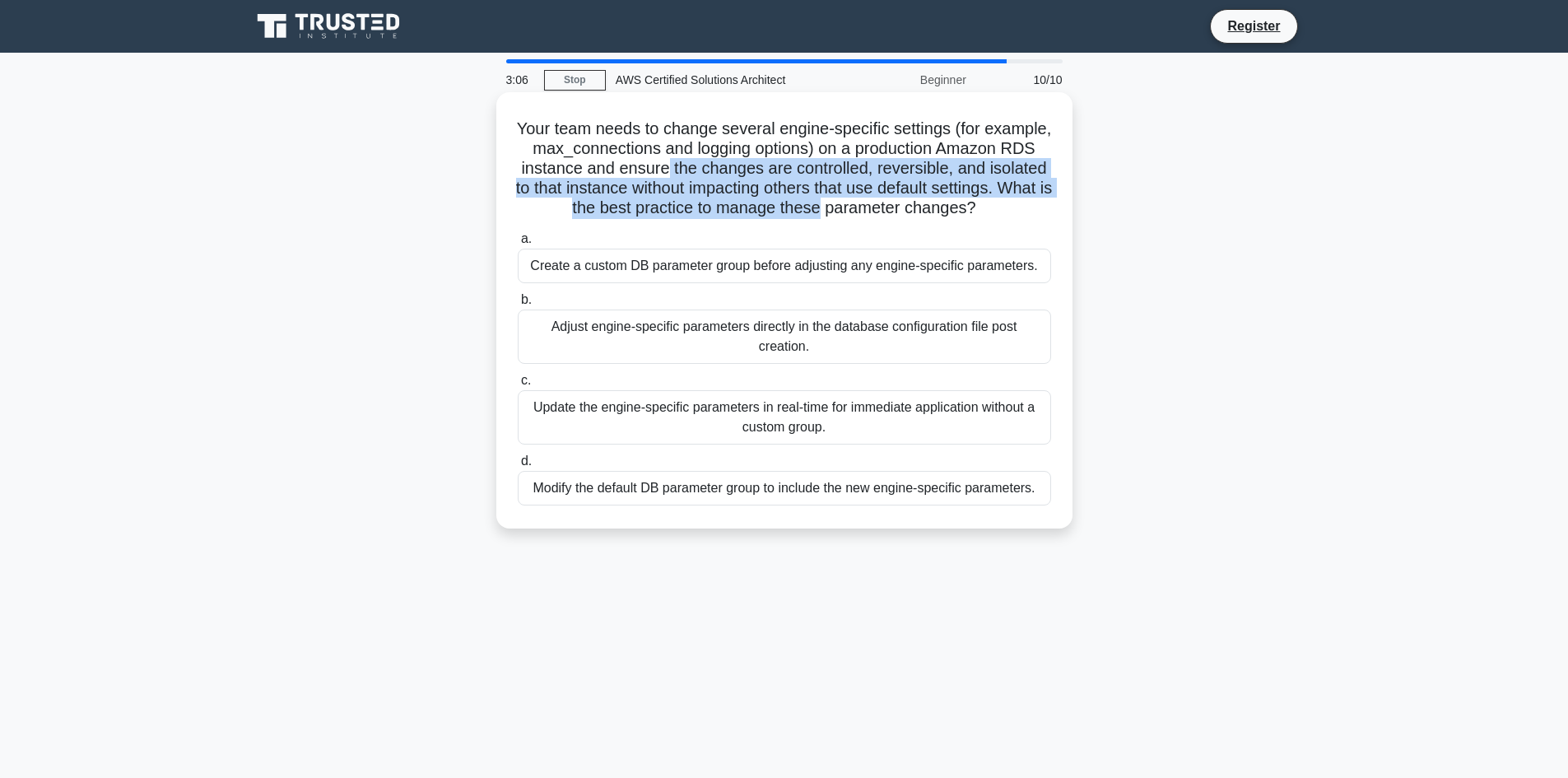
drag, startPoint x: 823, startPoint y: 166, endPoint x: 1022, endPoint y: 213, distance: 204.5
click at [1022, 213] on h5 "Your team needs to change several engine-specific settings (for example, max_co…" at bounding box center [784, 168] width 536 height 100
drag, startPoint x: 1022, startPoint y: 213, endPoint x: 721, endPoint y: 187, distance: 302.1
click at [722, 187] on h5 "Your team needs to change several engine-specific settings (for example, max_co…" at bounding box center [784, 168] width 536 height 100
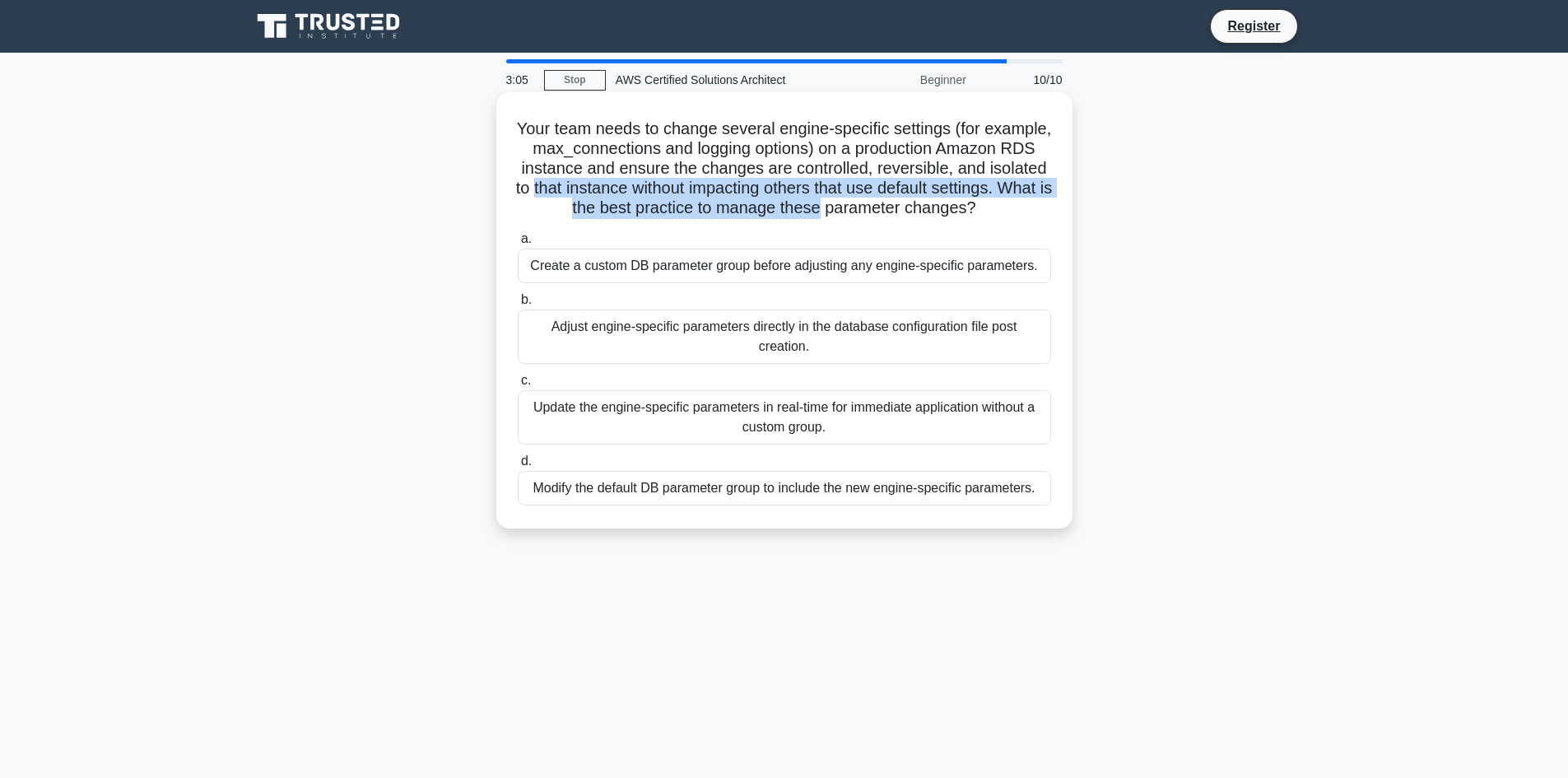
click at [721, 187] on h5 "Your team needs to change several engine-specific settings (for example, max_co…" at bounding box center [784, 168] width 536 height 100
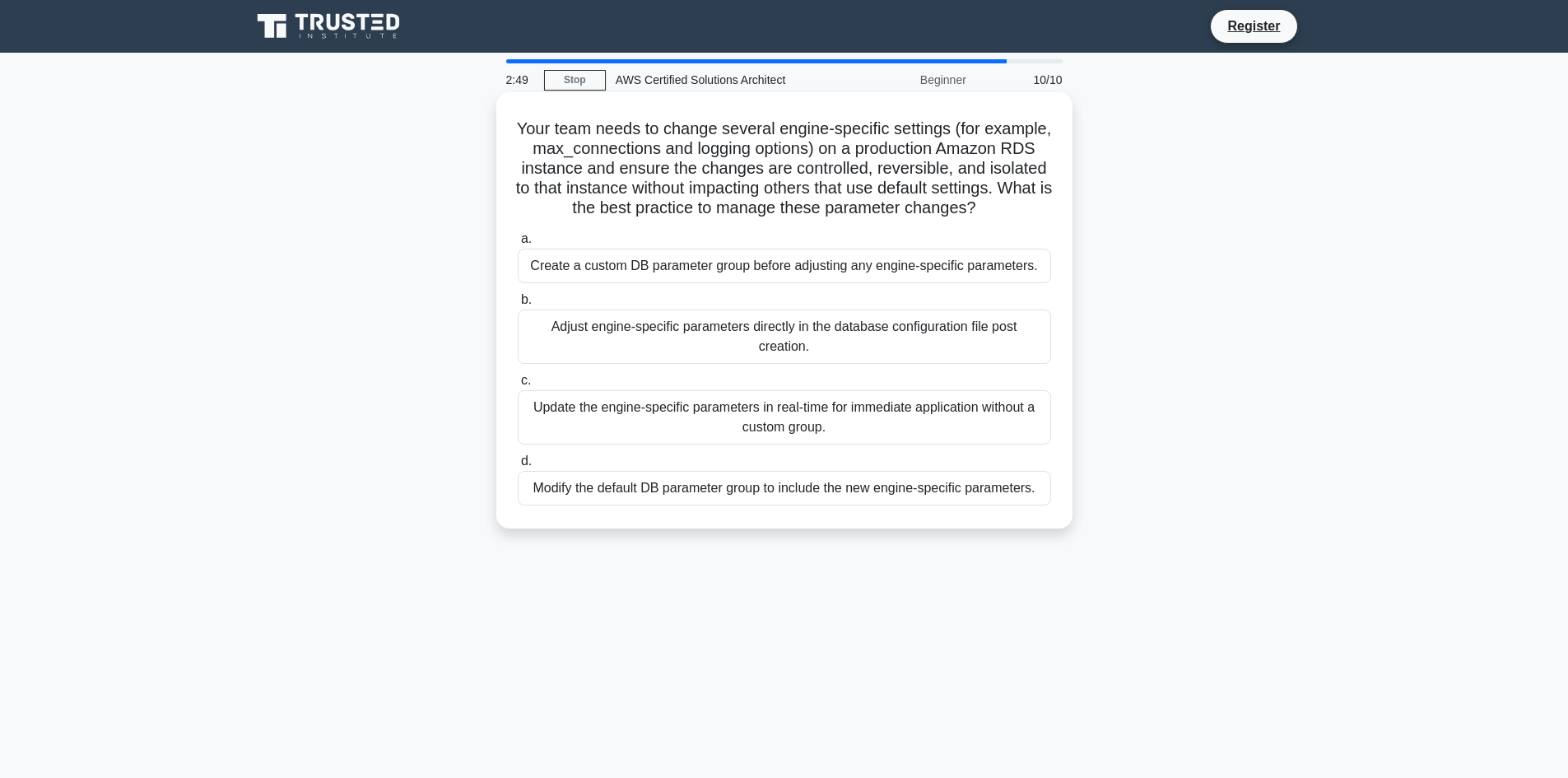
click at [706, 284] on div "Create a custom DB parameter group before adjusting any engine-specific paramet…" at bounding box center [784, 266] width 534 height 35
click at [518, 244] on input "a. Create a custom DB parameter group before adjusting any engine-specific para…" at bounding box center [518, 238] width 0 height 11
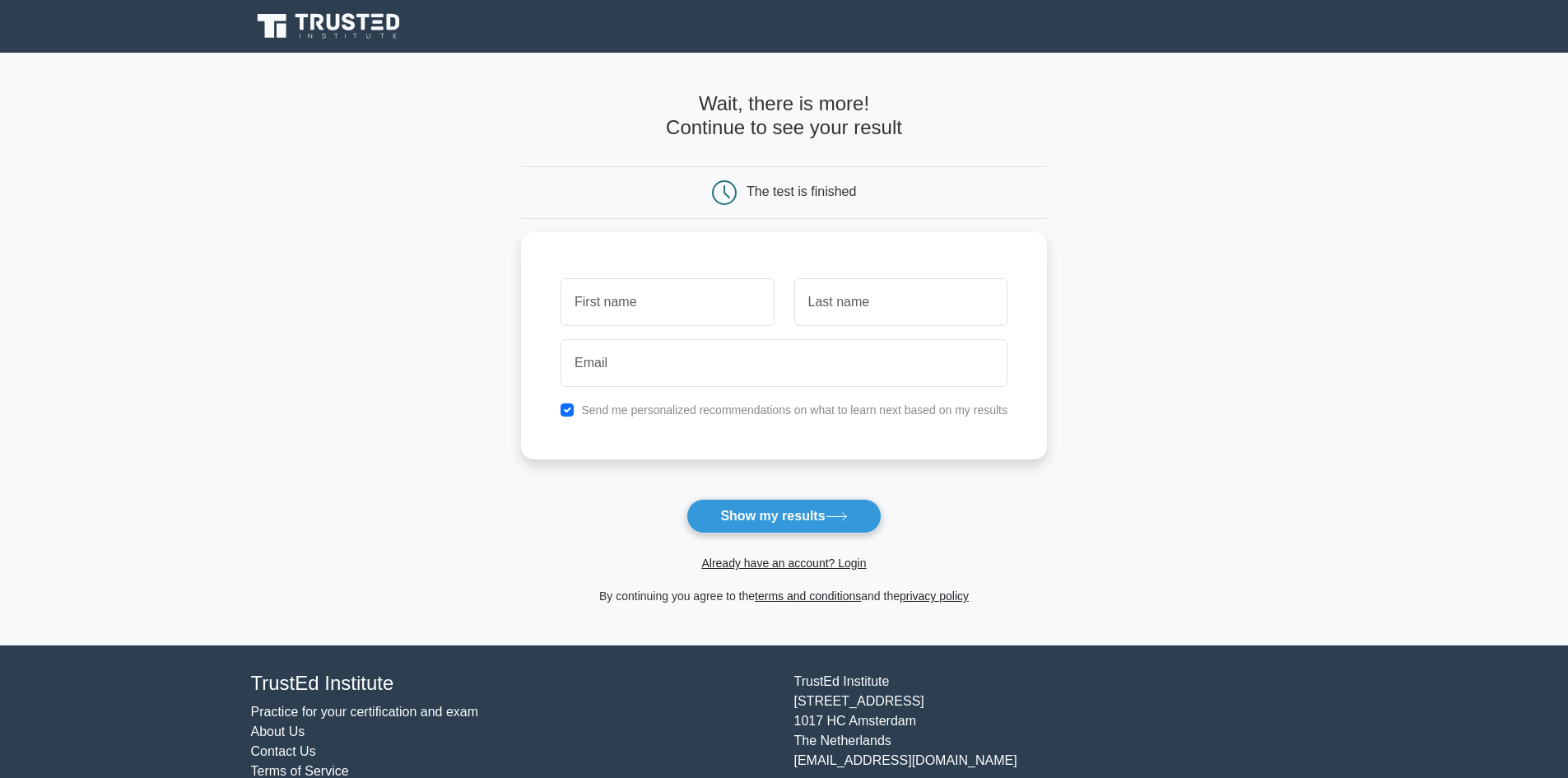
click at [413, 448] on main "Wait, there is more! Continue to see your result The test is finished and the" at bounding box center [784, 349] width 1568 height 593
click at [663, 410] on label "Send me personalized recommendations on what to learn next based on my results" at bounding box center [795, 406] width 427 height 13
click at [619, 409] on label "Send me personalized recommendations on what to learn next based on my results" at bounding box center [795, 406] width 427 height 13
click at [570, 407] on input "checkbox" at bounding box center [567, 406] width 13 height 13
checkbox input "false"
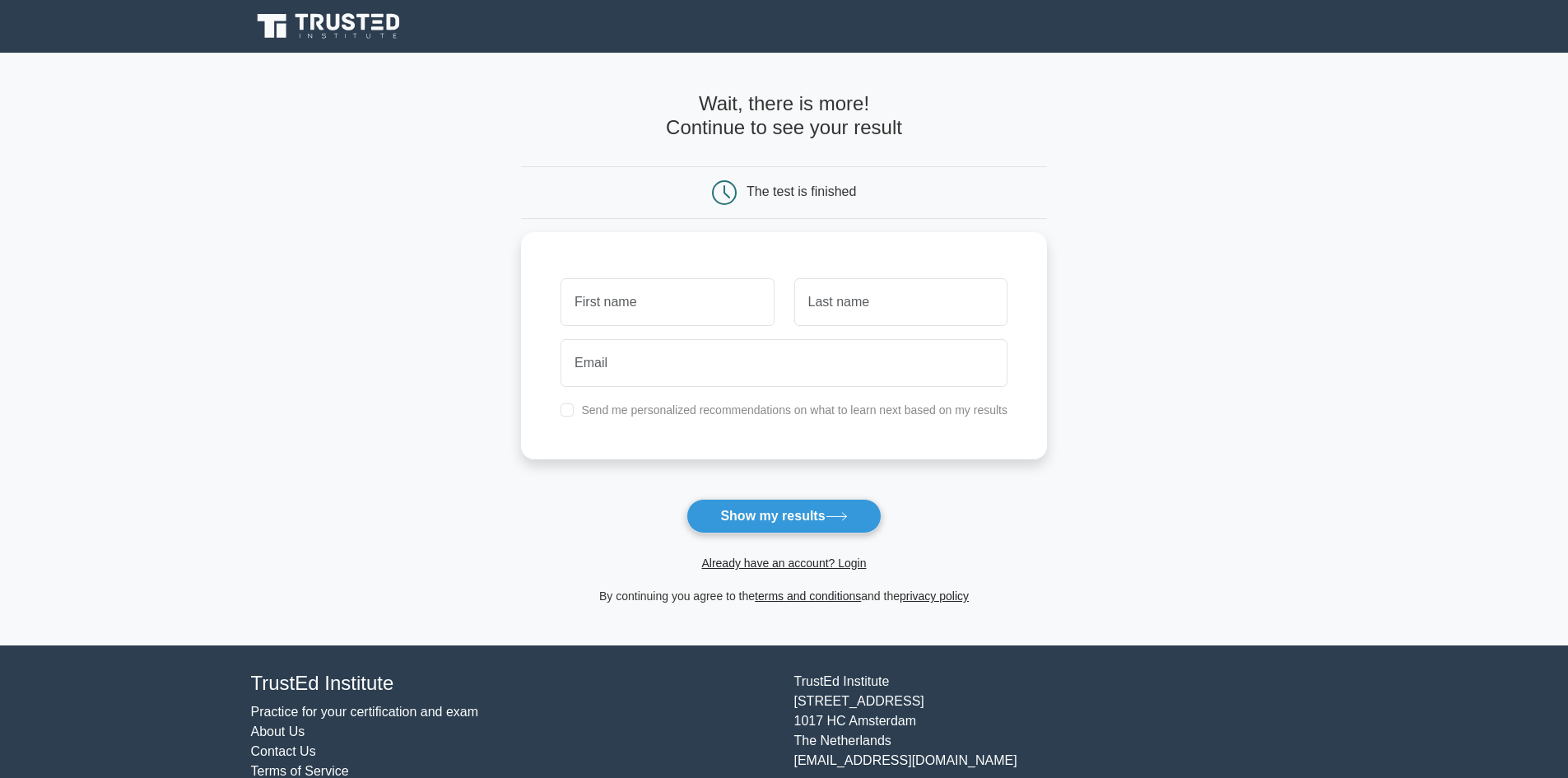
click at [732, 477] on form "Wait, there is more! Continue to see your result The test is finished and the" at bounding box center [784, 349] width 526 height 514
click at [747, 509] on button "Show my results" at bounding box center [784, 516] width 194 height 35
drag, startPoint x: 661, startPoint y: 264, endPoint x: 659, endPoint y: 289, distance: 25.1
click at [661, 266] on div "Send me personalized recommendations on what to learn next based on my results" at bounding box center [784, 341] width 526 height 227
click at [656, 295] on input "text" at bounding box center [667, 298] width 213 height 48
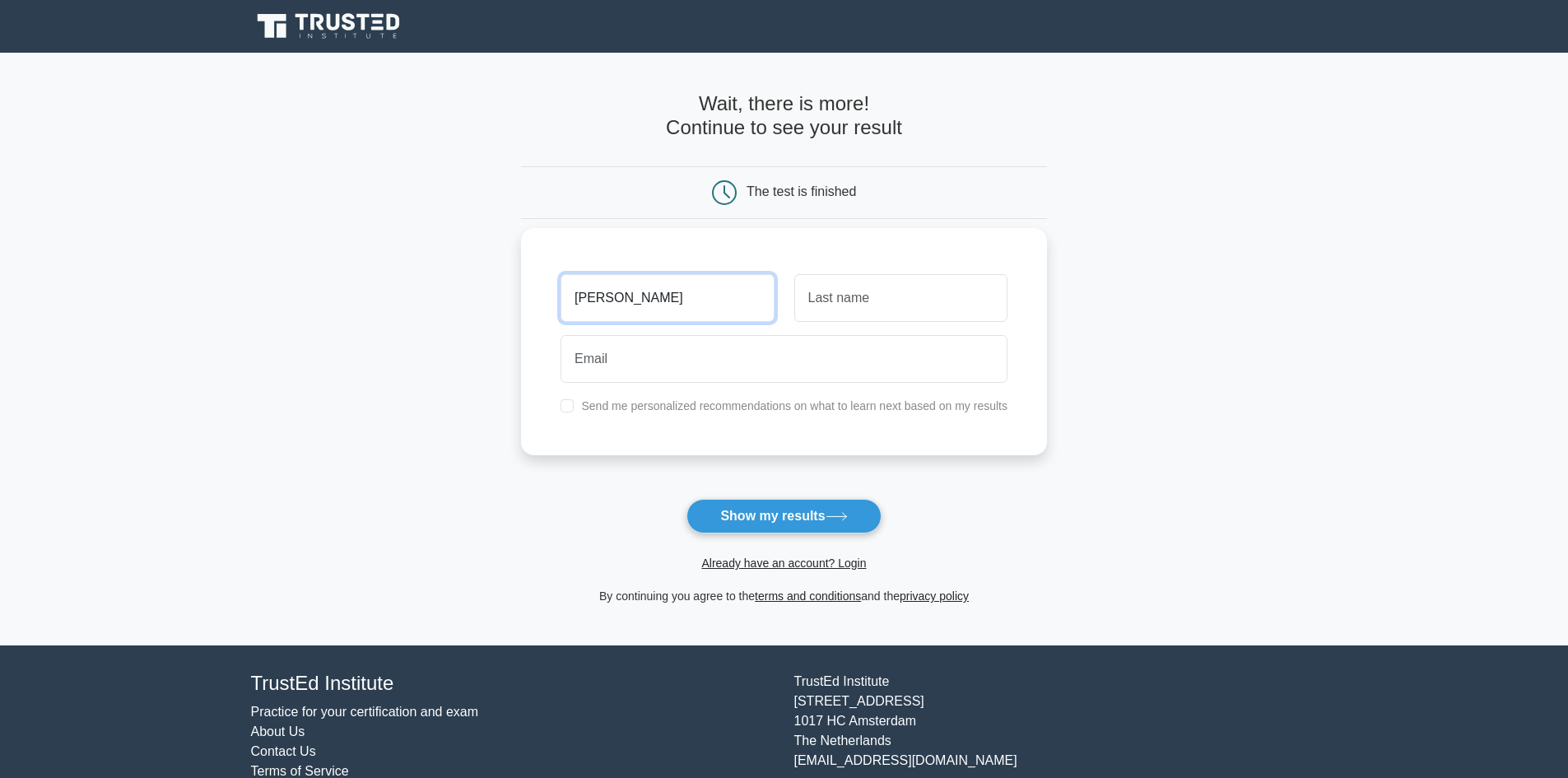
type input "[PERSON_NAME]"
type input "kent"
click at [744, 514] on button "Show my results" at bounding box center [784, 516] width 194 height 35
click at [714, 360] on input "email" at bounding box center [784, 360] width 447 height 48
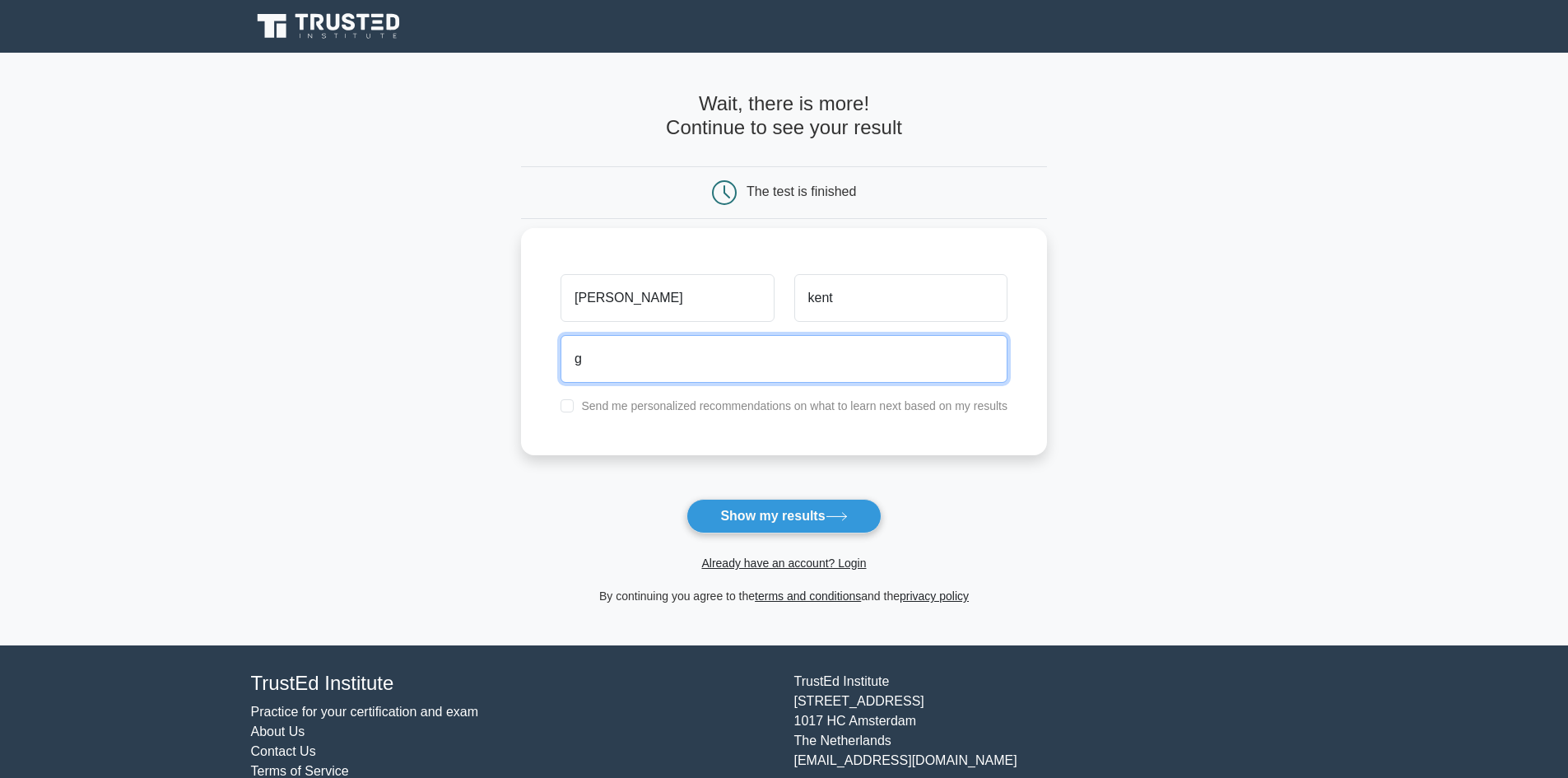
type input "[EMAIL_ADDRESS][DOMAIN_NAME]"
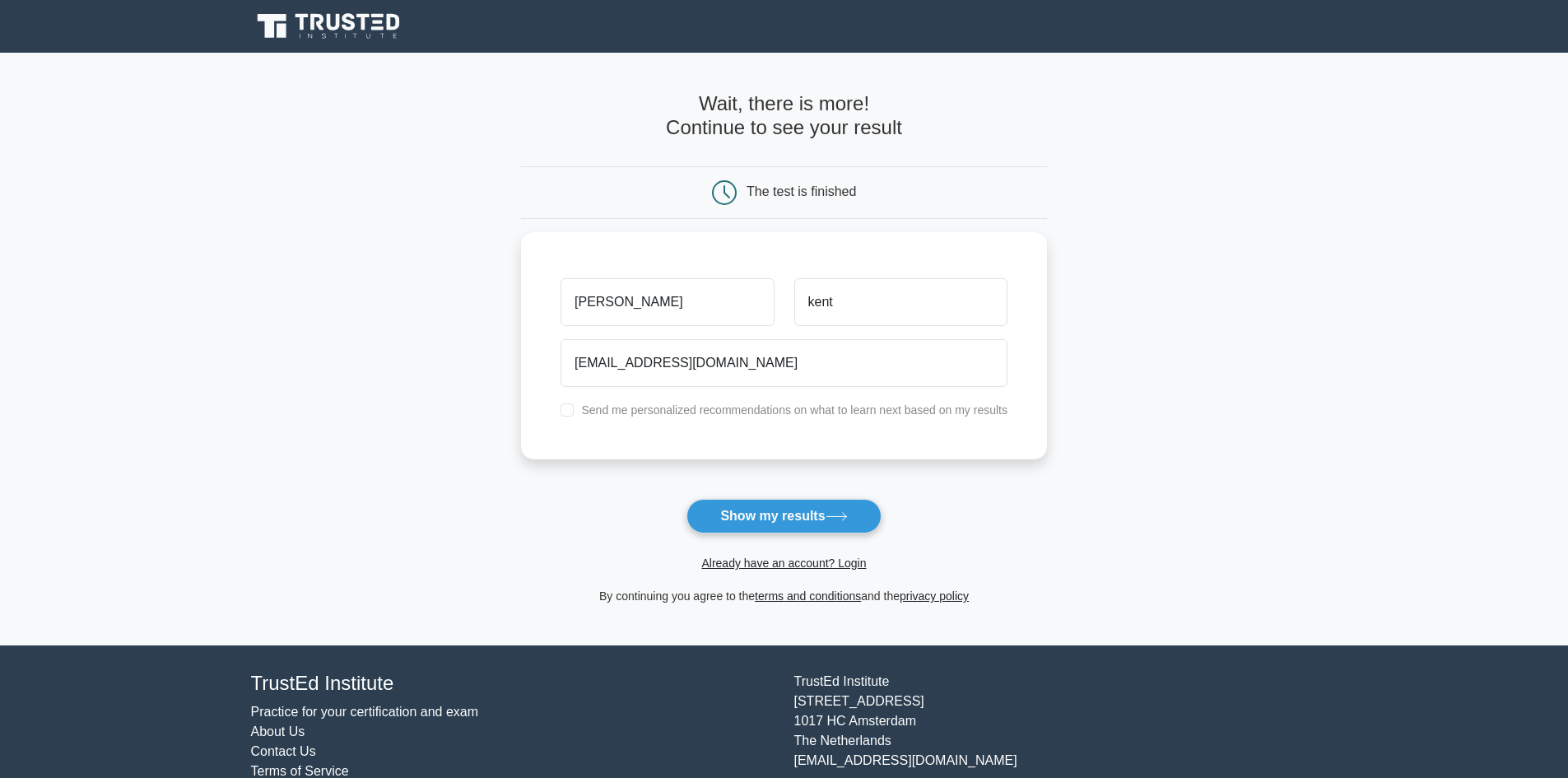
click at [766, 539] on div "Already have an account? Login" at bounding box center [784, 553] width 526 height 39
click at [767, 528] on button "Show my results" at bounding box center [784, 516] width 194 height 35
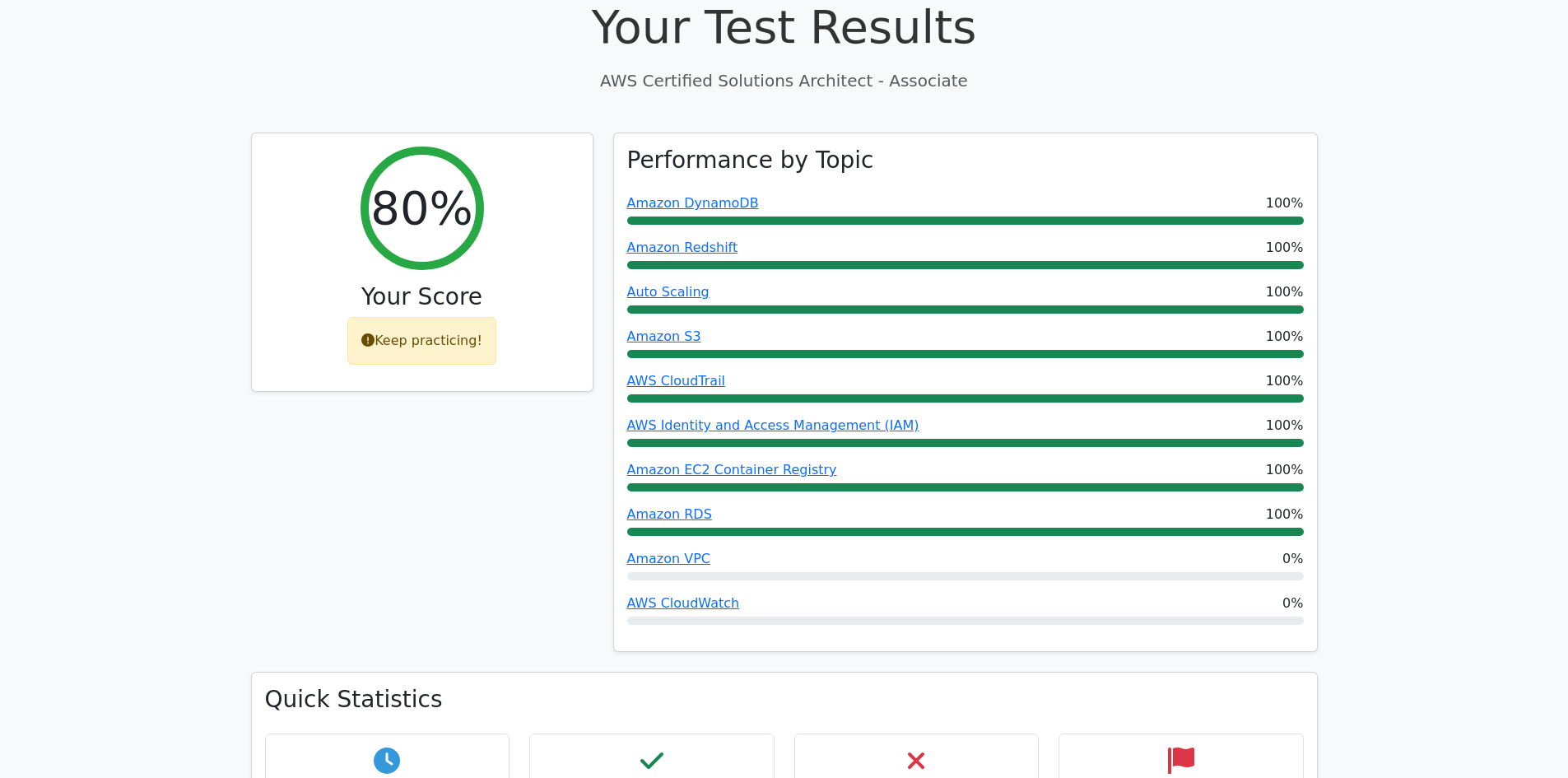
scroll to position [576, 0]
click at [486, 543] on div "80% Your Score Keep practicing!" at bounding box center [422, 402] width 362 height 540
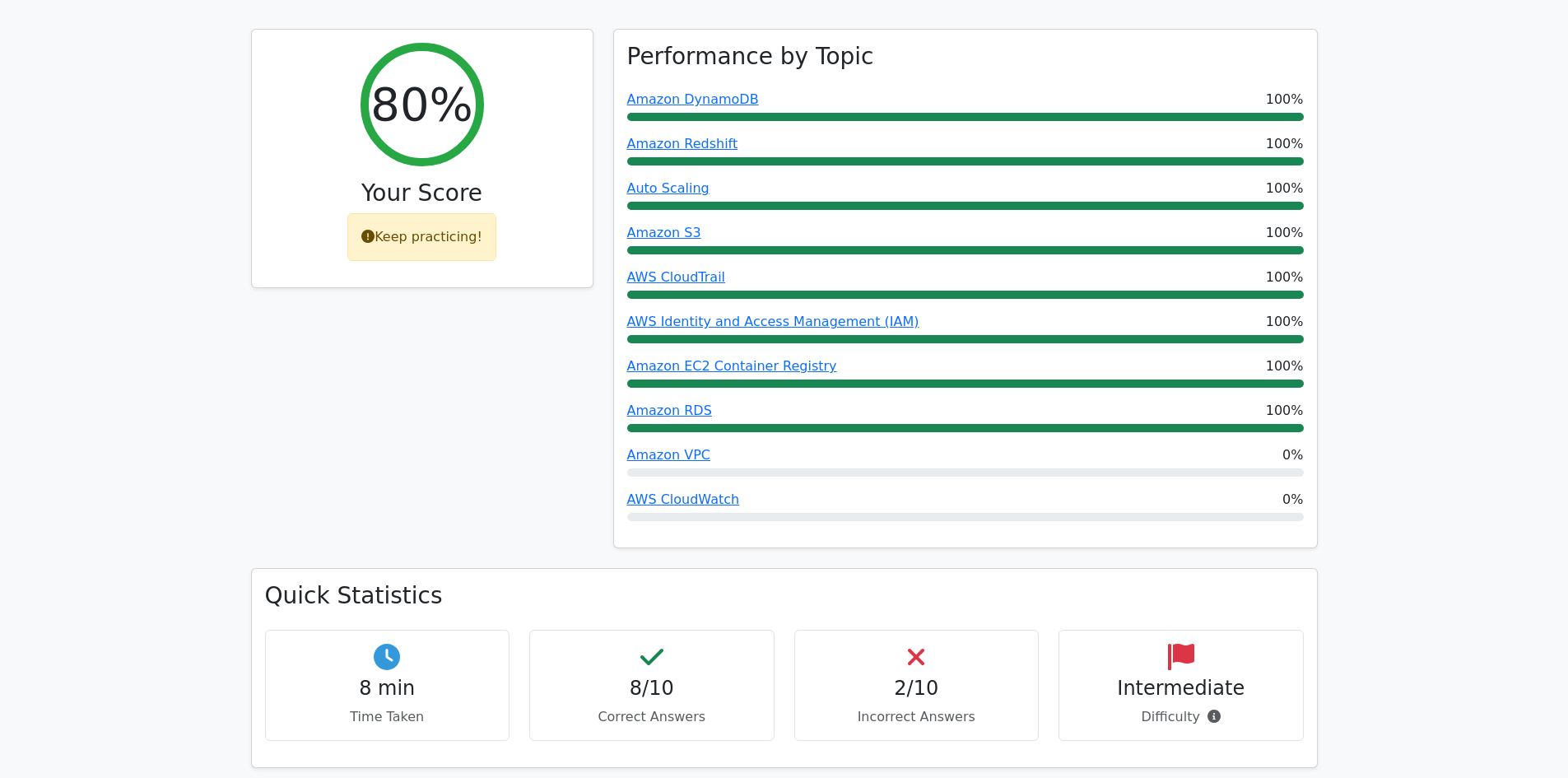
scroll to position [906, 0]
